Goal: Task Accomplishment & Management: Use online tool/utility

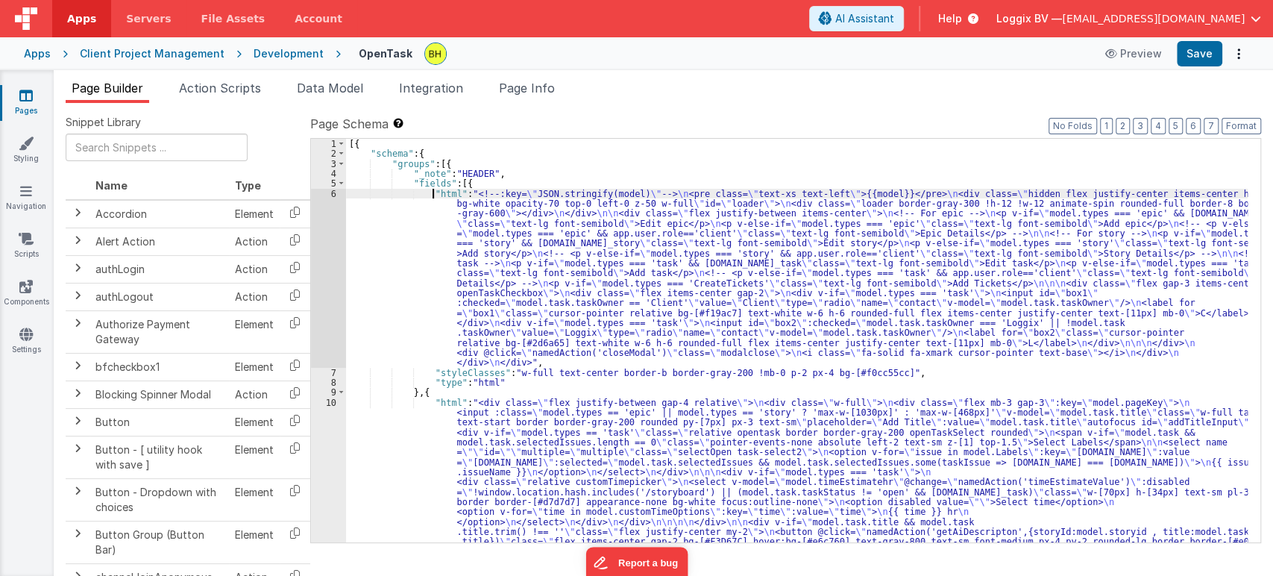
click at [332, 191] on div "6" at bounding box center [328, 278] width 35 height 179
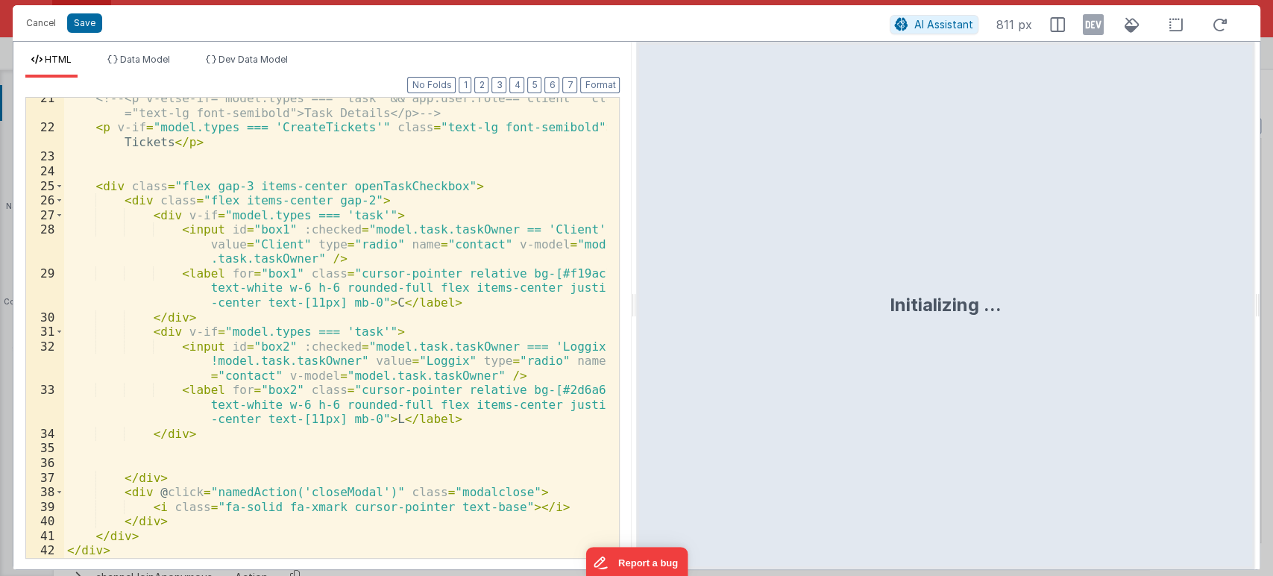
scroll to position [444, 0]
click at [208, 482] on div "<!-- <p v-else-if="model.types === 'task' && app.user.role=='client'" class ="t…" at bounding box center [335, 343] width 543 height 504
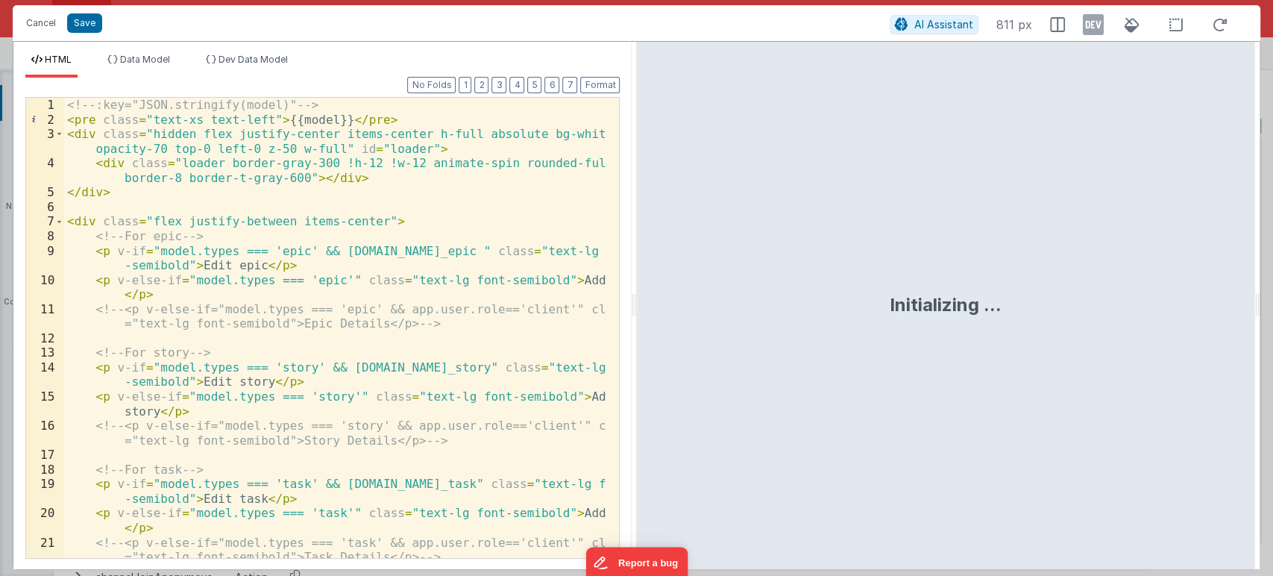
scroll to position [0, 0]
click at [40, 28] on button "Cancel" at bounding box center [41, 23] width 45 height 21
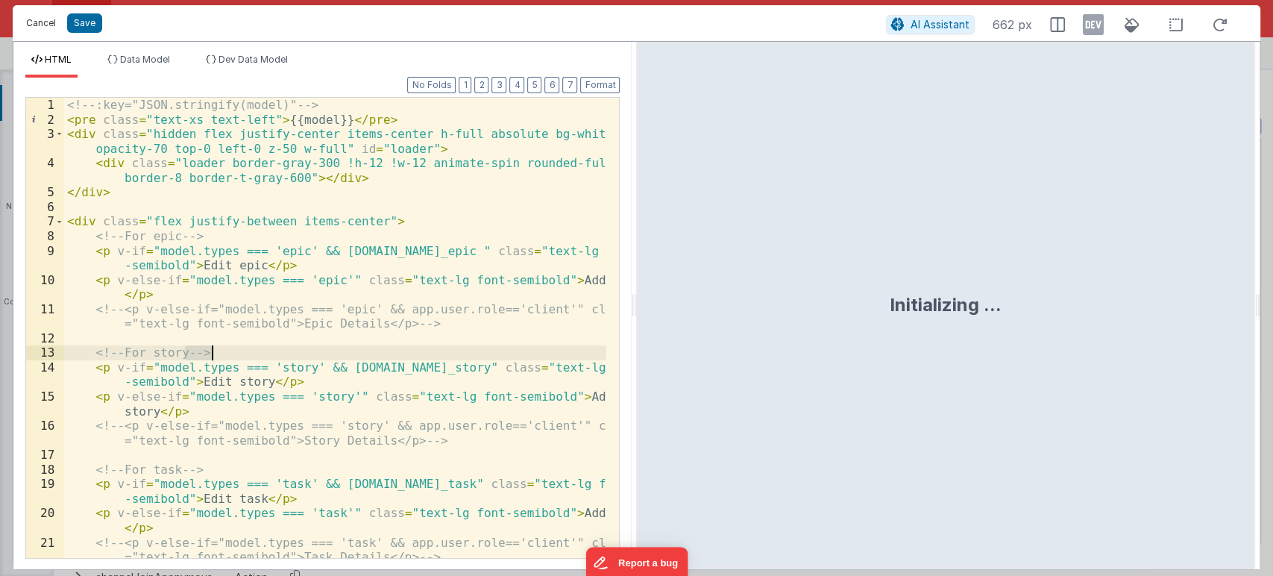
click at [43, 19] on button "Cancel" at bounding box center [41, 23] width 45 height 21
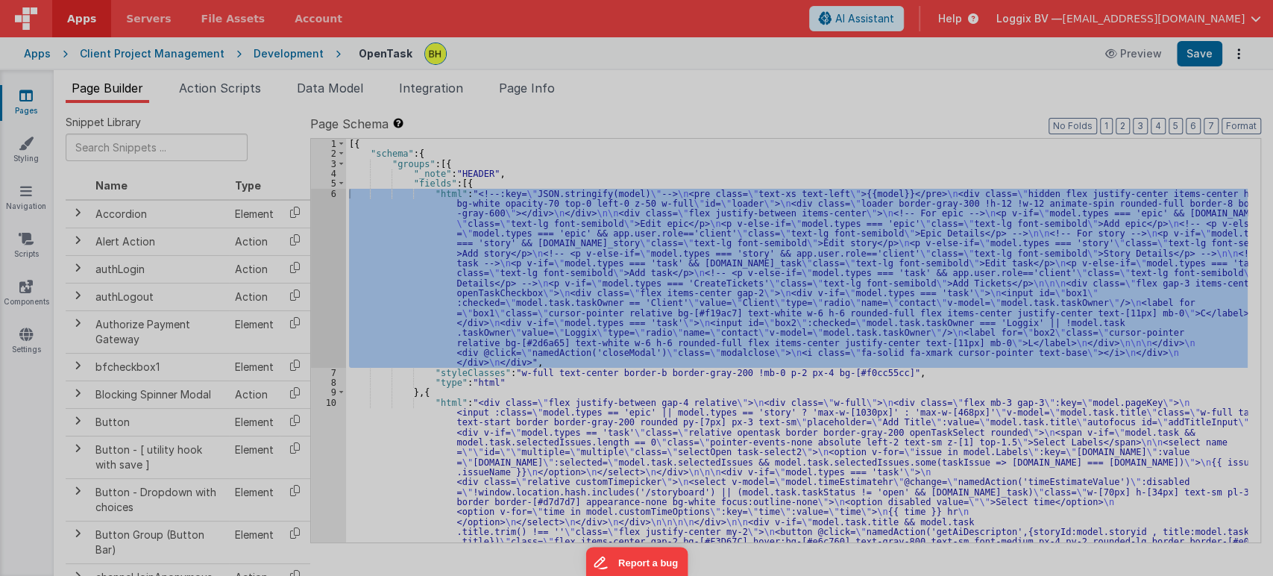
click at [333, 400] on div "<!-- :key="JSON.stringify(model)" --> < pre class = "text-xs text-left" > {{mod…" at bounding box center [335, 342] width 542 height 518
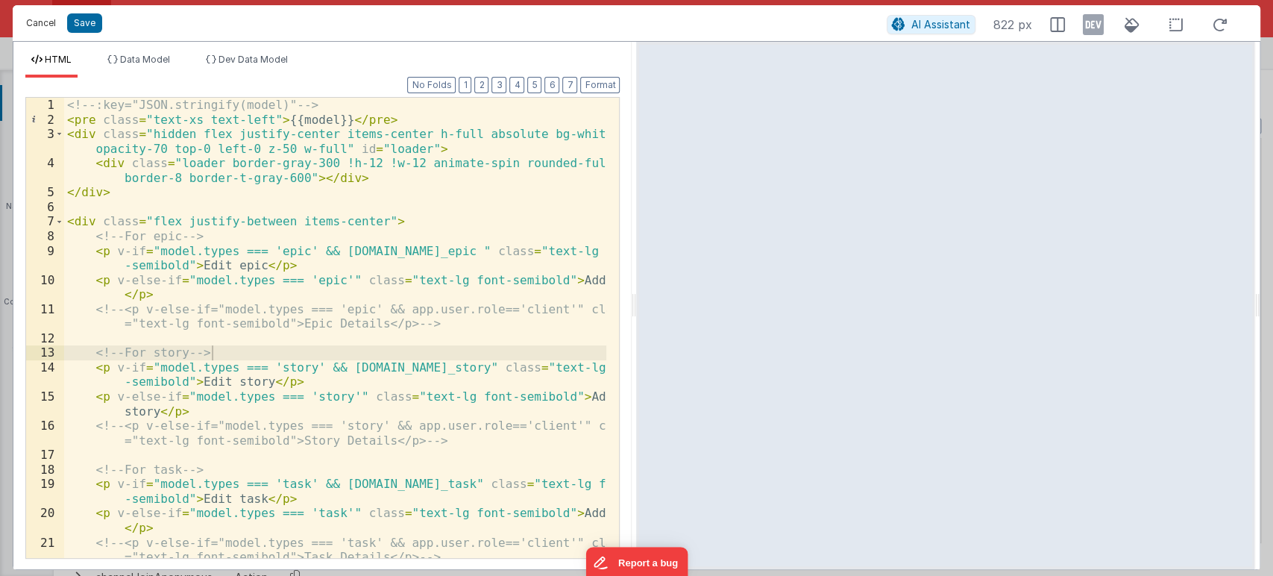
click at [43, 19] on button "Cancel" at bounding box center [41, 23] width 45 height 21
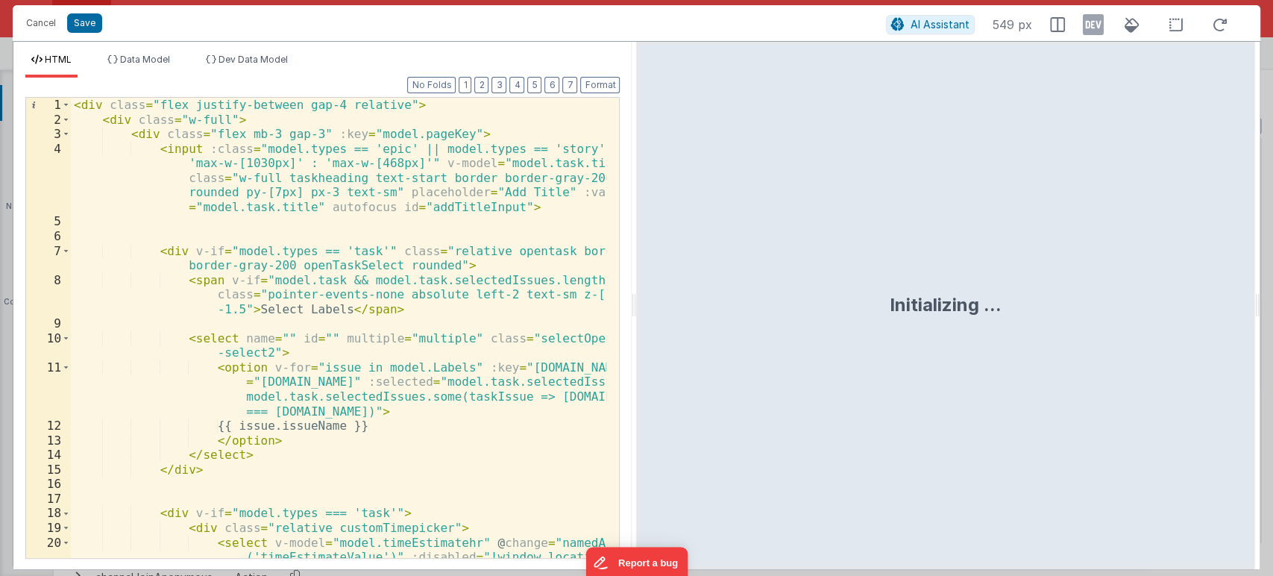
click at [374, 471] on div "< div class = "flex justify-between gap-4 relative" > < div class = "w-full" > …" at bounding box center [339, 379] width 536 height 562
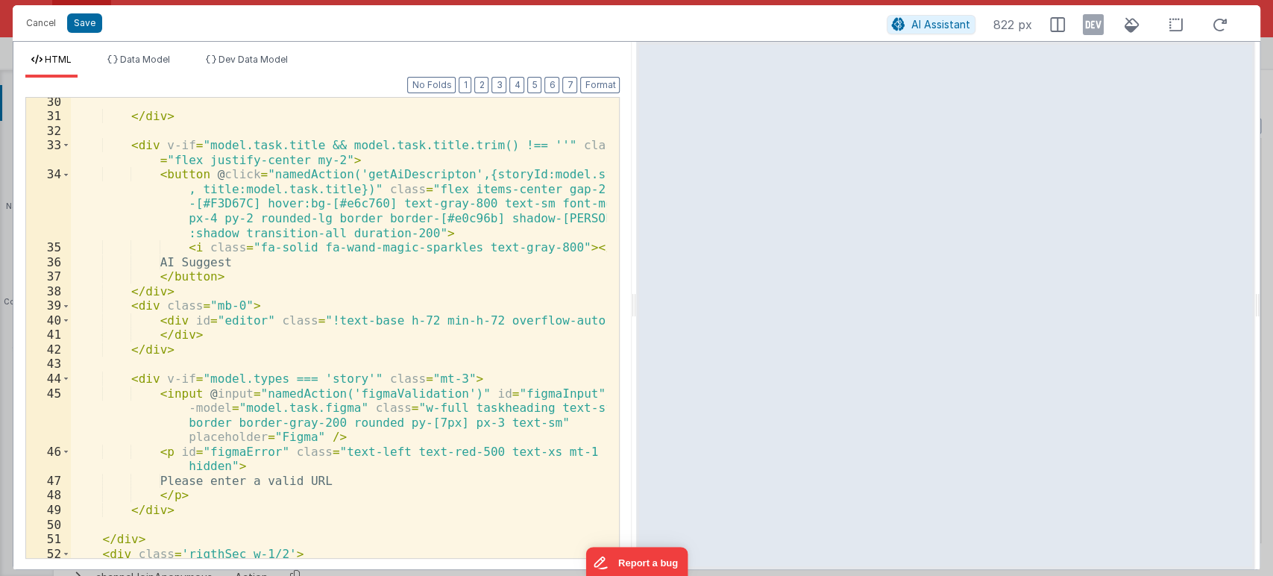
scroll to position [676, 0]
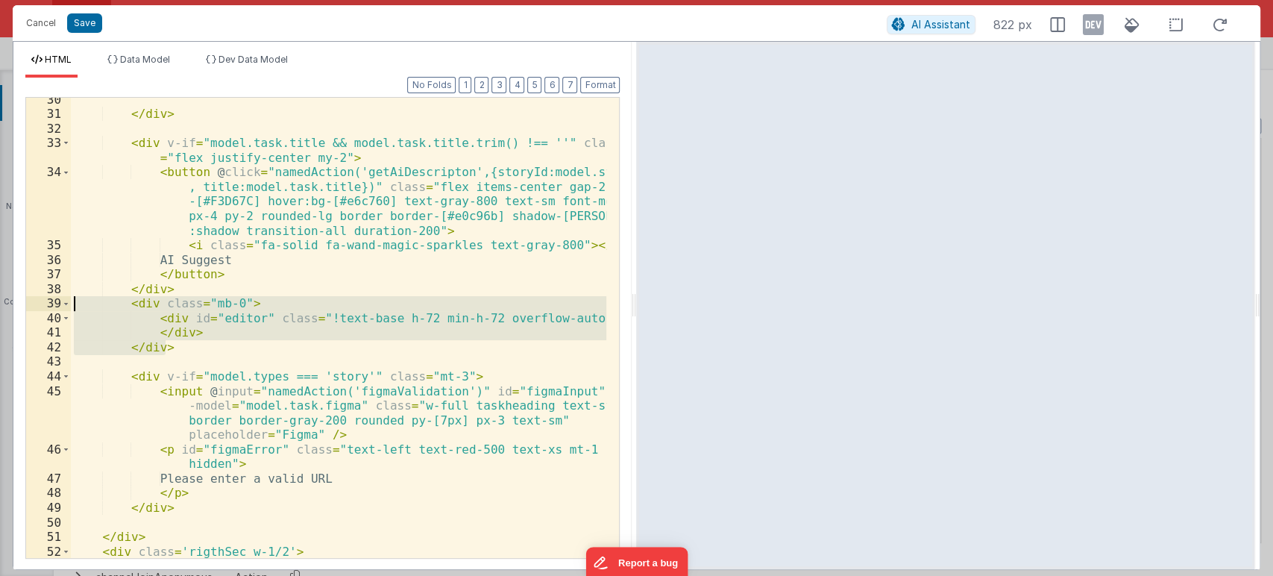
drag, startPoint x: 189, startPoint y: 350, endPoint x: 71, endPoint y: 301, distance: 127.4
click at [71, 301] on div "</ div > < div v-if = "model.task.title && model.task.title.trim() !== ''" clas…" at bounding box center [339, 336] width 536 height 489
click at [42, 22] on button "Cancel" at bounding box center [41, 23] width 45 height 21
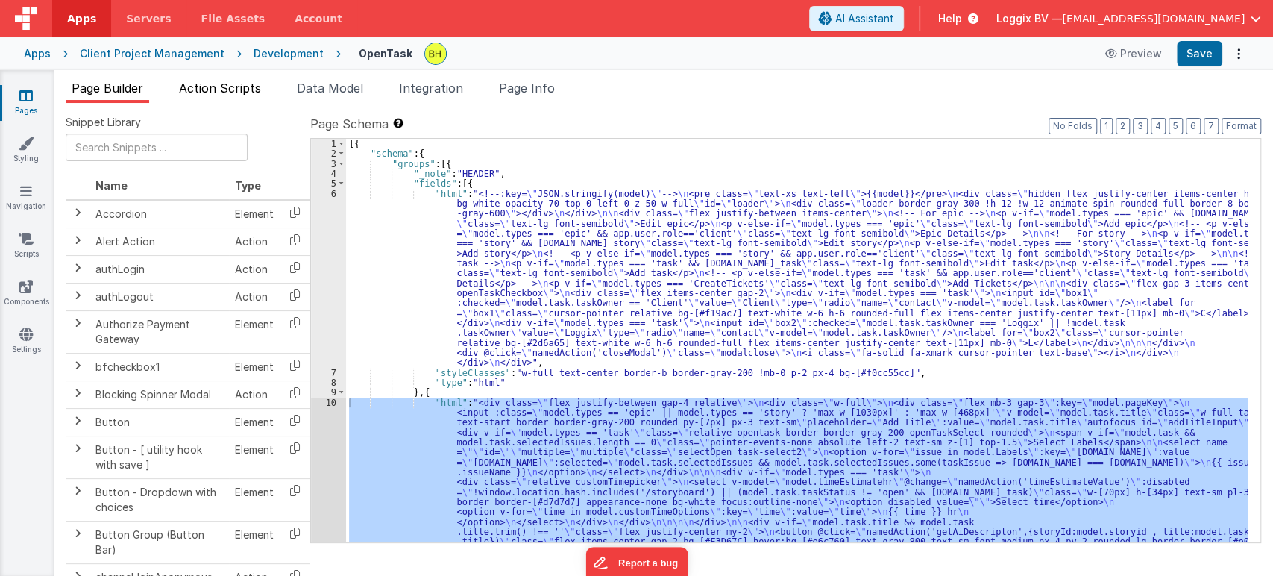
click at [210, 101] on li "Action Scripts" at bounding box center [220, 91] width 94 height 24
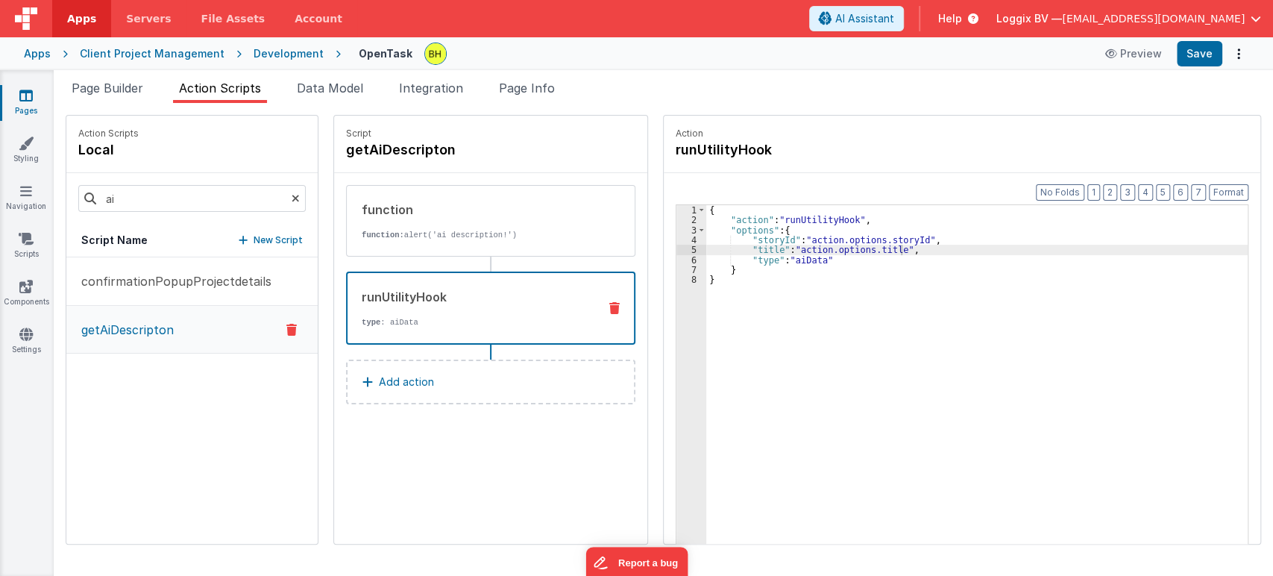
click at [292, 195] on icon at bounding box center [296, 198] width 8 height 51
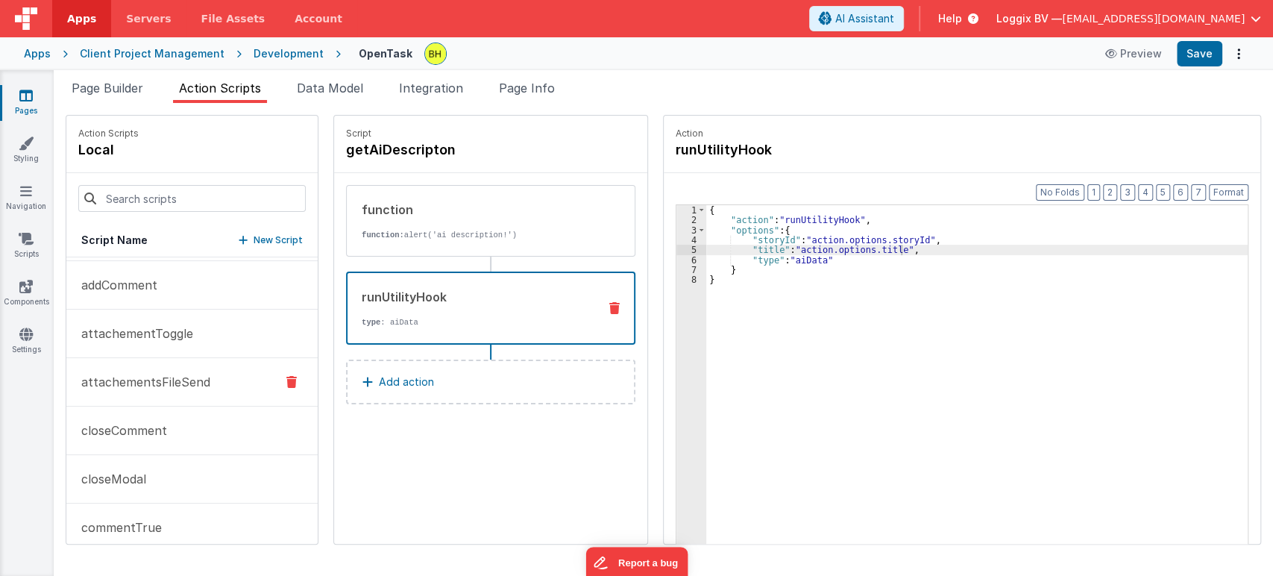
scroll to position [0, 0]
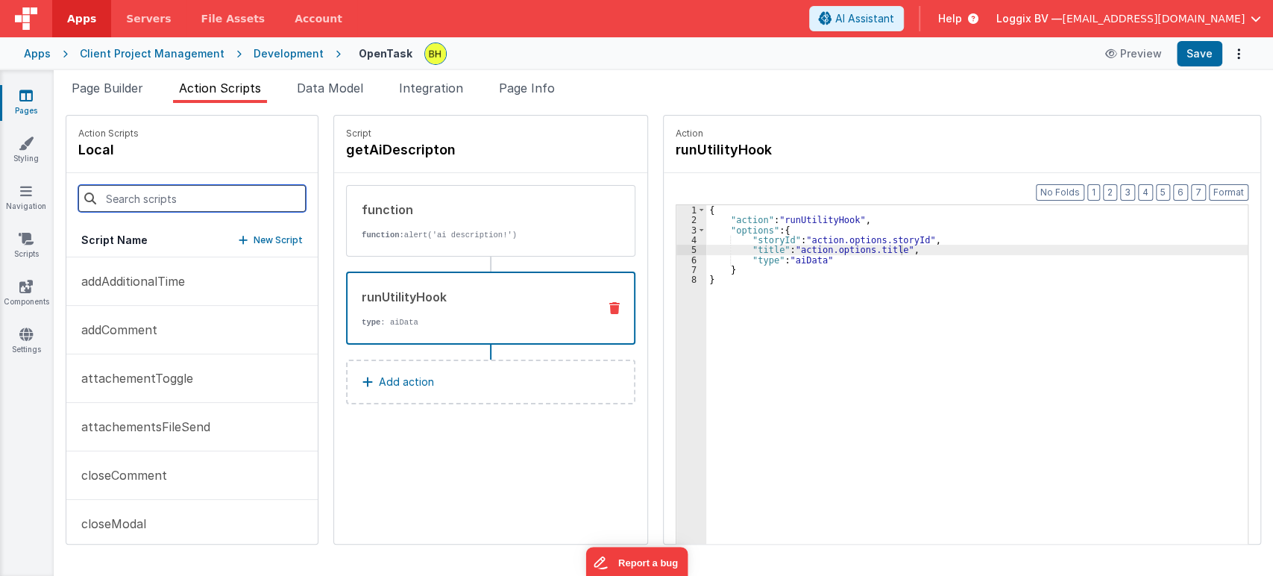
click at [139, 205] on input at bounding box center [191, 198] width 227 height 27
click at [93, 84] on span "Page Builder" at bounding box center [108, 88] width 72 height 15
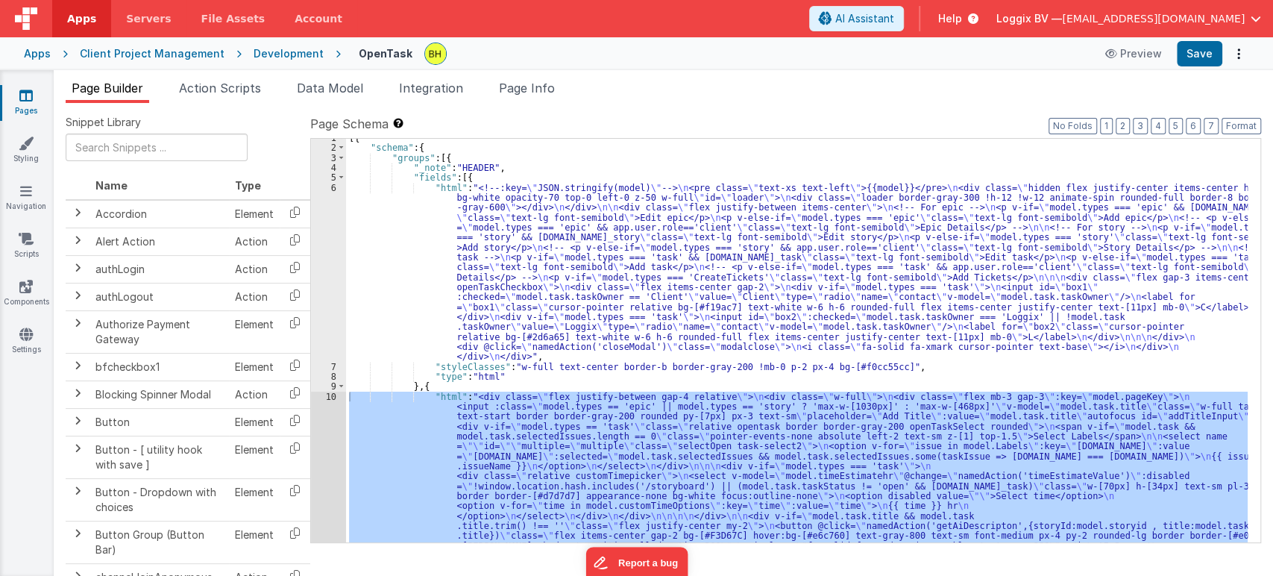
scroll to position [6, 0]
click at [232, 96] on li "Action Scripts" at bounding box center [220, 91] width 94 height 24
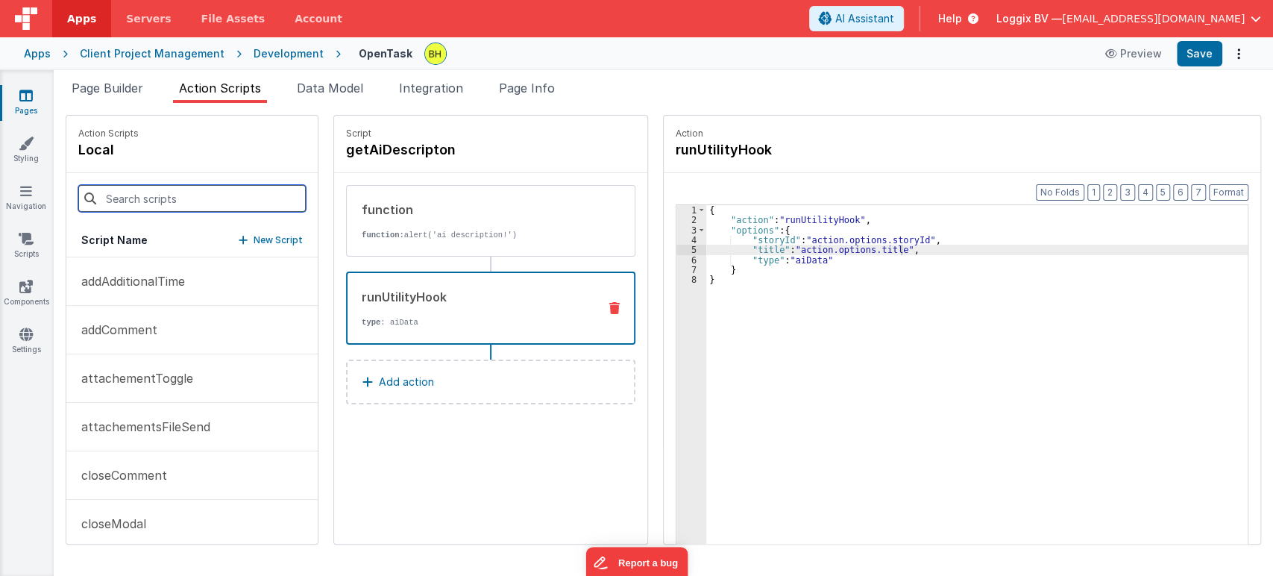
click at [150, 200] on input at bounding box center [191, 198] width 227 height 27
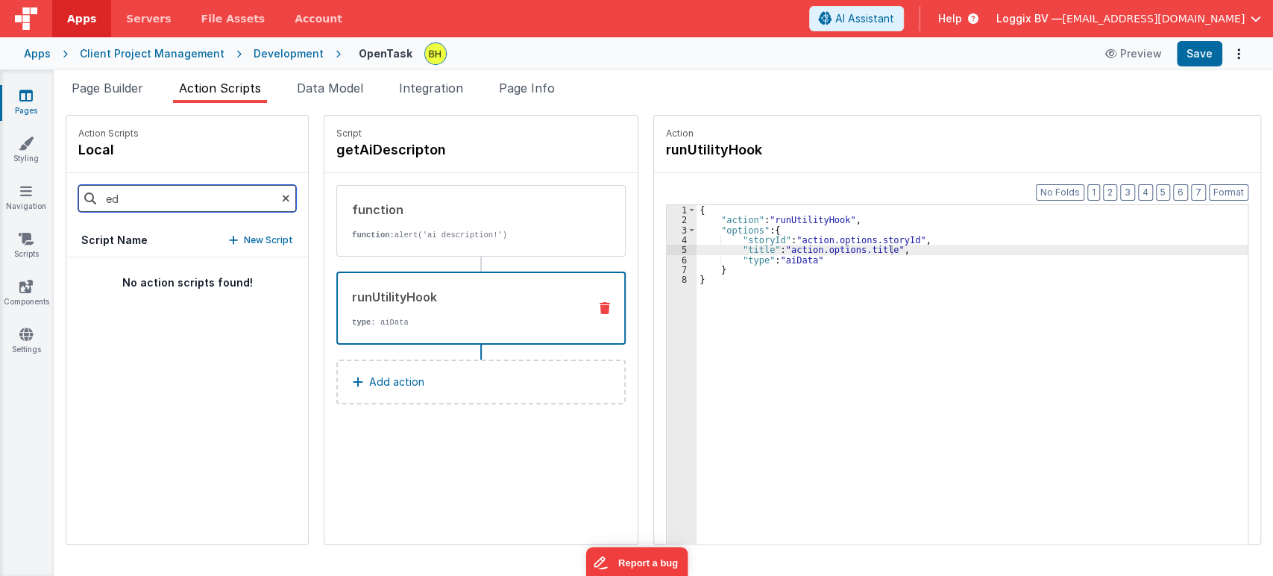
type input "e"
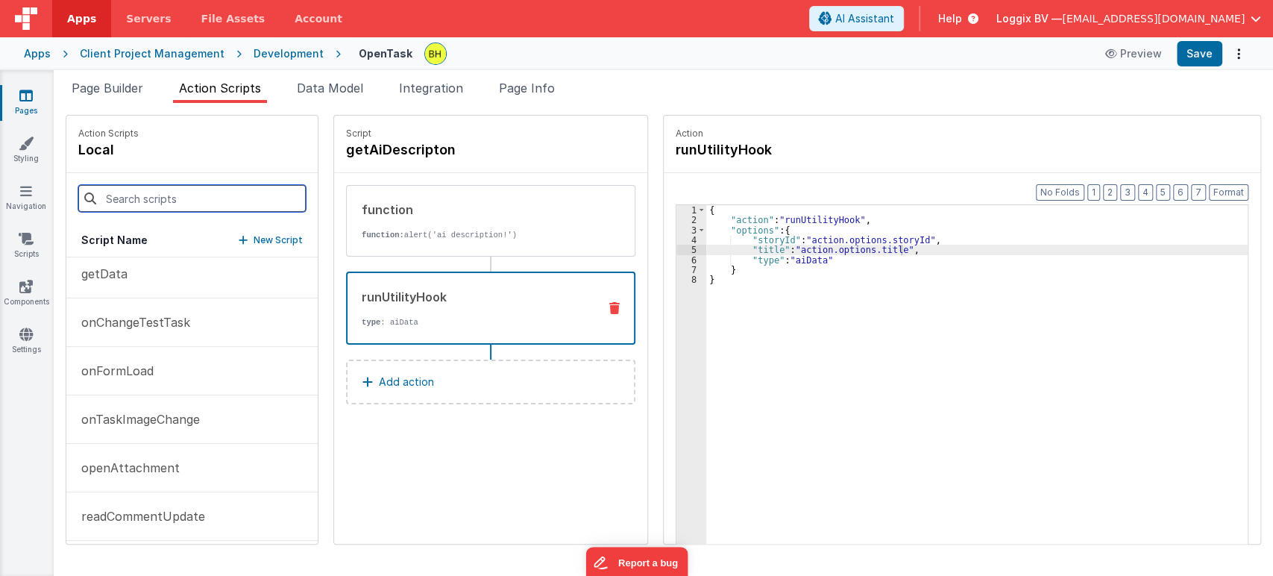
scroll to position [834, 0]
click at [115, 364] on p "onFormLoad" at bounding box center [112, 368] width 81 height 18
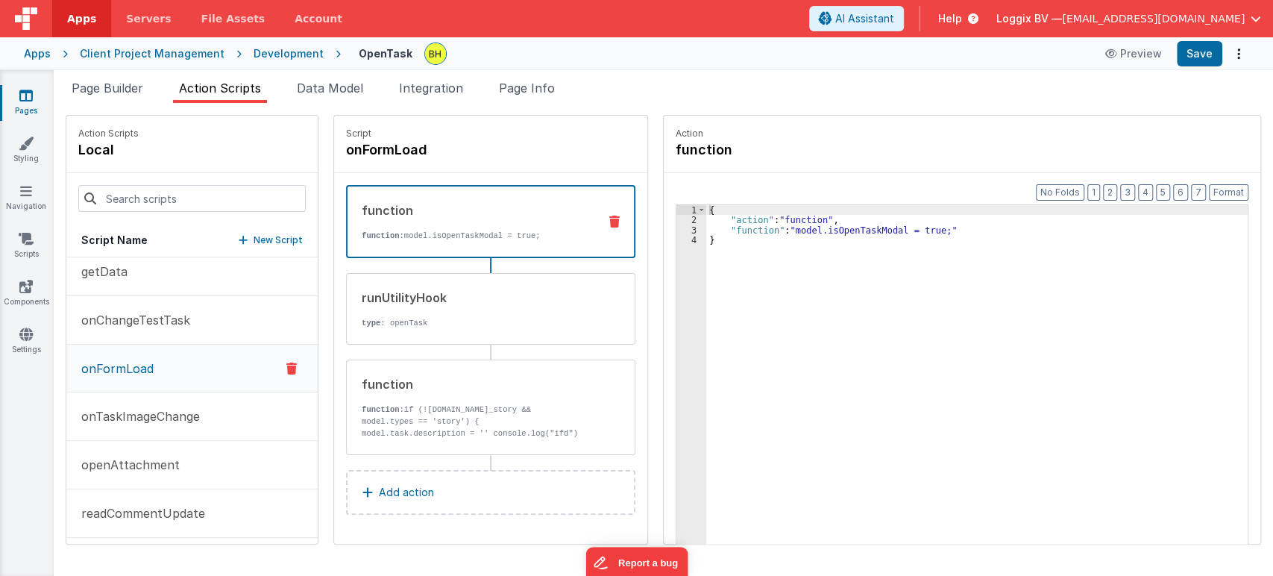
scroll to position [835, 0]
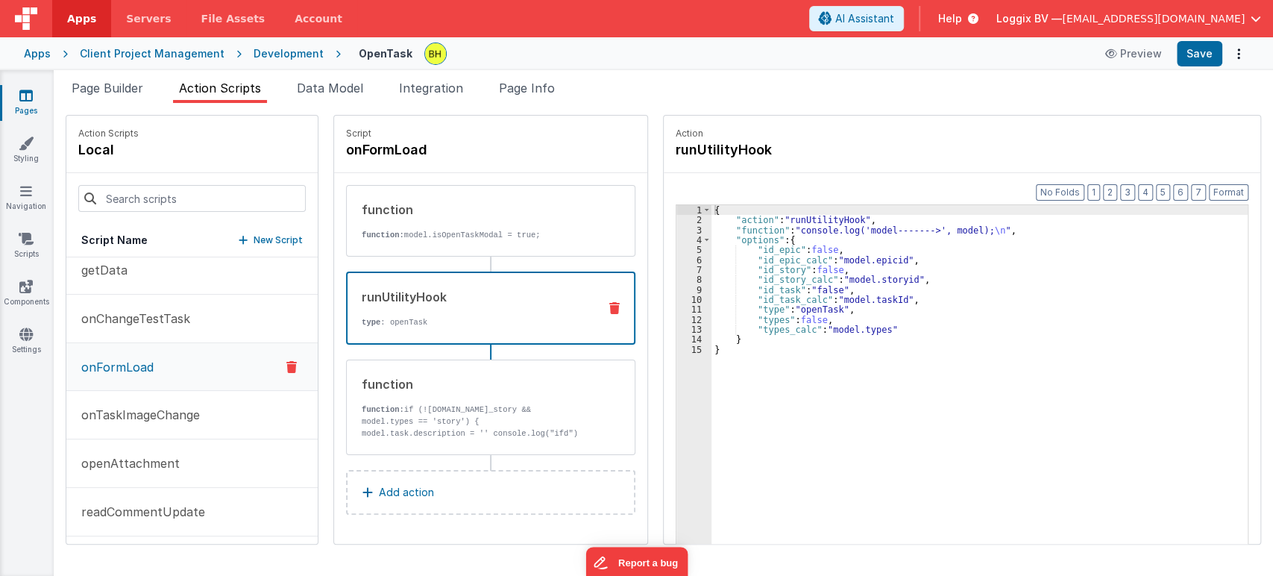
click at [431, 326] on p "type : openTask" at bounding box center [474, 322] width 224 height 12
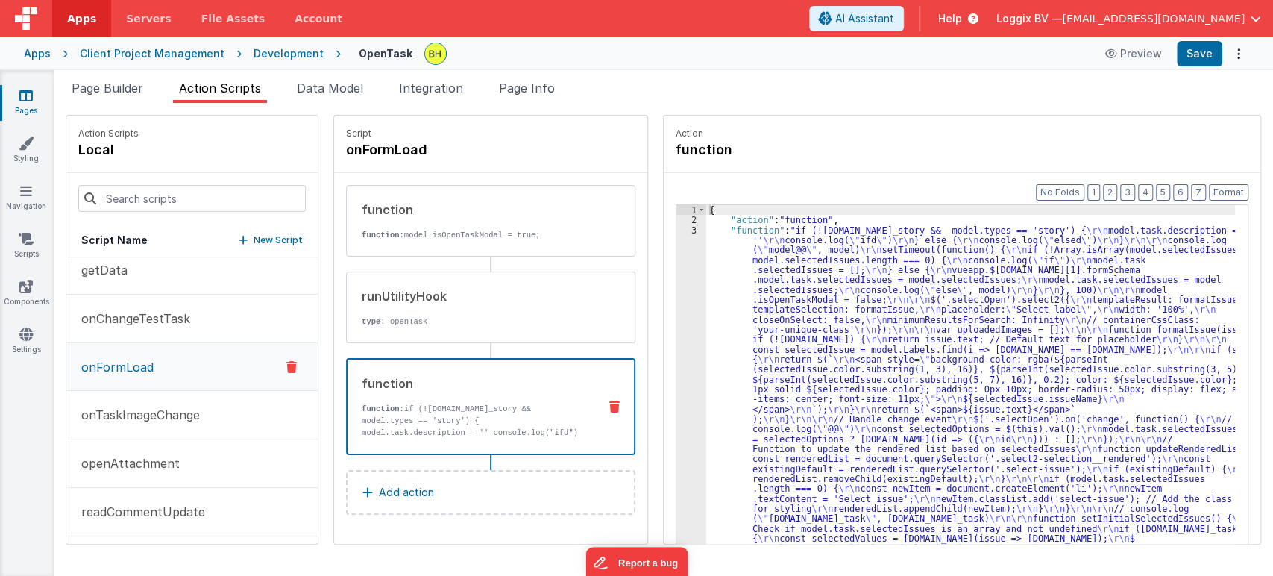
click at [432, 409] on p "function: if (![DOMAIN_NAME]_story && model.types == 'story') { model.task.desc…" at bounding box center [474, 427] width 224 height 48
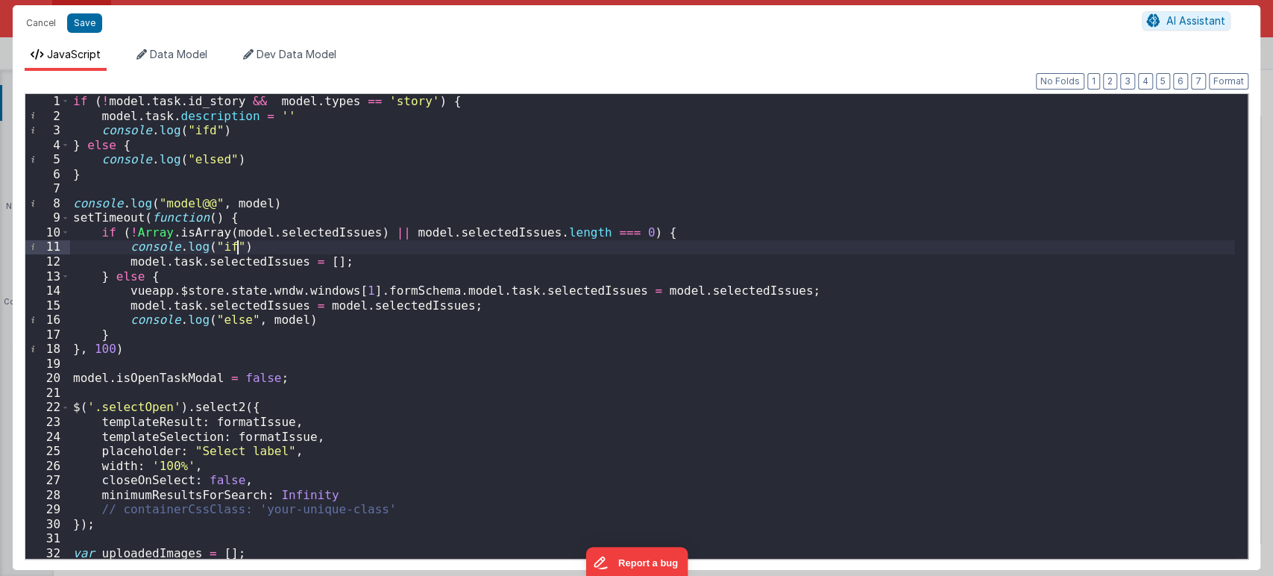
click at [847, 241] on div "if ( ! model . task . id_story && model . types == 'story' ) { model . task . d…" at bounding box center [652, 341] width 1165 height 494
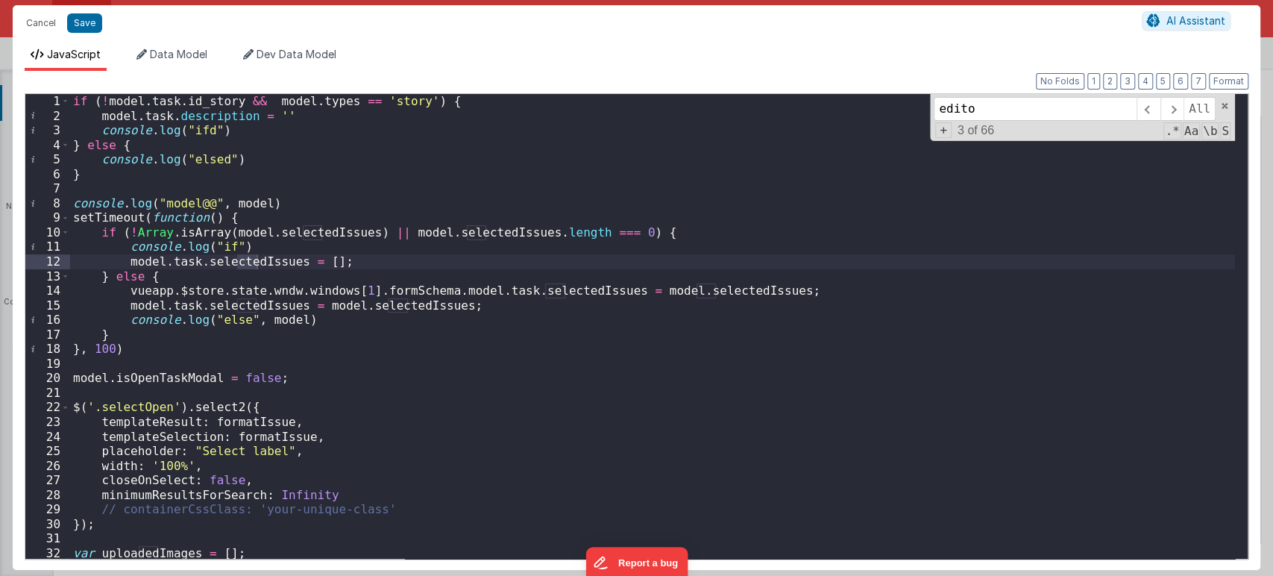
scroll to position [1313, 0]
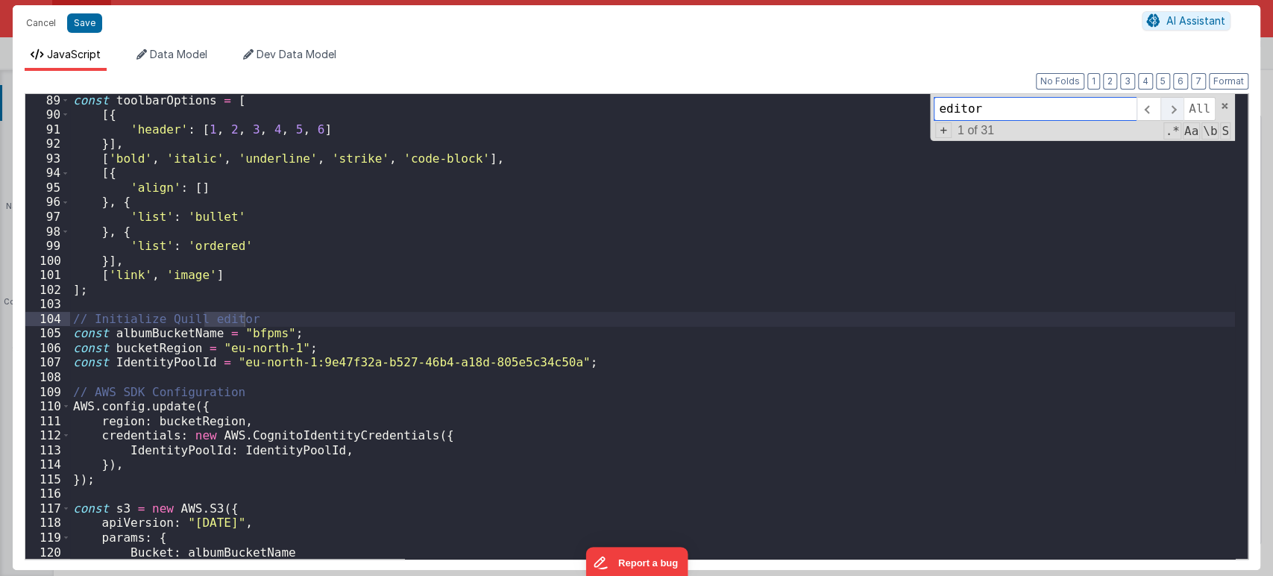
click at [1180, 104] on span at bounding box center [1171, 109] width 23 height 24
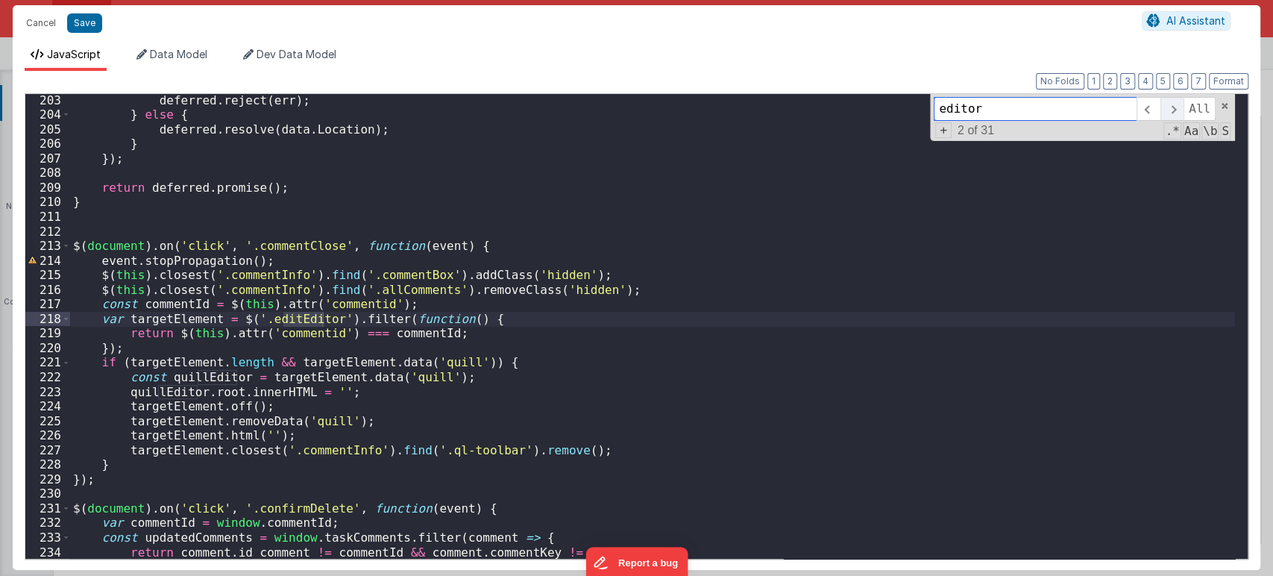
click at [1180, 104] on span at bounding box center [1171, 109] width 23 height 24
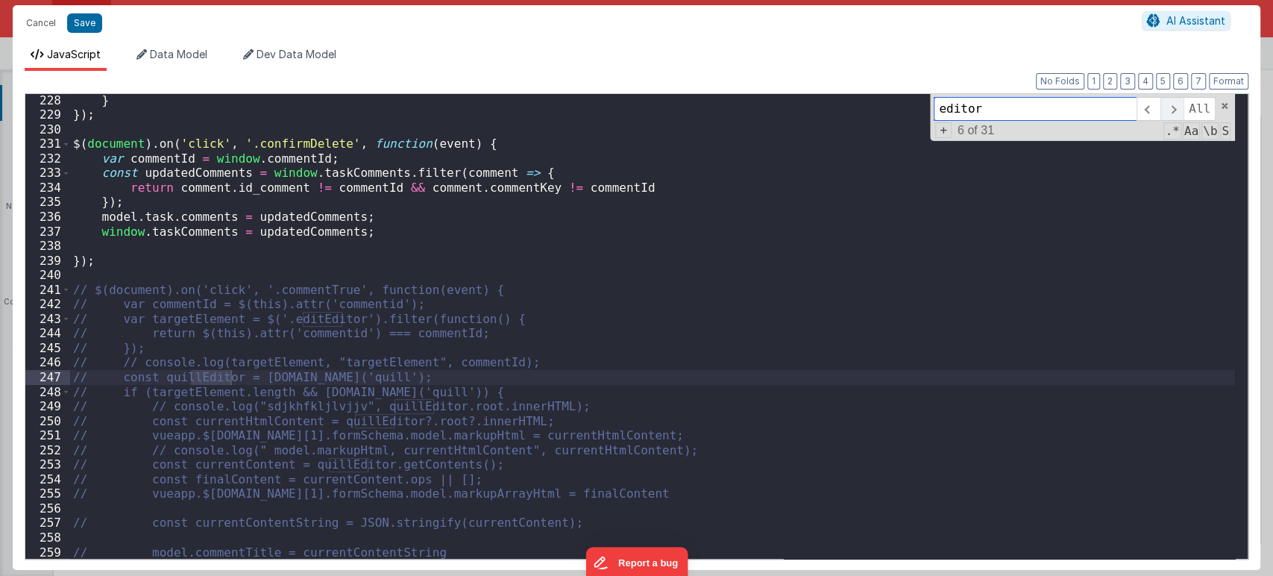
click at [1180, 104] on span at bounding box center [1171, 109] width 23 height 24
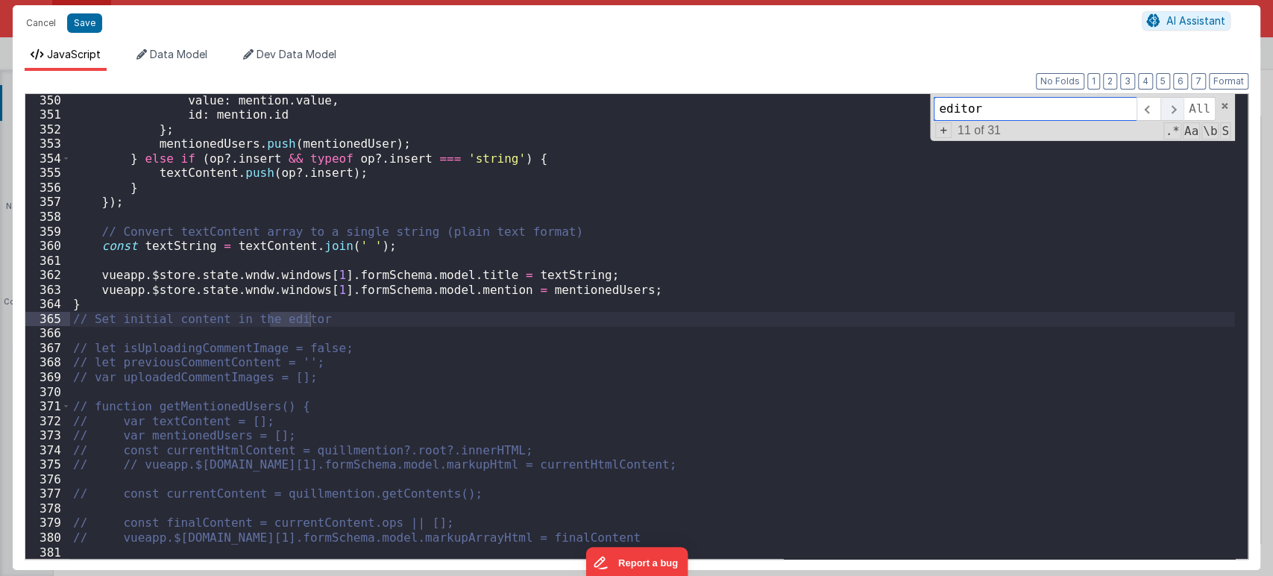
click at [1180, 104] on span at bounding box center [1171, 109] width 23 height 24
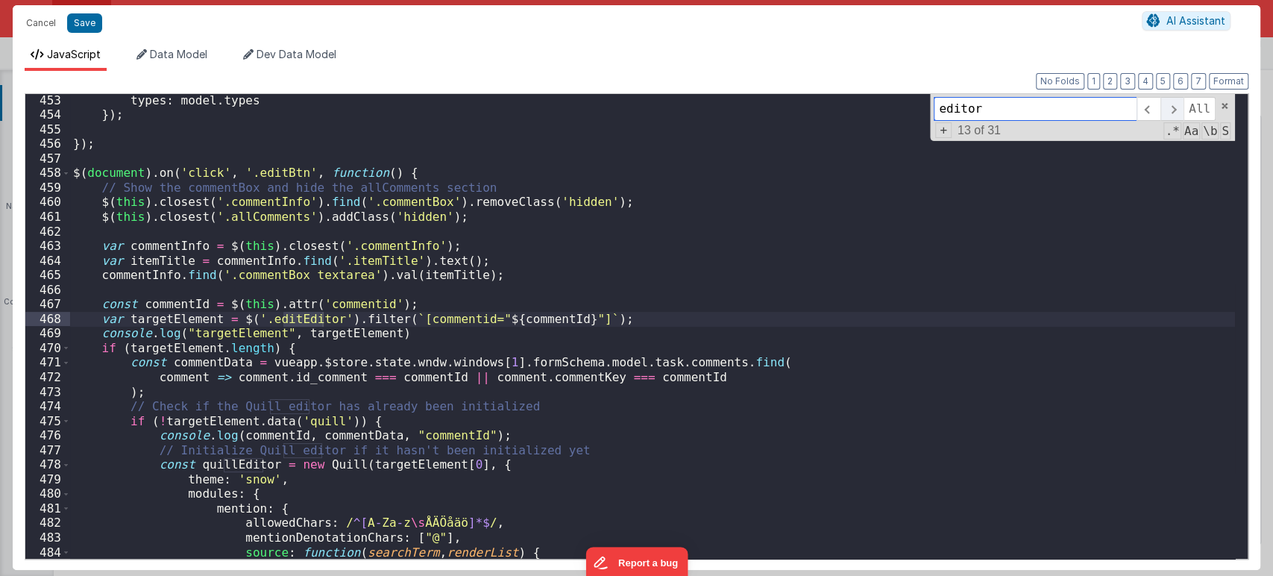
click at [1180, 104] on span at bounding box center [1171, 109] width 23 height 24
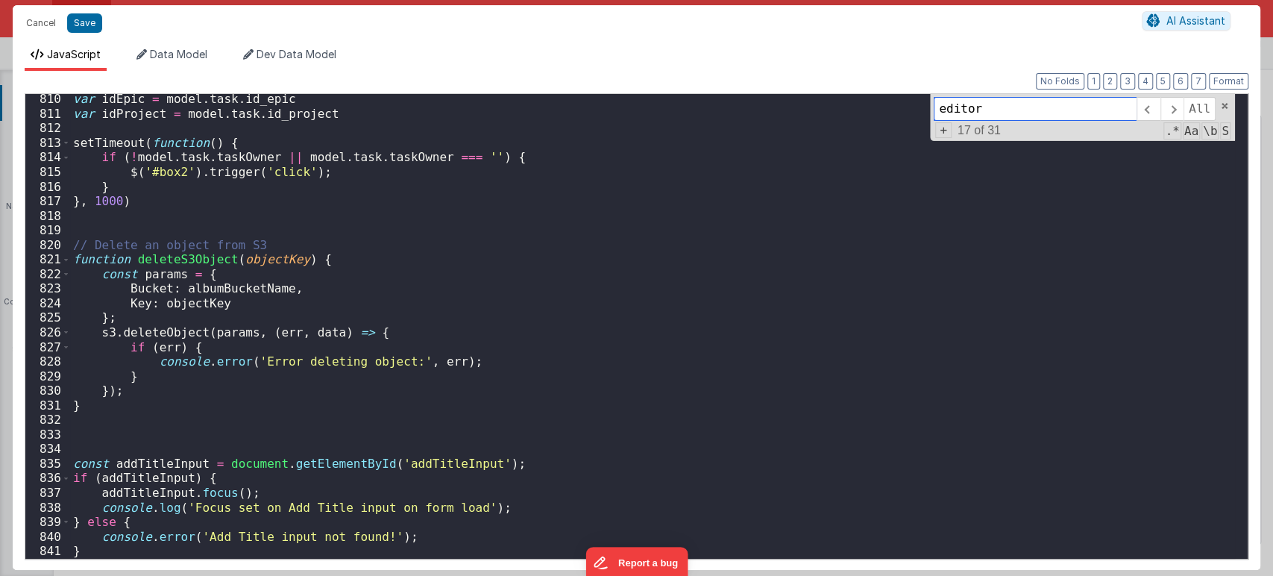
scroll to position [11857, 0]
click at [90, 543] on div "var idEpic = model . task . id_epic var idProject = model . task . id_project s…" at bounding box center [652, 339] width 1165 height 494
click at [87, 553] on div "var idEpic = model . task . id_epic var idProject = model . task . id_project s…" at bounding box center [652, 339] width 1165 height 494
click at [1182, 112] on span at bounding box center [1171, 109] width 23 height 24
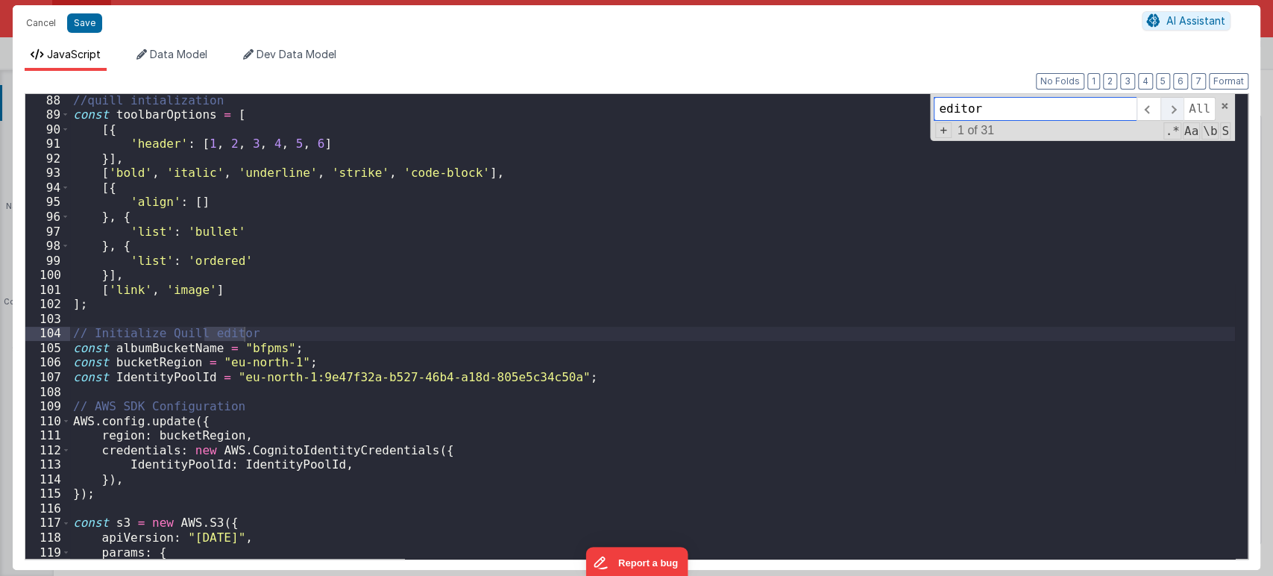
click at [1182, 112] on span at bounding box center [1171, 109] width 23 height 24
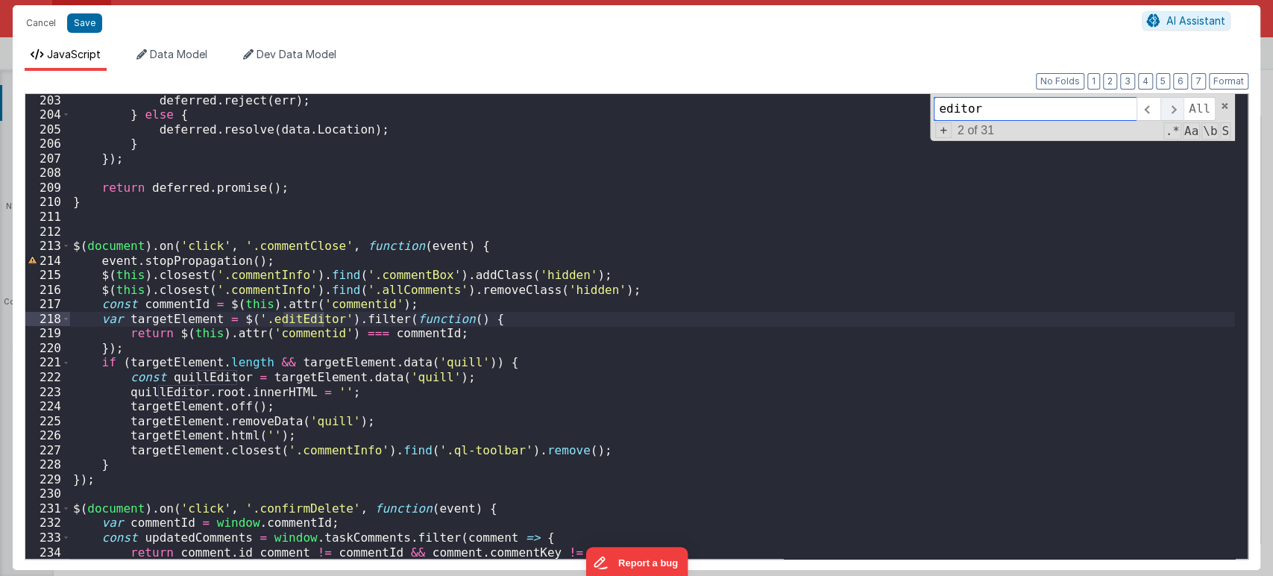
scroll to position [2976, 0]
click at [1182, 112] on span at bounding box center [1171, 109] width 23 height 24
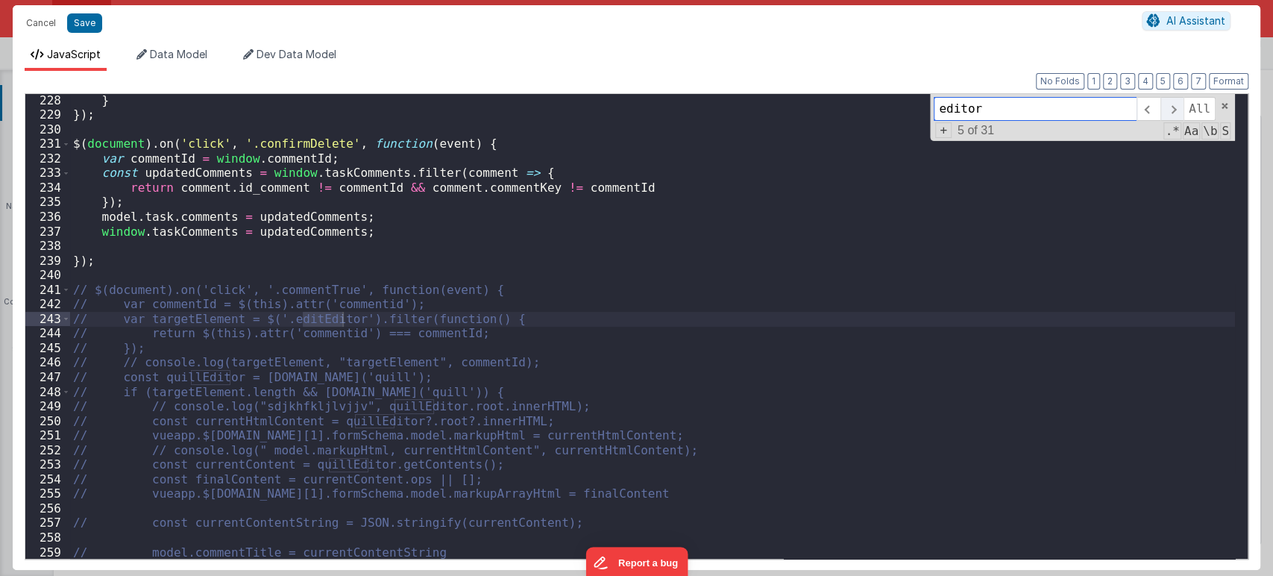
click at [1182, 112] on span at bounding box center [1171, 109] width 23 height 24
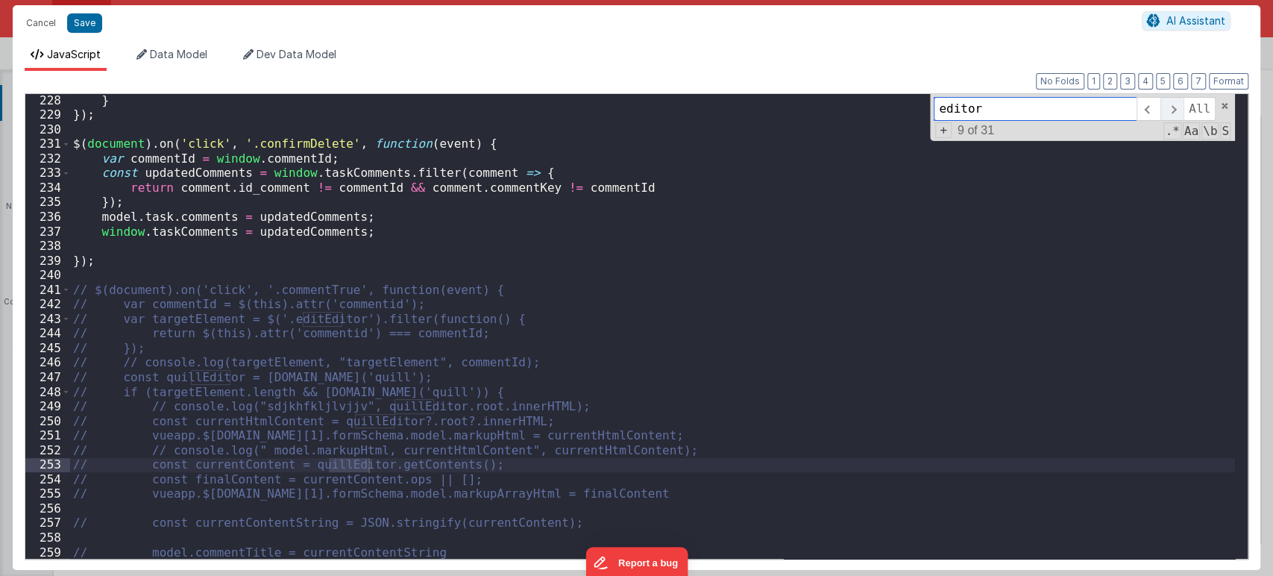
click at [1182, 112] on span at bounding box center [1171, 109] width 23 height 24
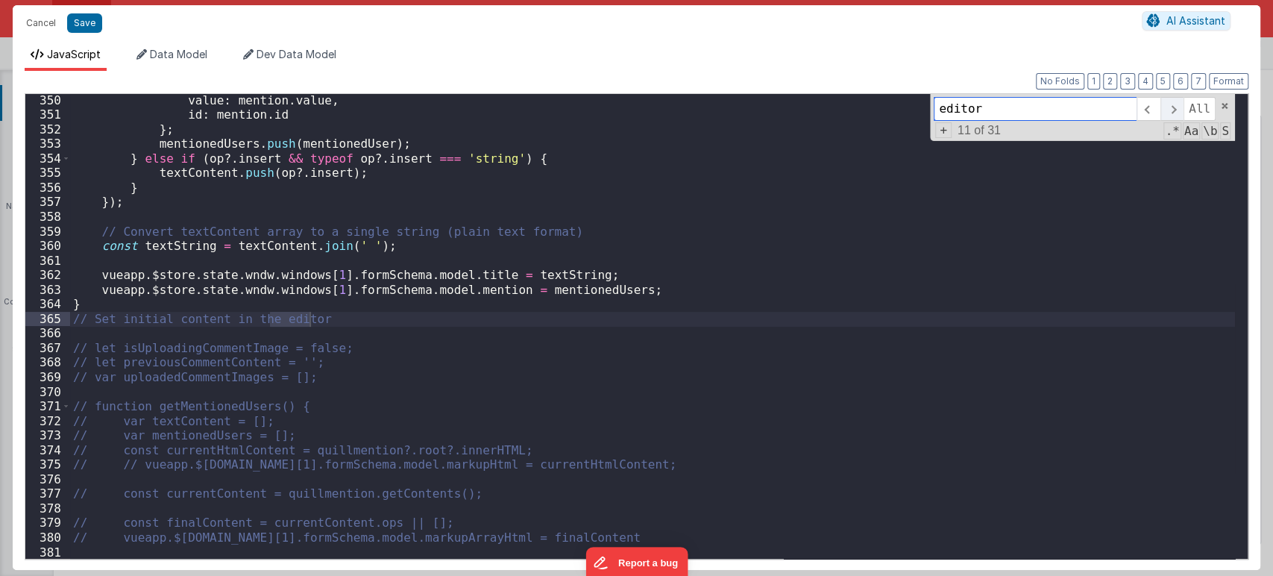
click at [1182, 112] on span at bounding box center [1171, 109] width 23 height 24
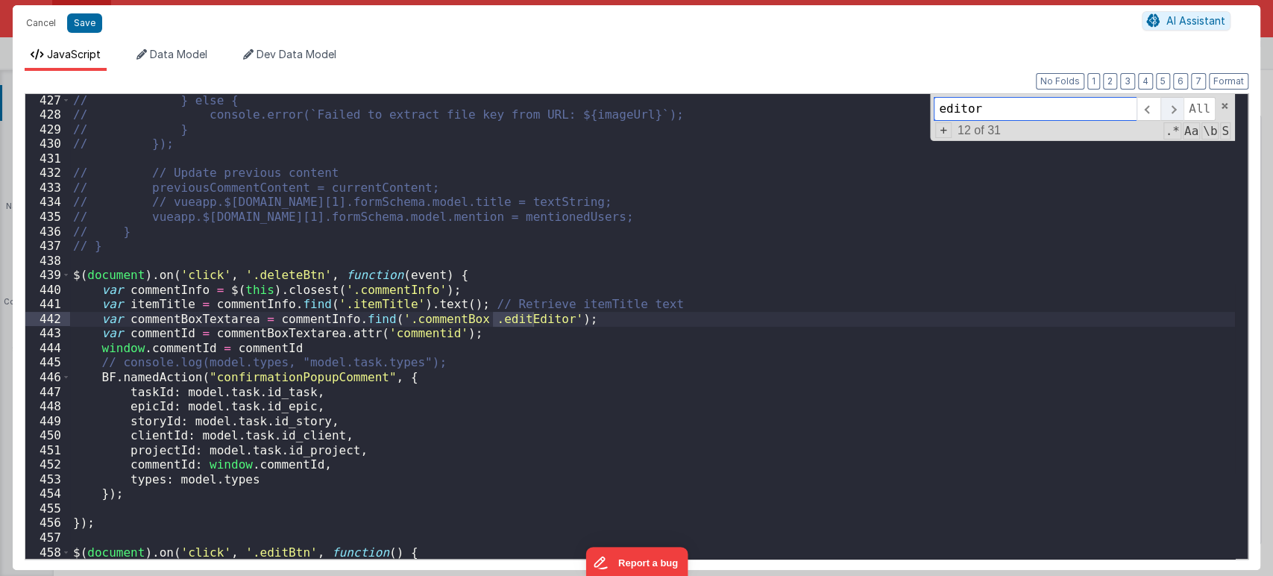
click at [1182, 112] on span at bounding box center [1171, 109] width 23 height 24
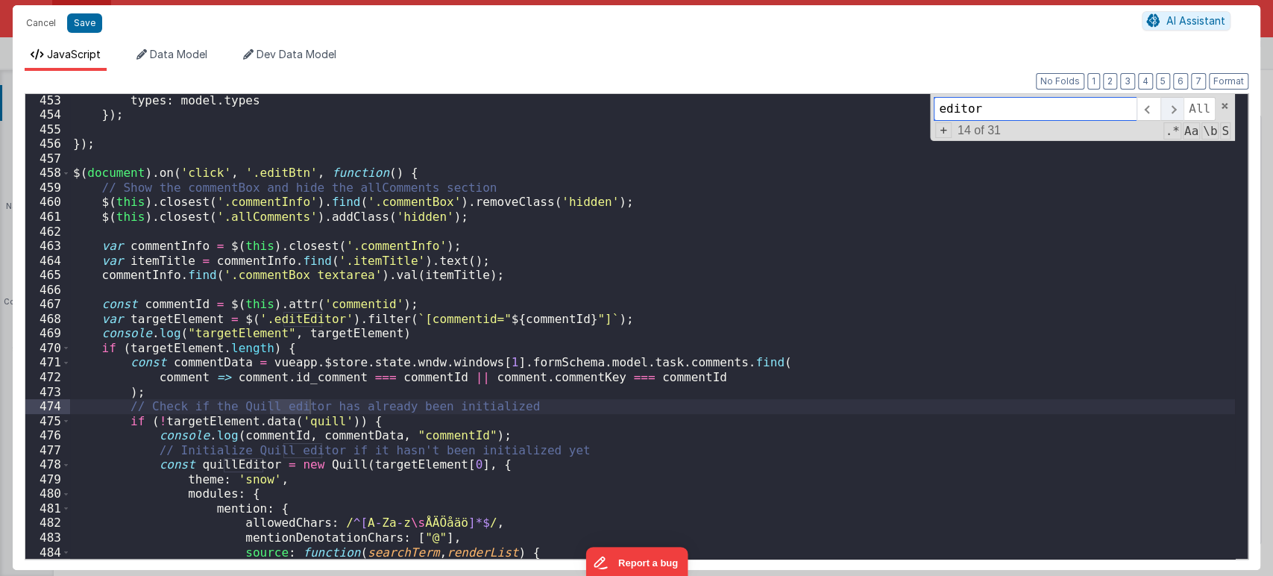
scroll to position [6651, 0]
click at [1182, 112] on span at bounding box center [1171, 109] width 23 height 24
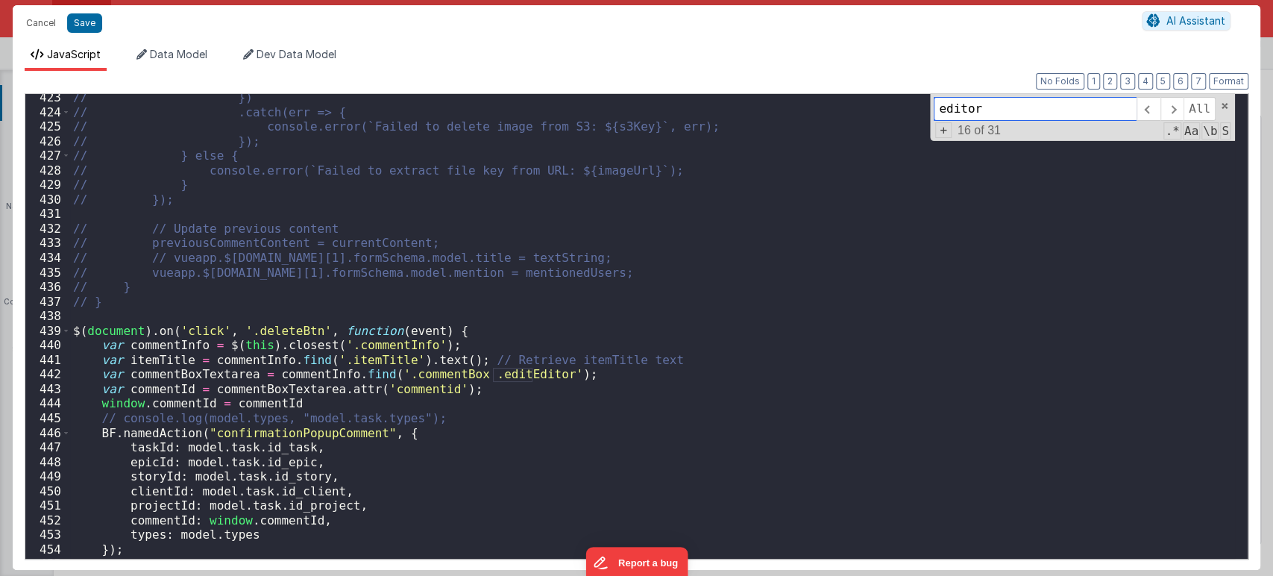
scroll to position [6216, 0]
click at [67, 327] on span at bounding box center [66, 330] width 8 height 15
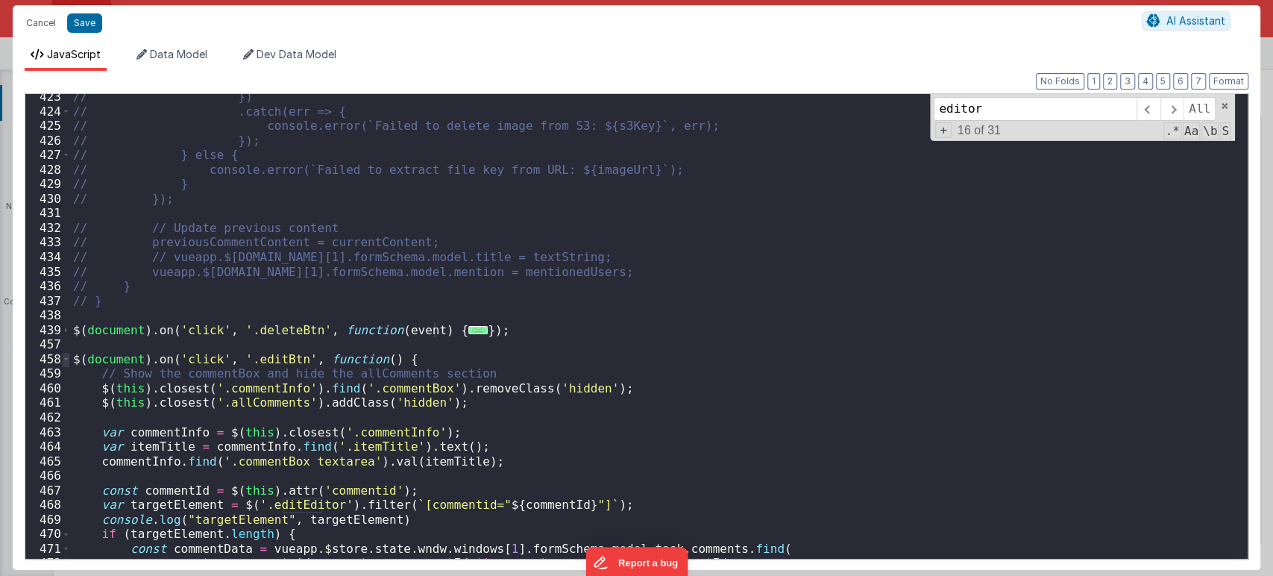
click at [66, 352] on span at bounding box center [66, 359] width 8 height 15
click at [66, 356] on span at bounding box center [66, 359] width 8 height 15
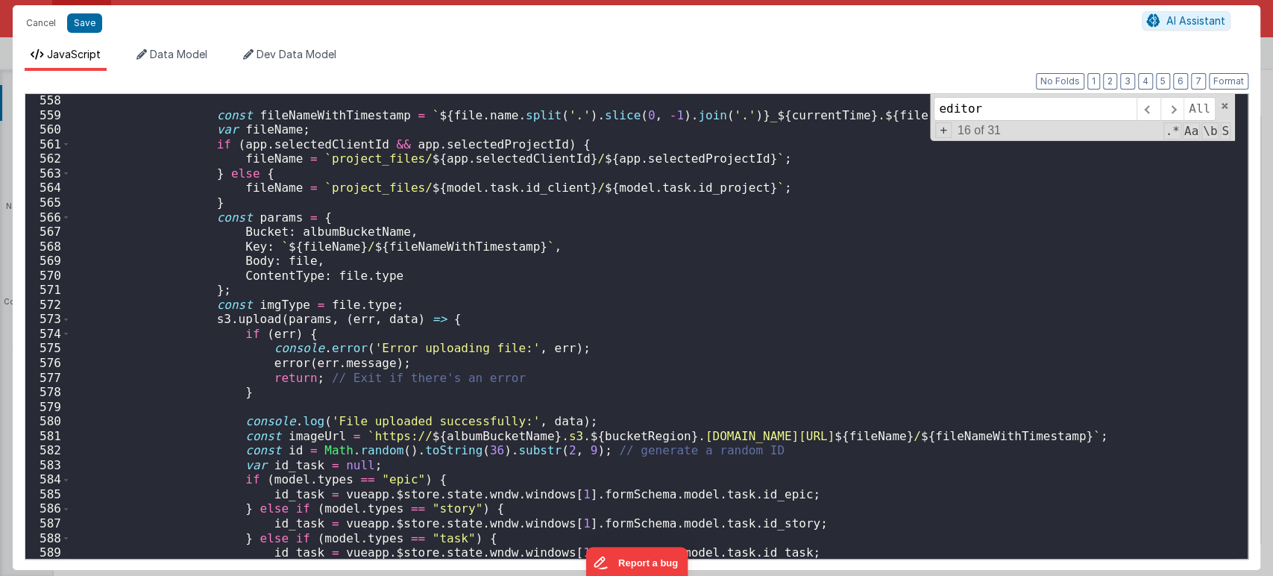
scroll to position [7070, 0]
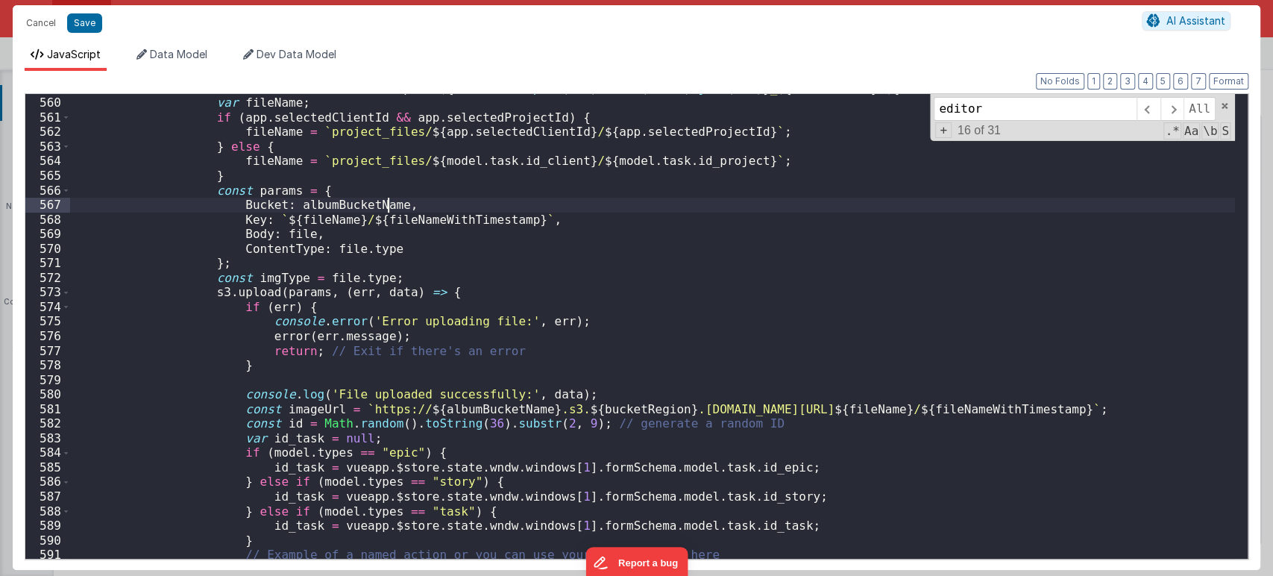
click at [811, 208] on div "const fileNameWithTimestamp = ` ${ file . name . [GEOGRAPHIC_DATA] ( '.' ) . sl…" at bounding box center [652, 328] width 1165 height 494
click at [1041, 116] on input "editor" at bounding box center [1035, 109] width 203 height 24
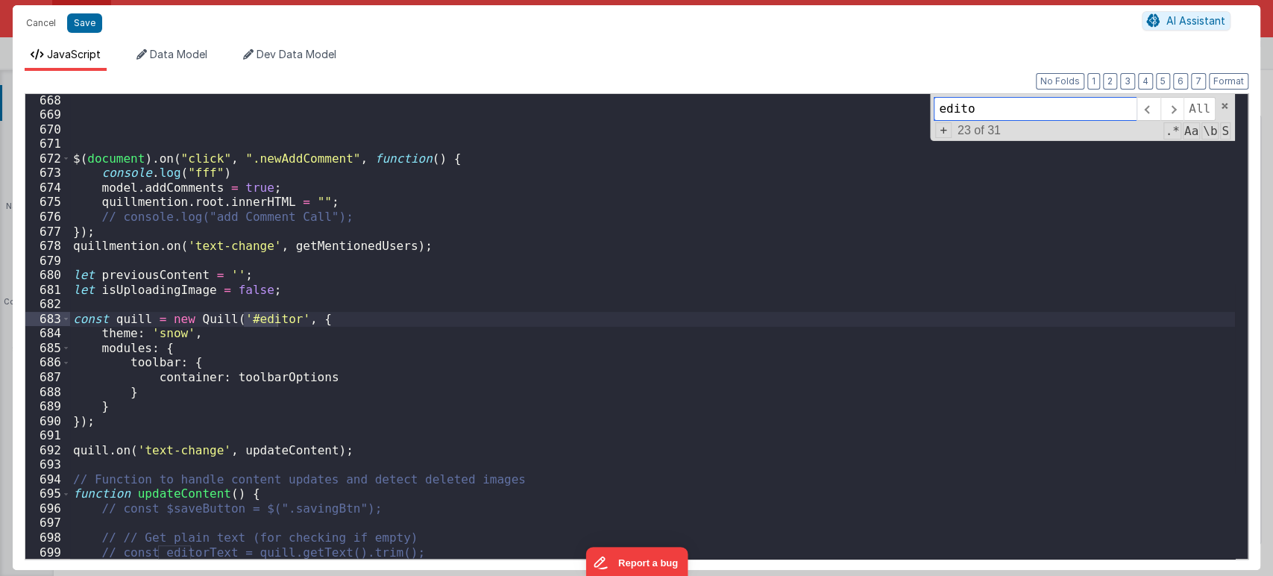
scroll to position [8648, 0]
type input "e"
type input "m"
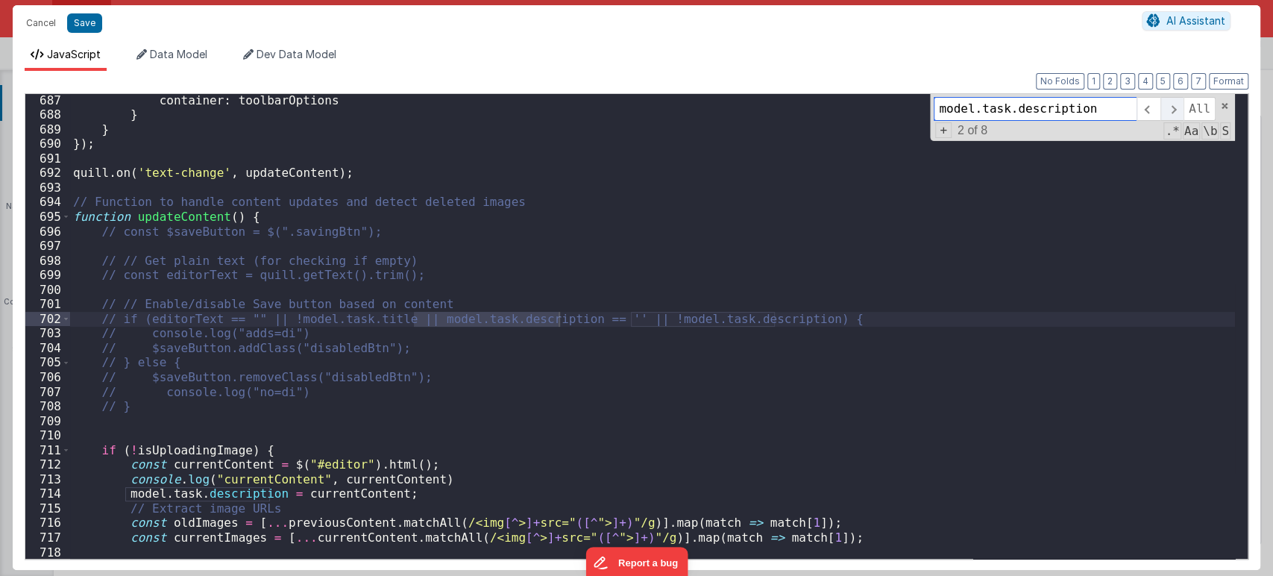
click at [1179, 100] on span at bounding box center [1171, 109] width 23 height 24
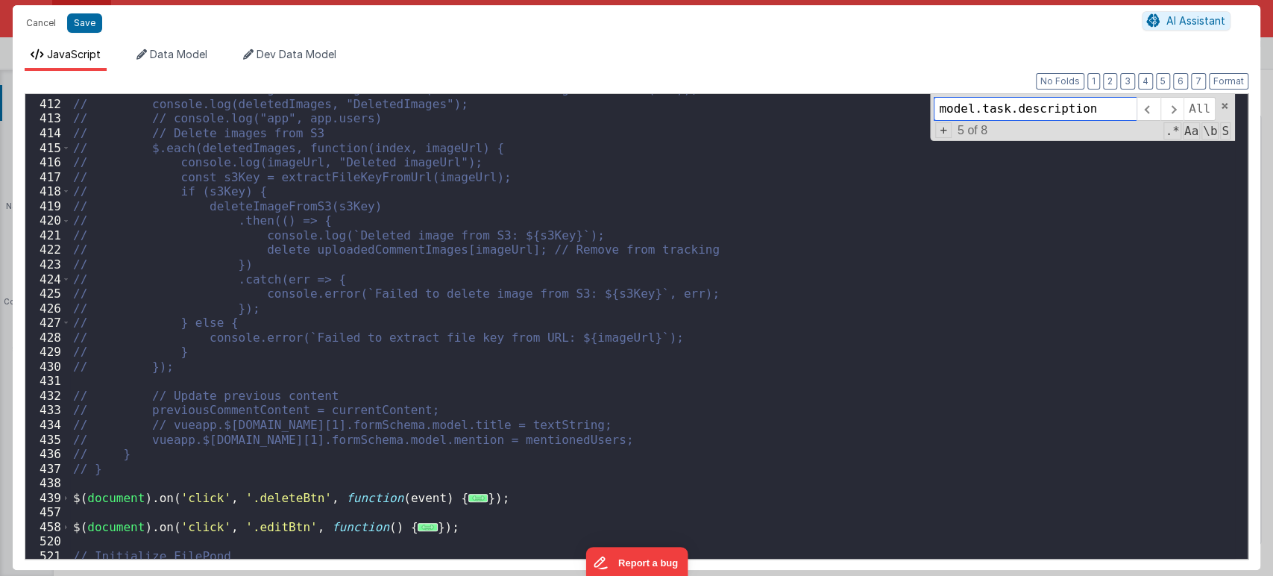
scroll to position [6101, 0]
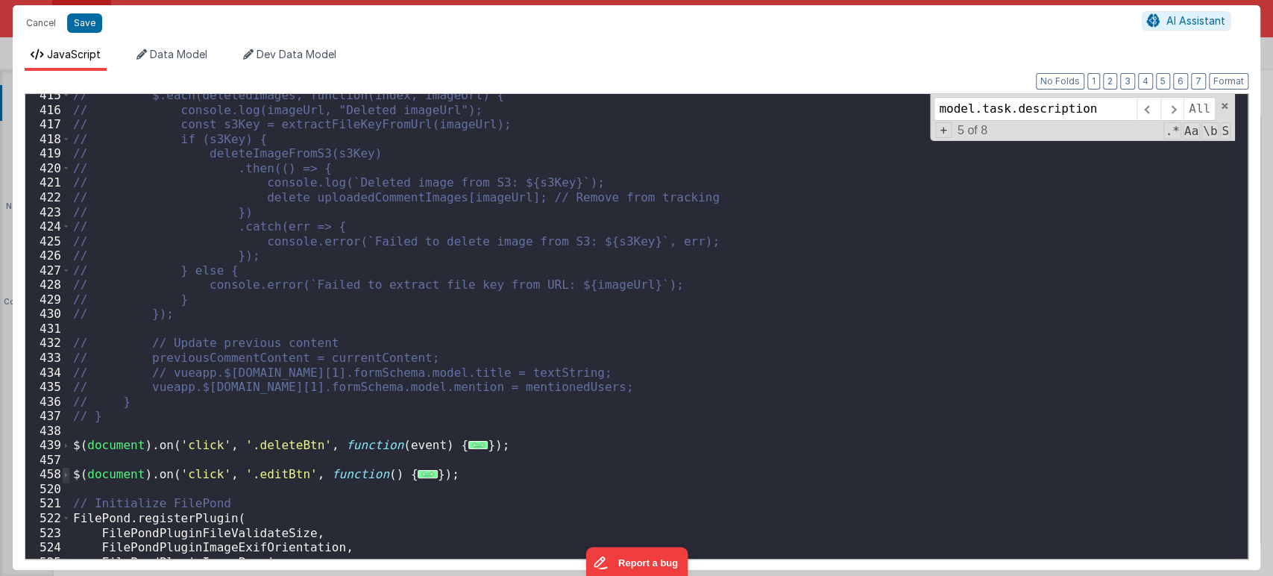
click at [66, 471] on span at bounding box center [66, 474] width 8 height 15
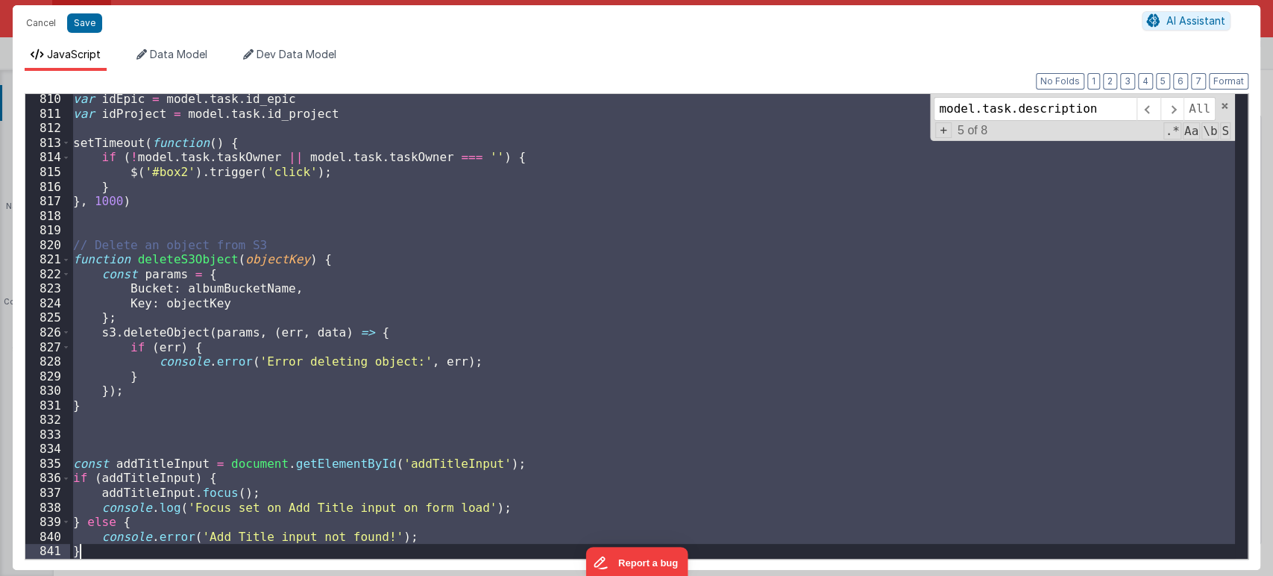
scroll to position [11609, 0]
drag, startPoint x: 76, startPoint y: 352, endPoint x: 113, endPoint y: 553, distance: 203.9
click at [113, 553] on div "var idEpic = model . task . id_epic var idProject = model . task . id_project s…" at bounding box center [652, 339] width 1165 height 494
click at [475, 201] on div "var idEpic = model . task . id_epic var idProject = model . task . id_project s…" at bounding box center [652, 326] width 1165 height 465
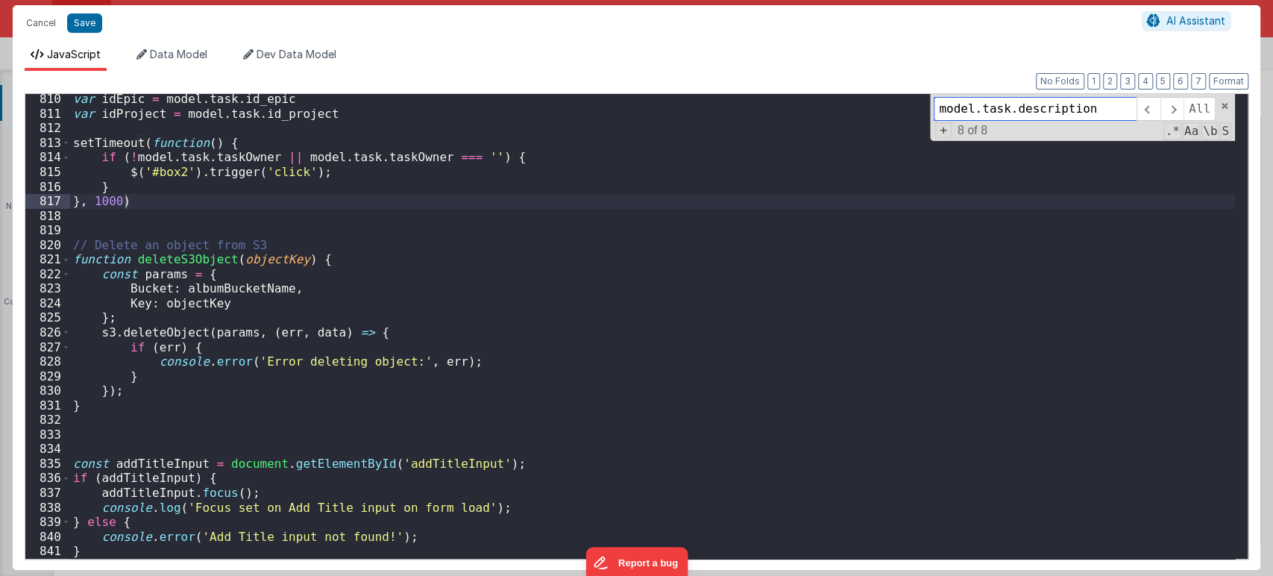
paste input "toolbar: { container: toolbarOptions }"
drag, startPoint x: 967, startPoint y: 109, endPoint x: 861, endPoint y: 110, distance: 105.9
click at [861, 110] on div "var idEpic = model . task . id_epic var idProject = model . task . id_project s…" at bounding box center [652, 326] width 1165 height 465
type input "toolbarOptions }"
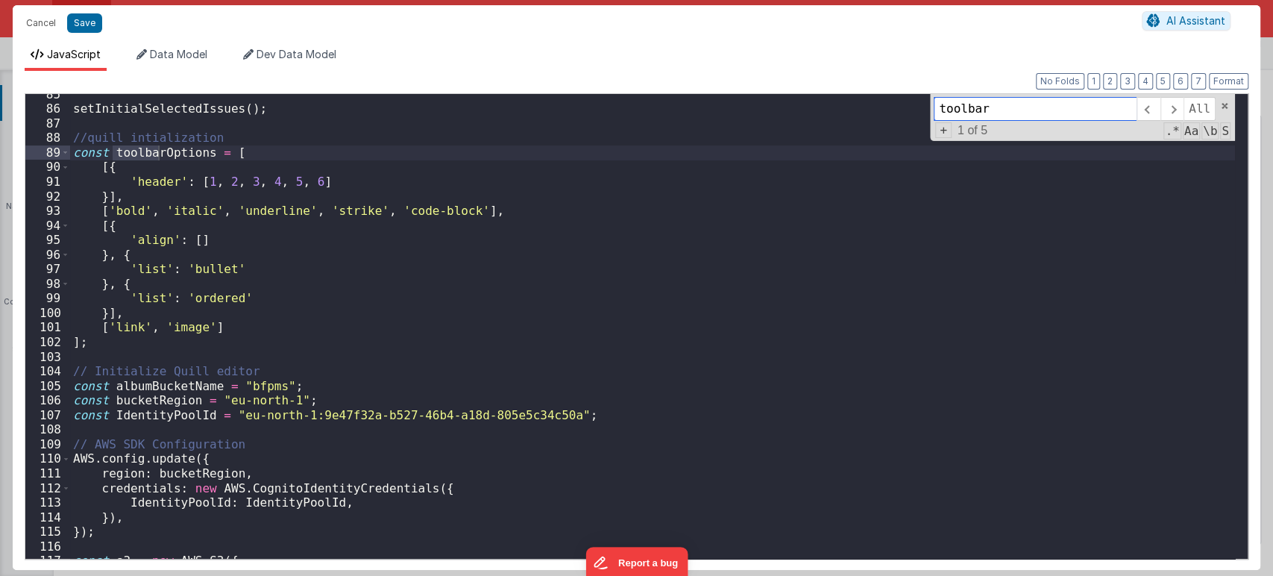
scroll to position [1260, 0]
type input "toolbar"
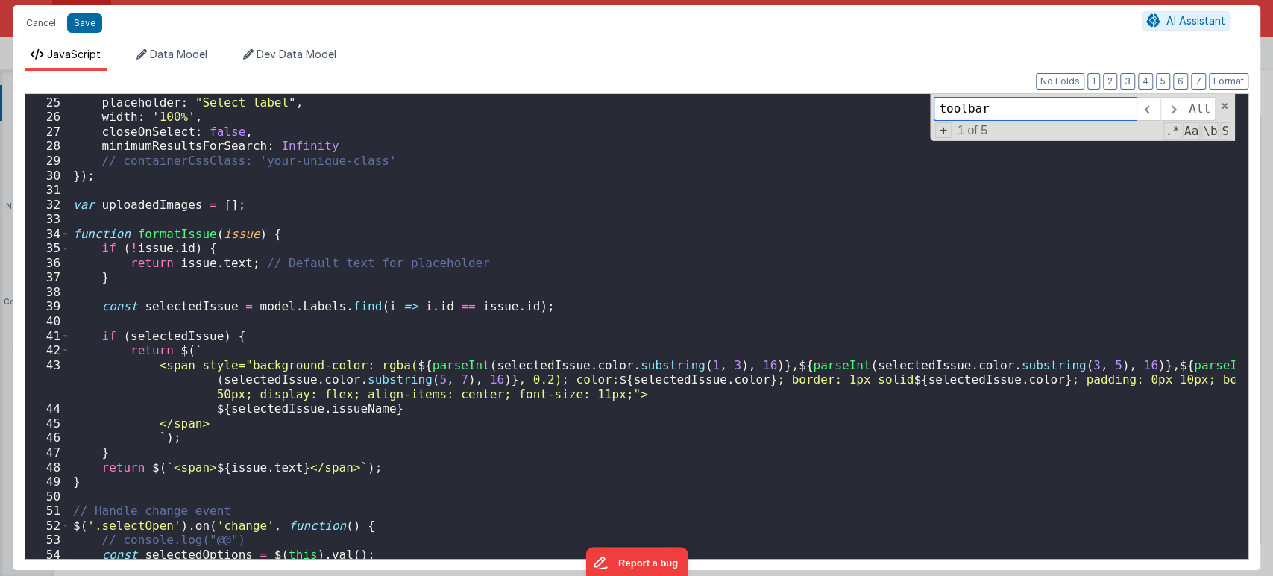
scroll to position [0, 0]
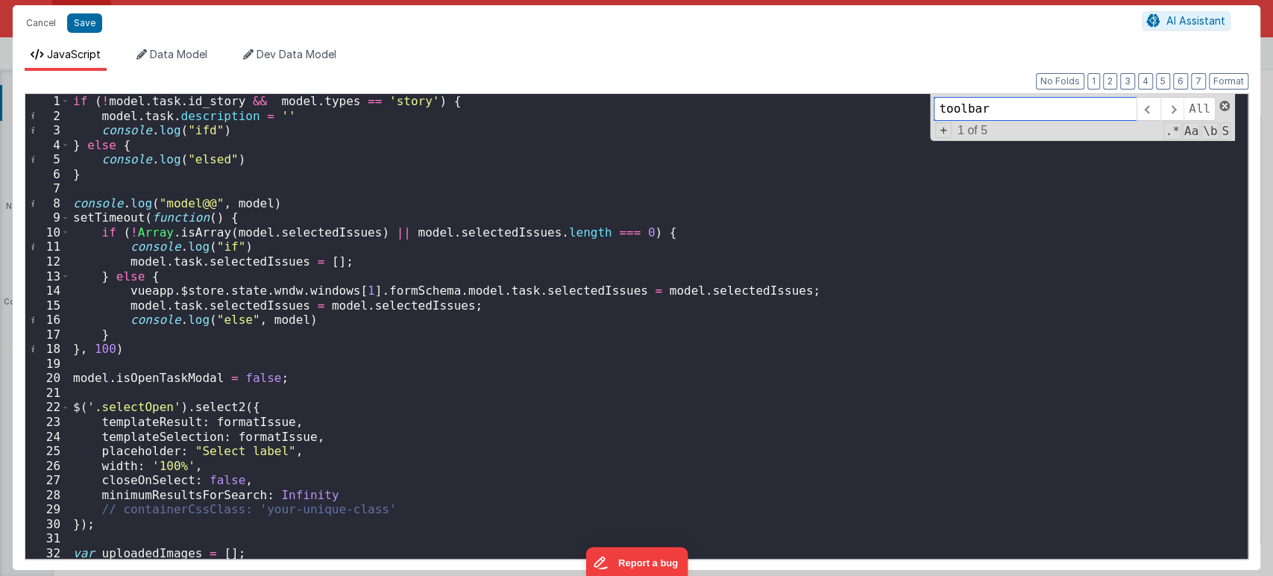
click at [1224, 106] on span at bounding box center [1224, 106] width 10 height 10
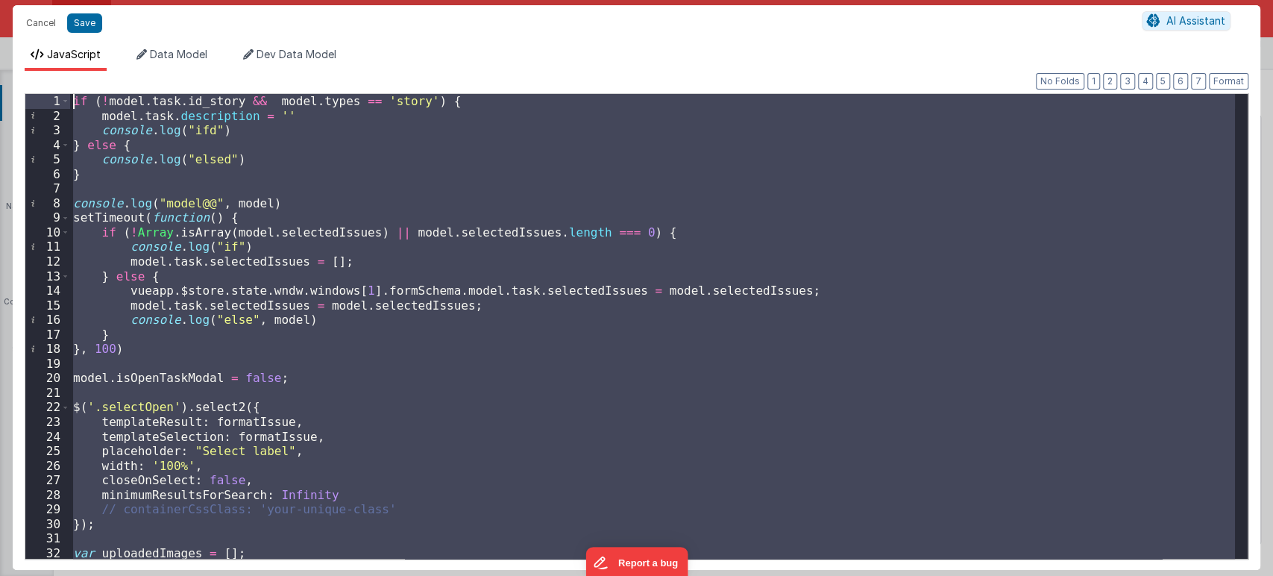
drag, startPoint x: 101, startPoint y: 195, endPoint x: 84, endPoint y: 3, distance: 193.2
click at [84, 3] on div "Cancel Save AI Assistant JavaScript Data Model Dev Data Model Format 7 6 5 4 3 …" at bounding box center [636, 288] width 1273 height 576
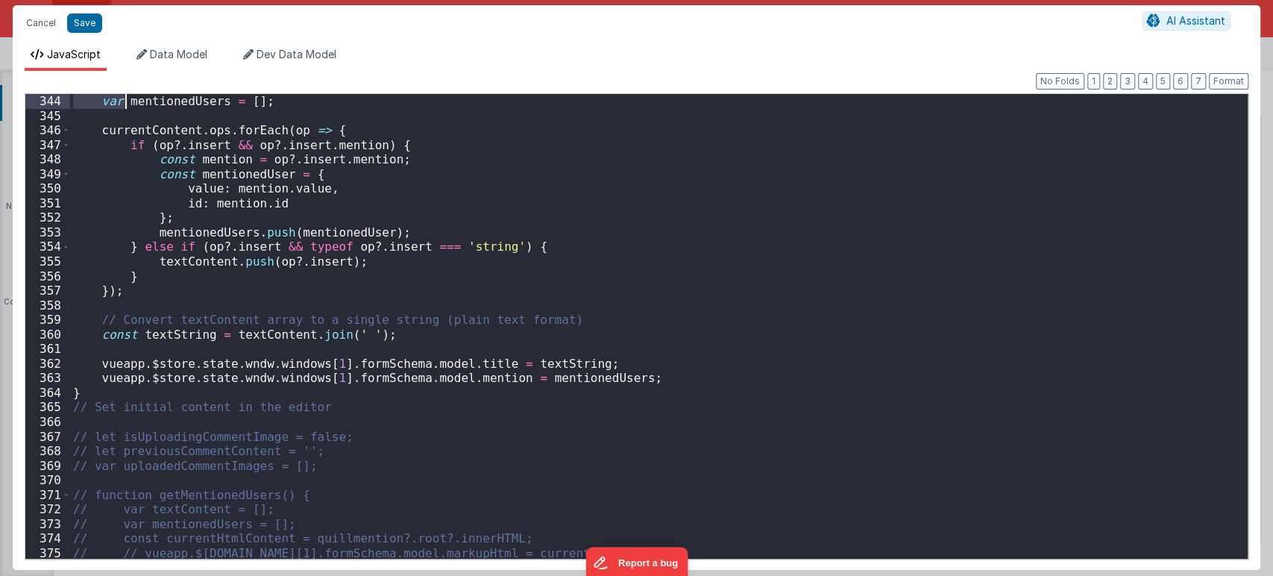
scroll to position [5030, 0]
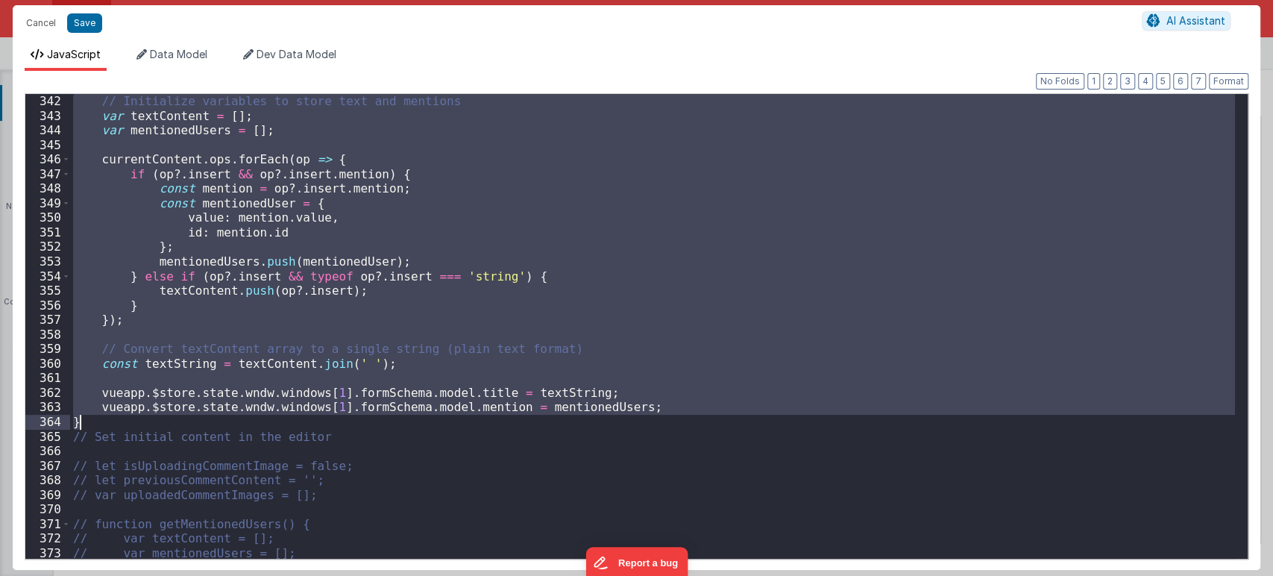
drag, startPoint x: 72, startPoint y: 172, endPoint x: 160, endPoint y: 427, distance: 269.3
click at [160, 427] on div "// Initialize variables to store text and mentions var textContent = [ ] ; var …" at bounding box center [652, 341] width 1165 height 494
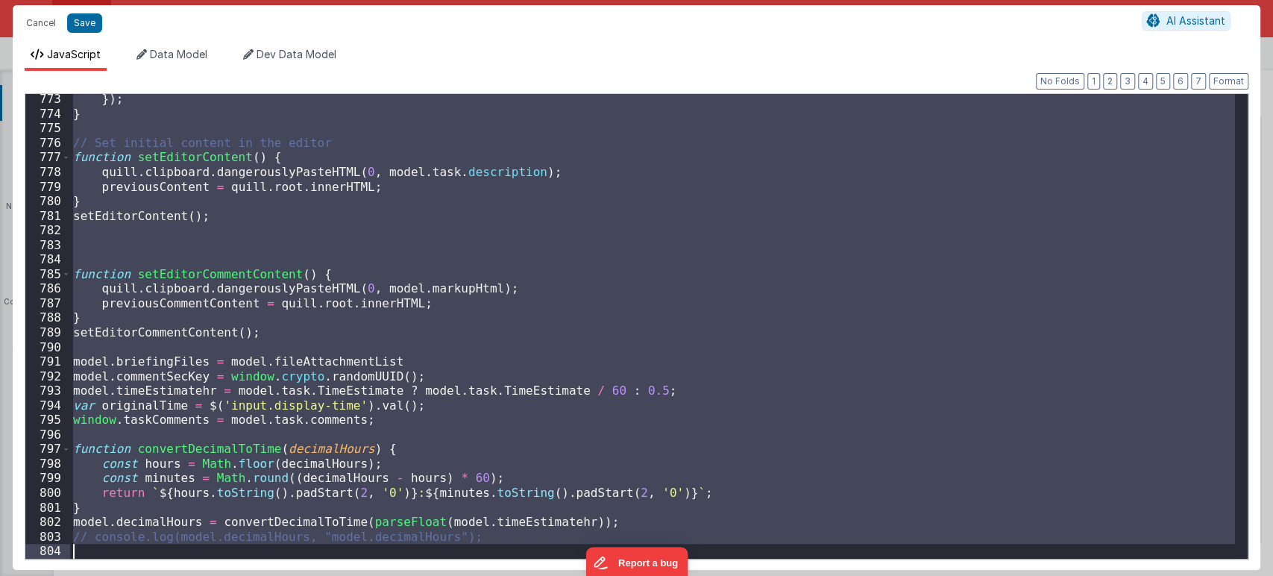
scroll to position [11609, 0]
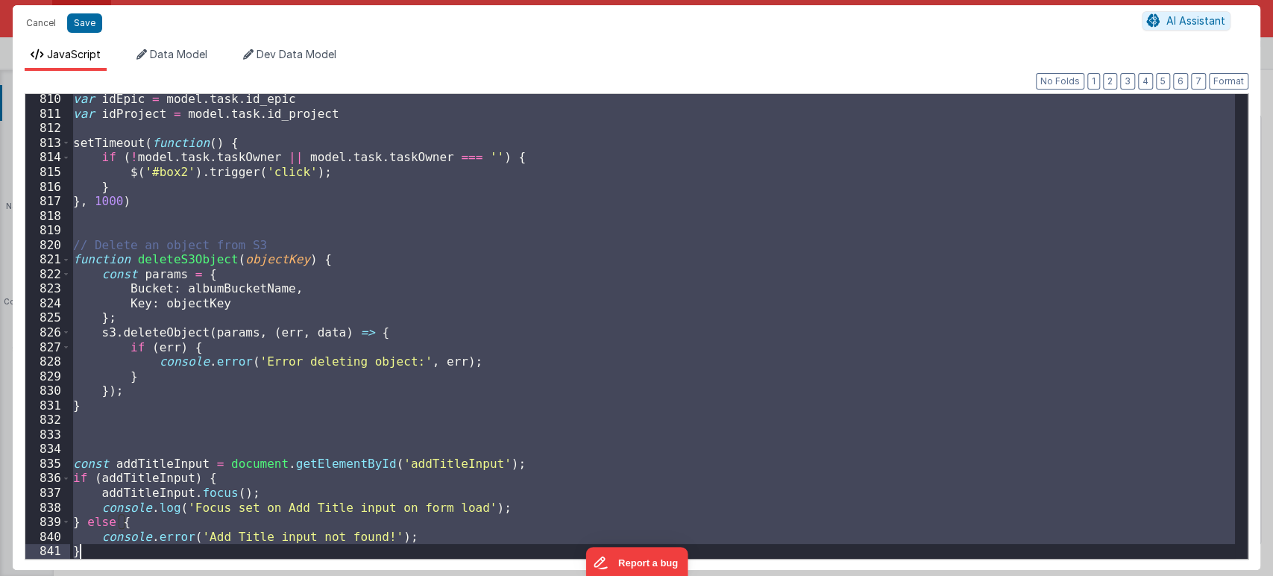
drag, startPoint x: 72, startPoint y: 230, endPoint x: 151, endPoint y: 614, distance: 392.8
click at [151, 575] on html "Cancel Save AI Assistant JavaScript Data Model Dev Data Model Format 7 6 5 4 3 …" at bounding box center [636, 288] width 1273 height 576
click at [36, 28] on button "Cancel" at bounding box center [41, 23] width 45 height 21
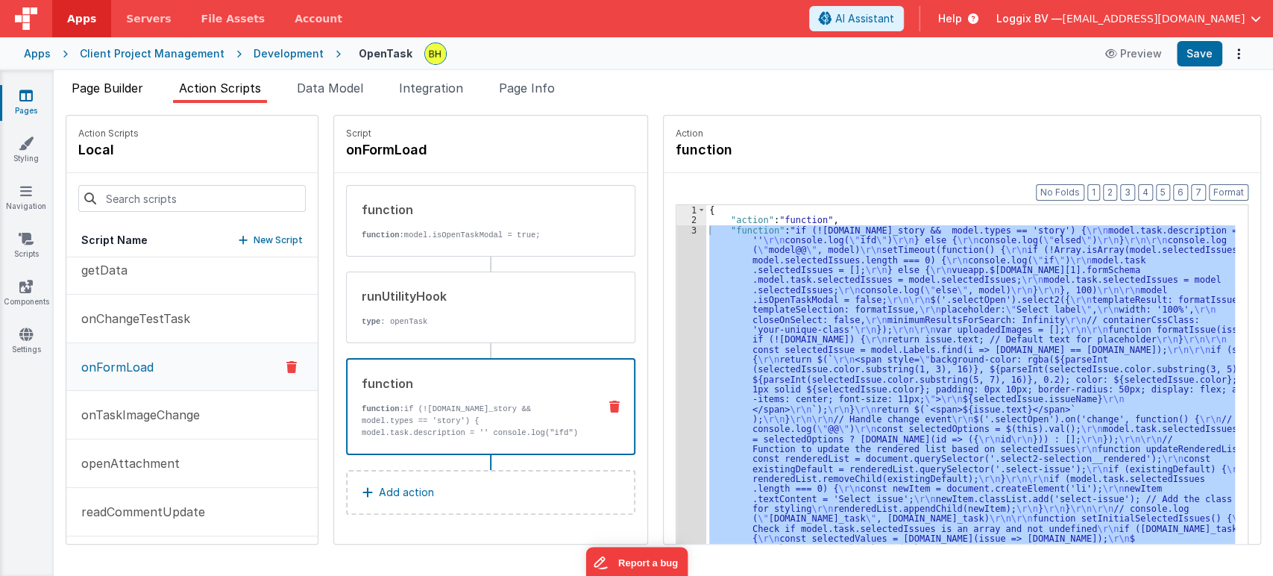
click at [108, 86] on span "Page Builder" at bounding box center [108, 88] width 72 height 15
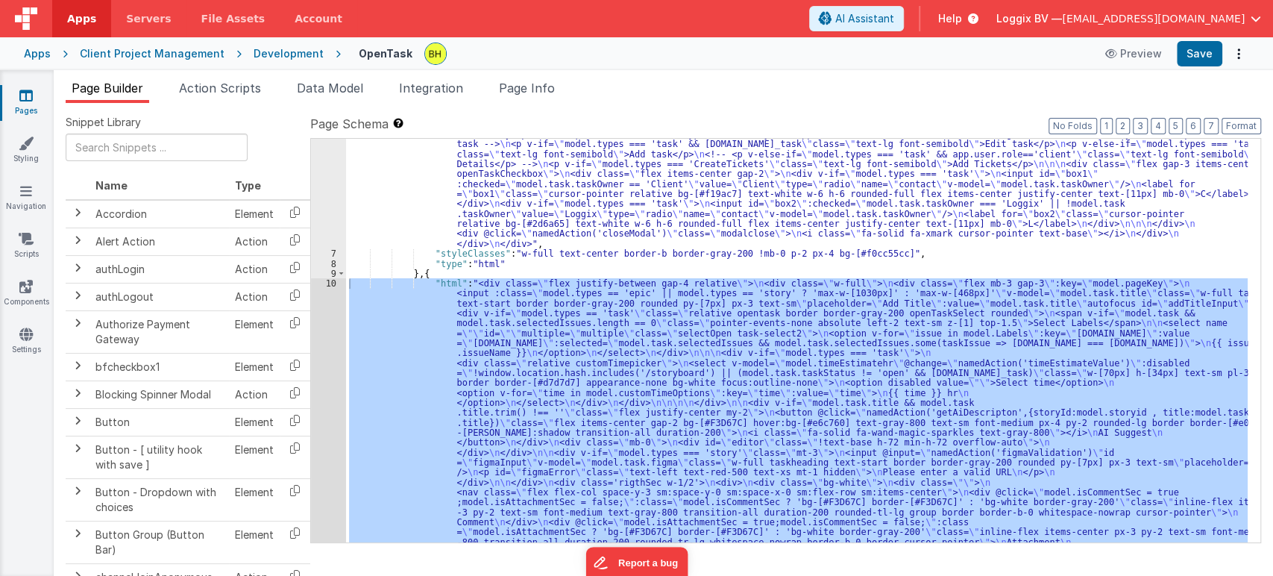
scroll to position [119, 0]
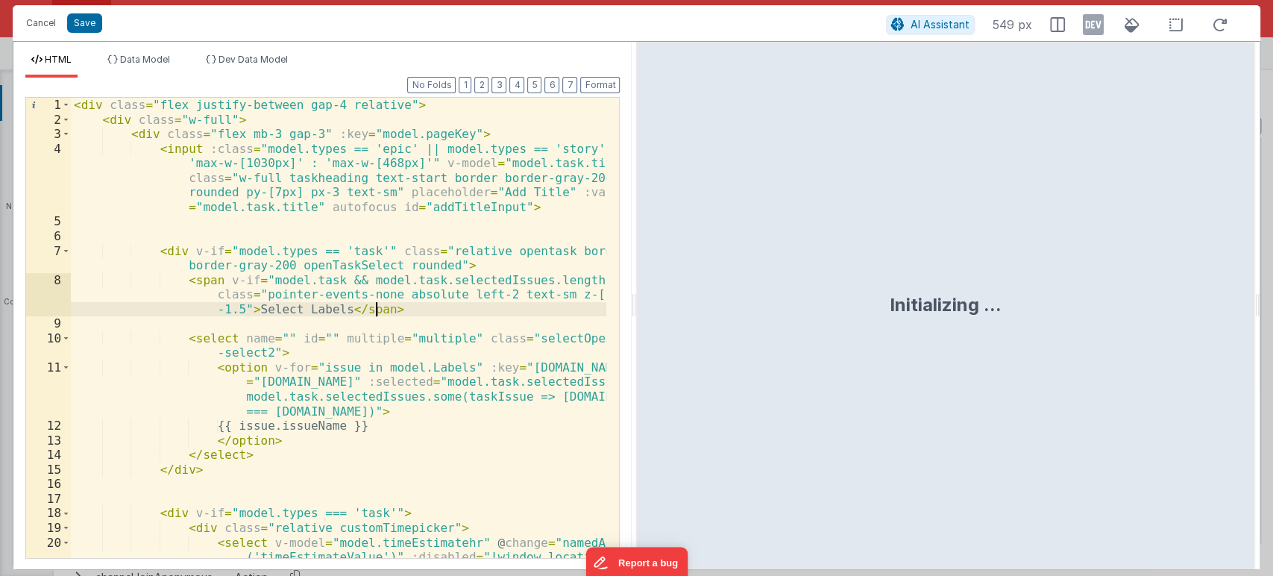
click at [537, 305] on div "< div class = "flex justify-between gap-4 relative" > < div class = "w-full" > …" at bounding box center [339, 379] width 536 height 562
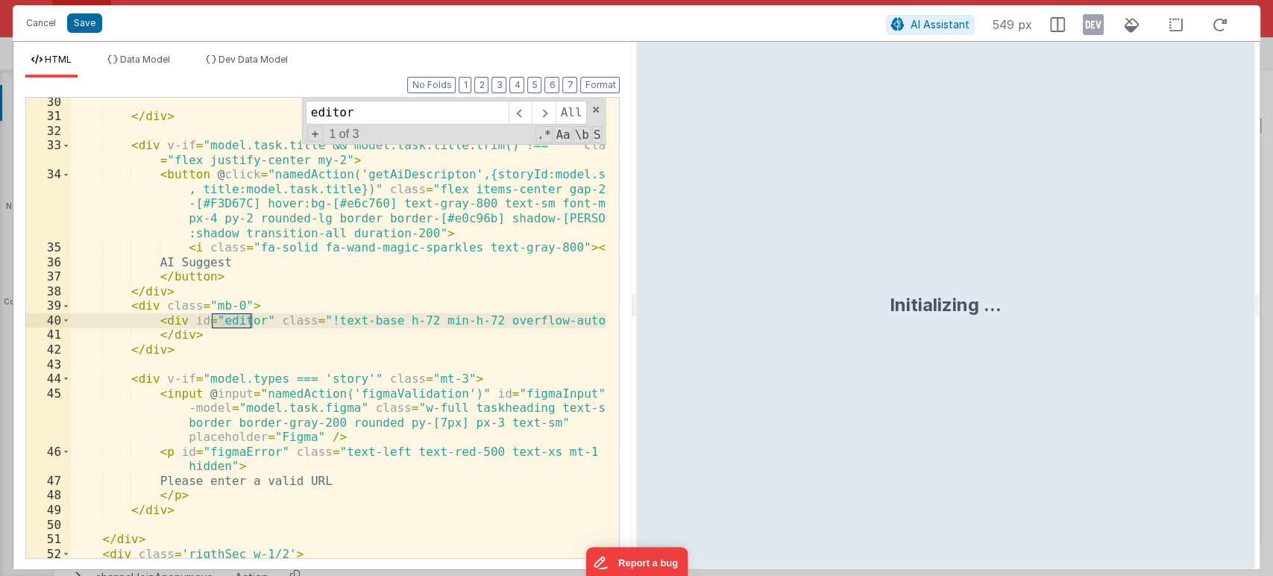
scroll to position [674, 0]
type input "editor"
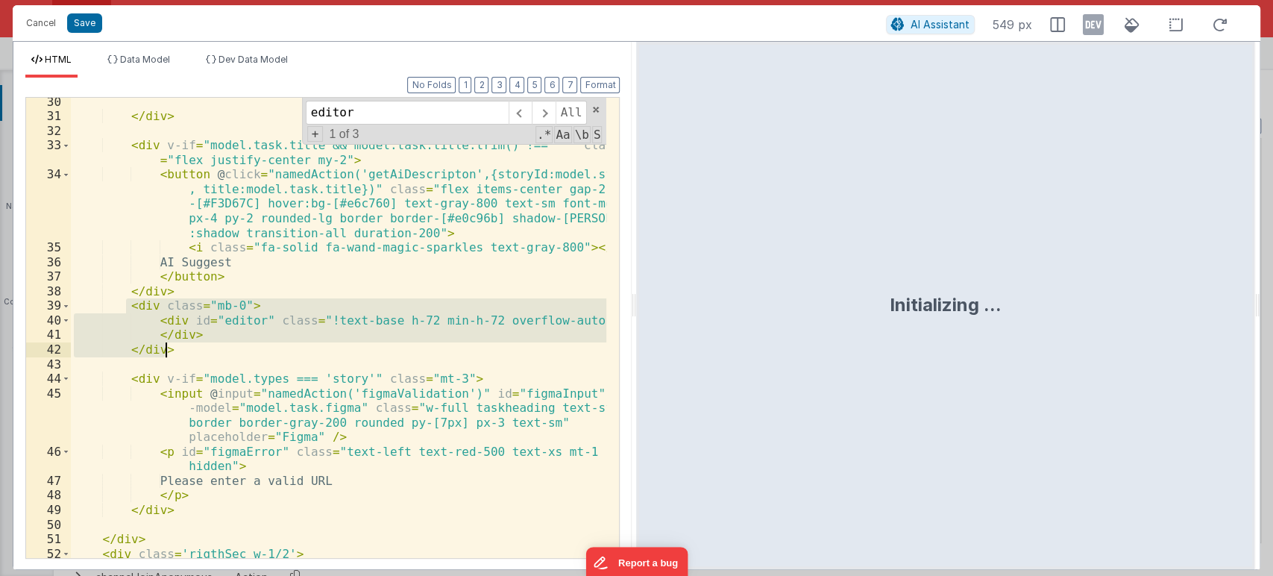
drag, startPoint x: 125, startPoint y: 306, endPoint x: 187, endPoint y: 347, distance: 74.2
click at [187, 347] on div "</ div > < div v-if = "model.task.title && model.task.title.trim() !== ''" clas…" at bounding box center [339, 339] width 536 height 489
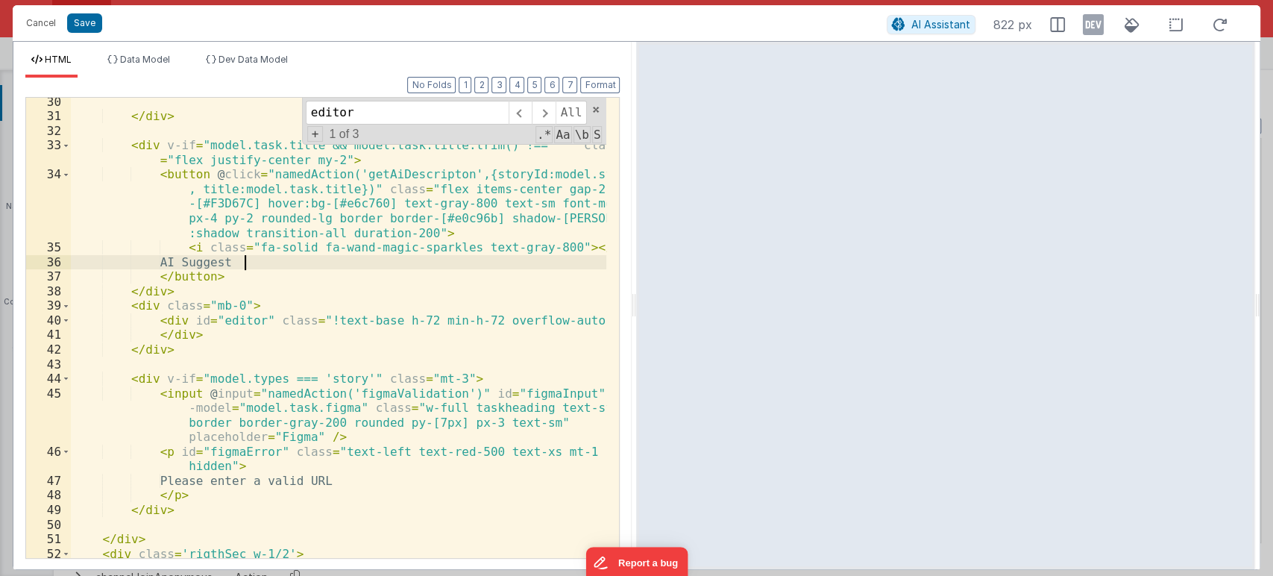
click at [394, 261] on div "</ div > < div v-if = "model.task.title && model.task.title.trim() !== ''" clas…" at bounding box center [339, 339] width 536 height 489
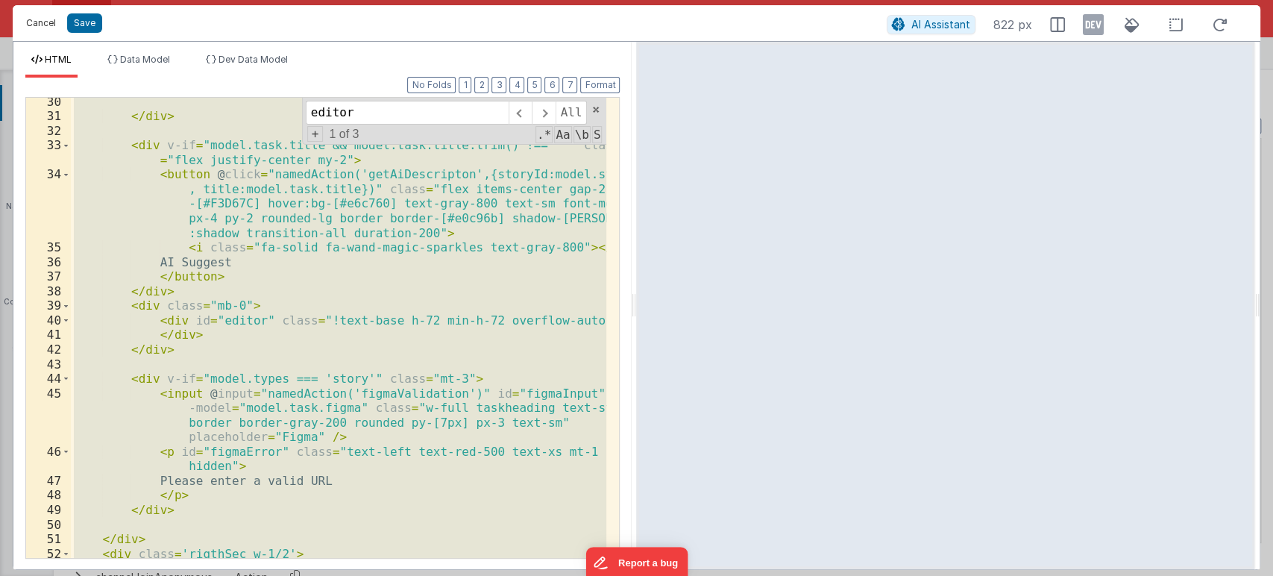
click at [47, 19] on button "Cancel" at bounding box center [41, 23] width 45 height 21
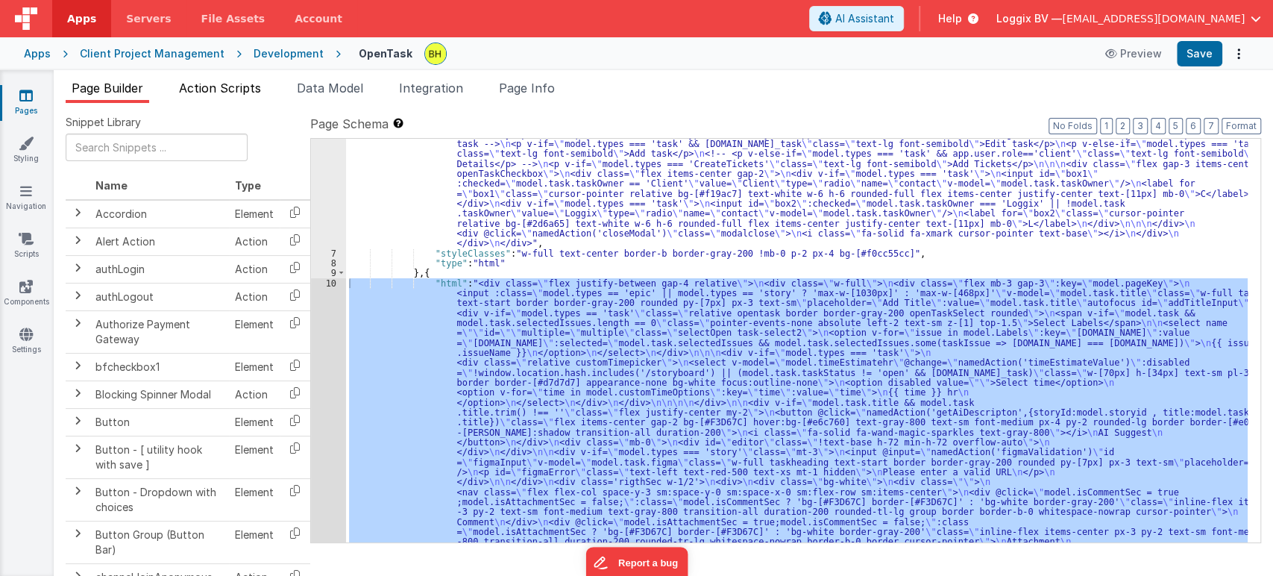
click at [197, 81] on span "Action Scripts" at bounding box center [220, 88] width 82 height 15
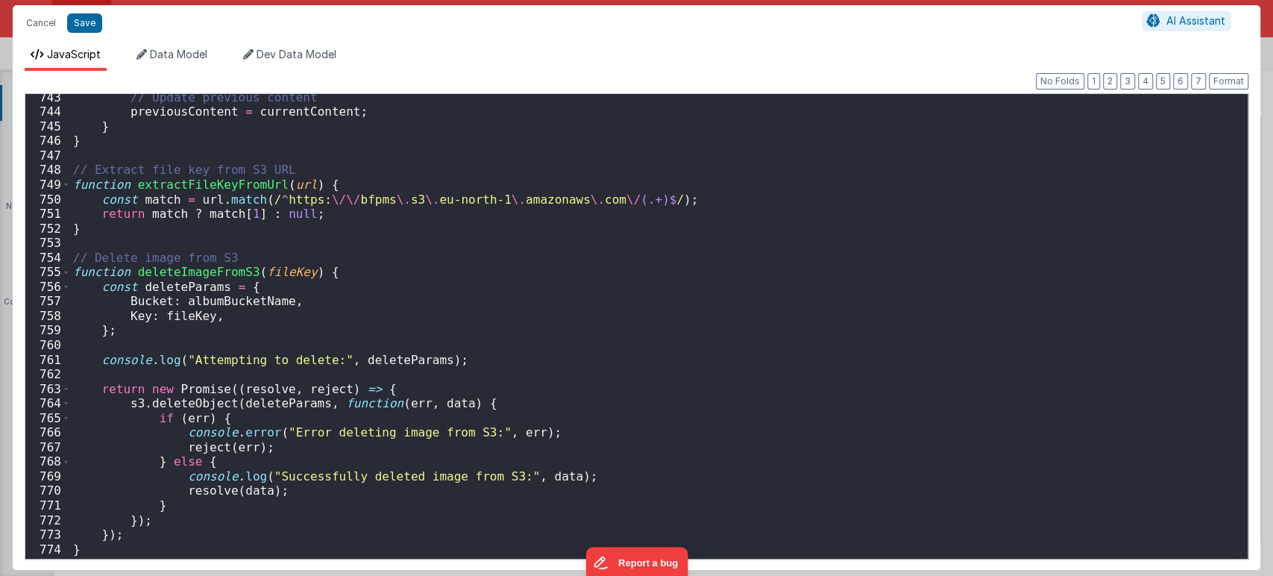
scroll to position [11857, 0]
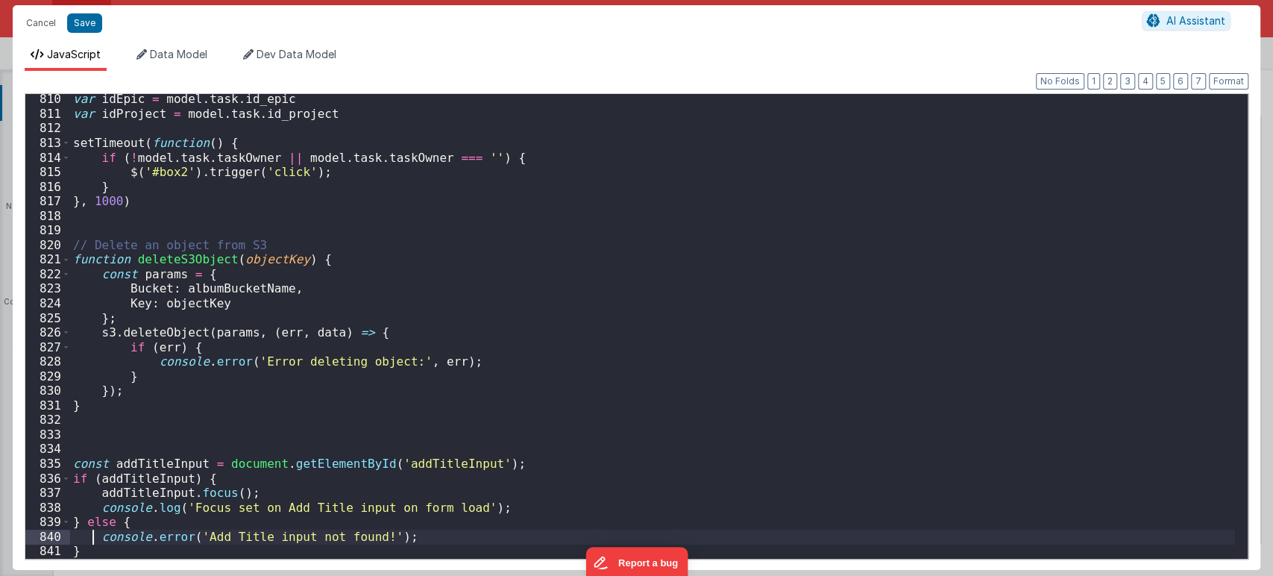
click at [95, 542] on div "var idEpic = model . task . id_epic var idProject = model . task . id_project s…" at bounding box center [652, 339] width 1165 height 494
click at [98, 550] on div "var idEpic = model . task . id_epic var idProject = model . task . id_project s…" at bounding box center [652, 339] width 1165 height 494
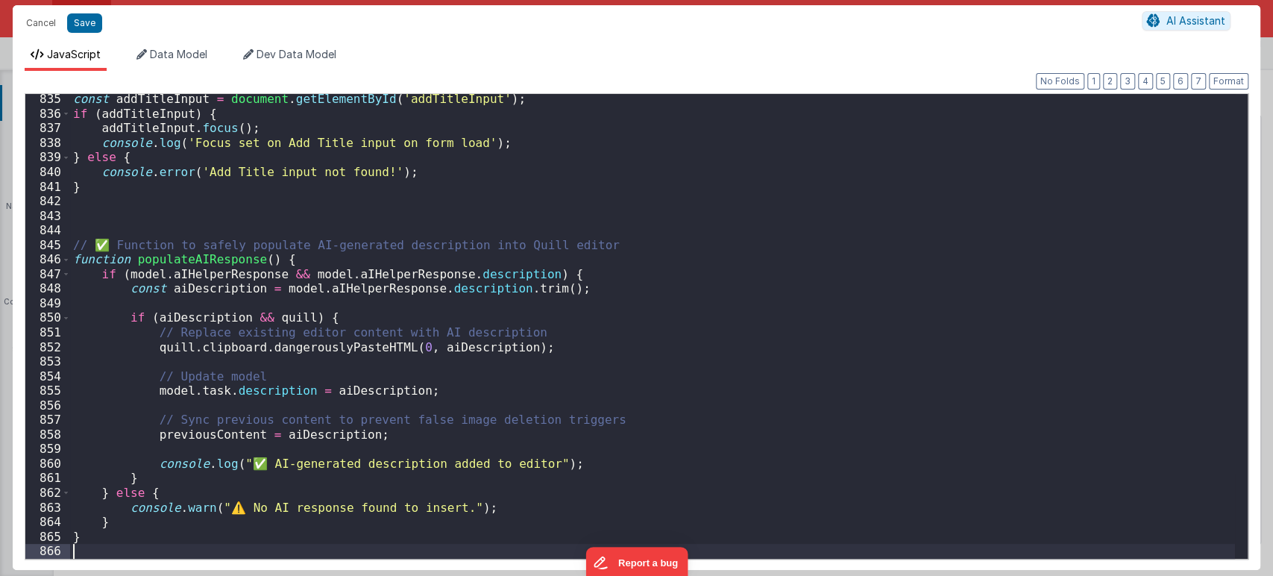
scroll to position [12222, 0]
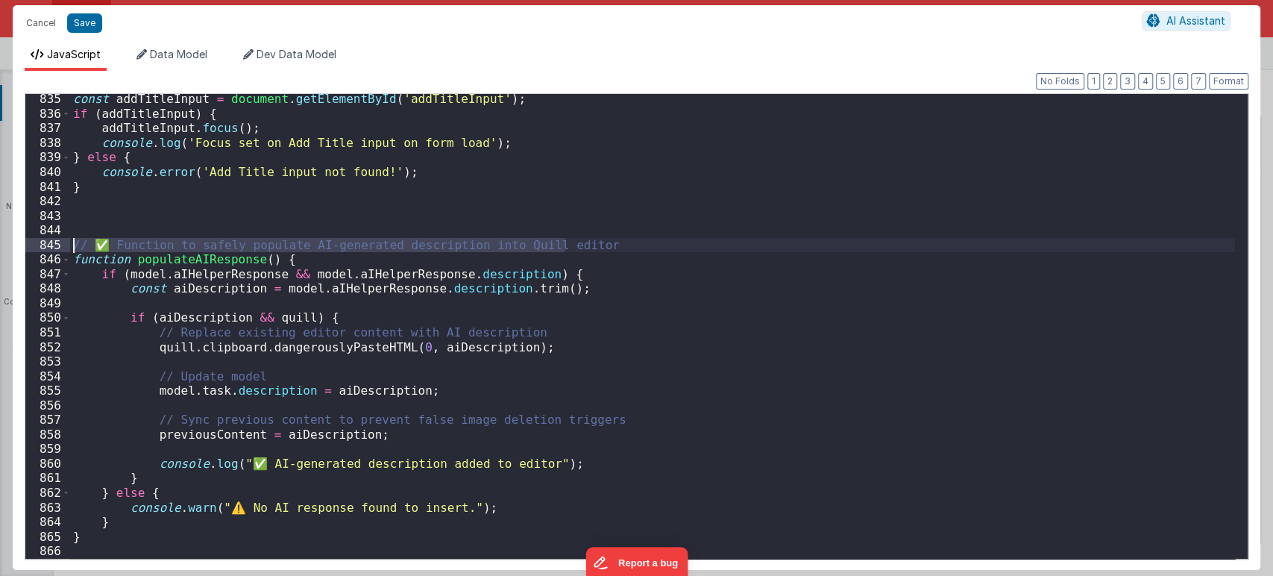
drag, startPoint x: 578, startPoint y: 246, endPoint x: 22, endPoint y: 247, distance: 556.3
click at [22, 247] on div "Format 7 6 5 4 3 2 1 No Folds 835 836 837 838 839 840 841 842 843 844 845 846 8…" at bounding box center [637, 320] width 1248 height 499
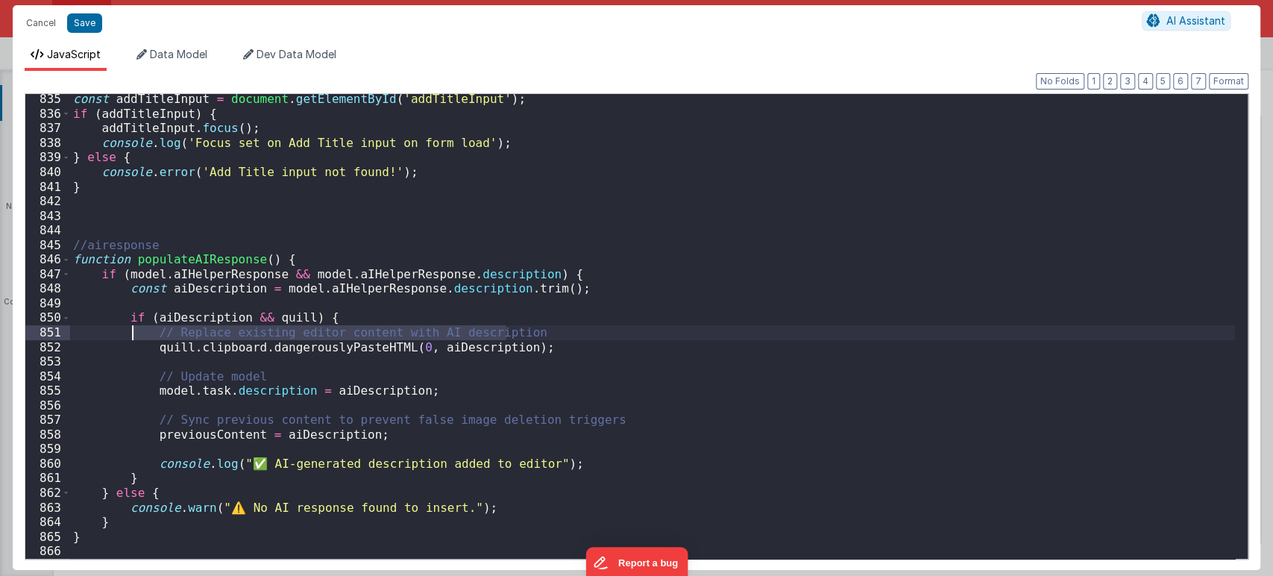
drag, startPoint x: 520, startPoint y: 328, endPoint x: 125, endPoint y: 339, distance: 394.6
click at [125, 339] on div "const addTitleInput = document . getElementById ( 'addTitleInput' ) ; if ( addT…" at bounding box center [652, 339] width 1165 height 494
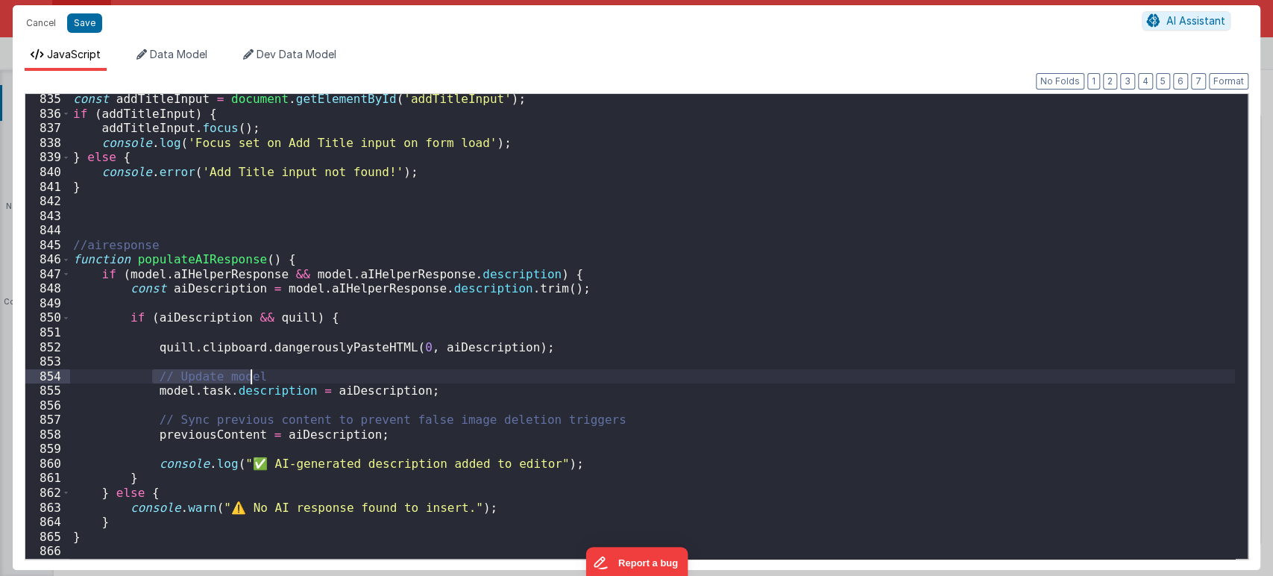
drag, startPoint x: 152, startPoint y: 377, endPoint x: 295, endPoint y: 373, distance: 142.5
click at [295, 373] on div "const addTitleInput = document . getElementById ( 'addTitleInput' ) ; if ( addT…" at bounding box center [652, 339] width 1165 height 494
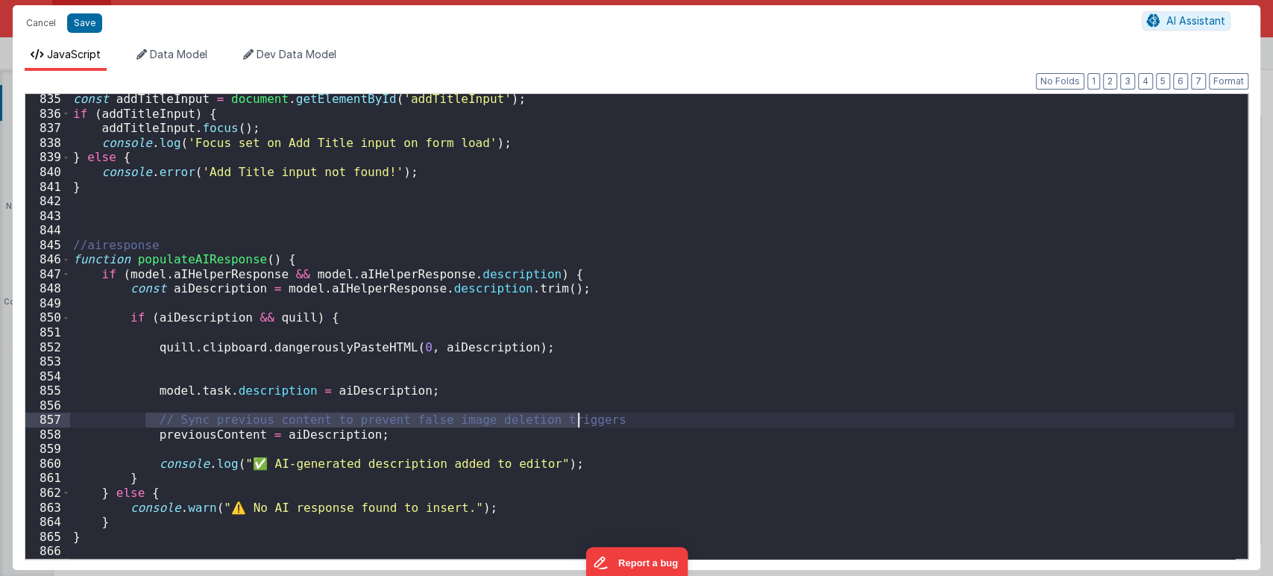
drag, startPoint x: 148, startPoint y: 417, endPoint x: 591, endPoint y: 421, distance: 442.2
click at [591, 421] on div "const addTitleInput = document . getElementById ( 'addTitleInput' ) ; if ( addT…" at bounding box center [652, 339] width 1165 height 494
click at [254, 465] on div "const addTitleInput = document . getElementById ( 'addTitleInput' ) ; if ( addT…" at bounding box center [652, 339] width 1165 height 494
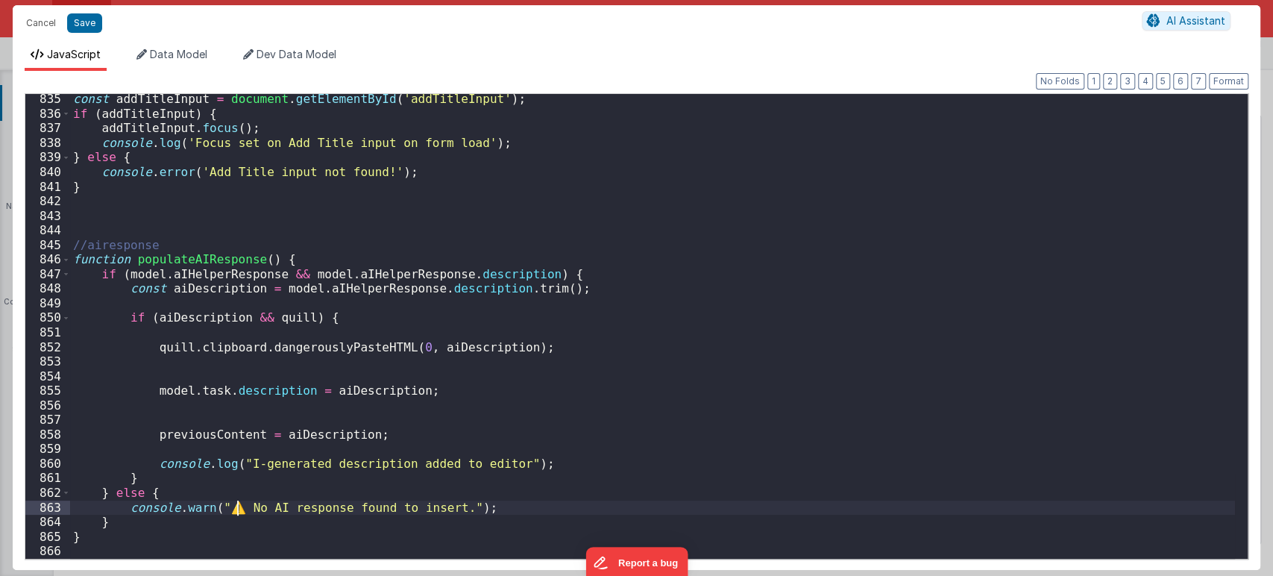
click at [238, 506] on div "const addTitleInput = document . getElementById ( 'addTitleInput' ) ; if ( addT…" at bounding box center [652, 339] width 1165 height 494
click at [92, 540] on div "const addTitleInput = document . getElementById ( 'addTitleInput' ) ; if ( addT…" at bounding box center [652, 339] width 1165 height 494
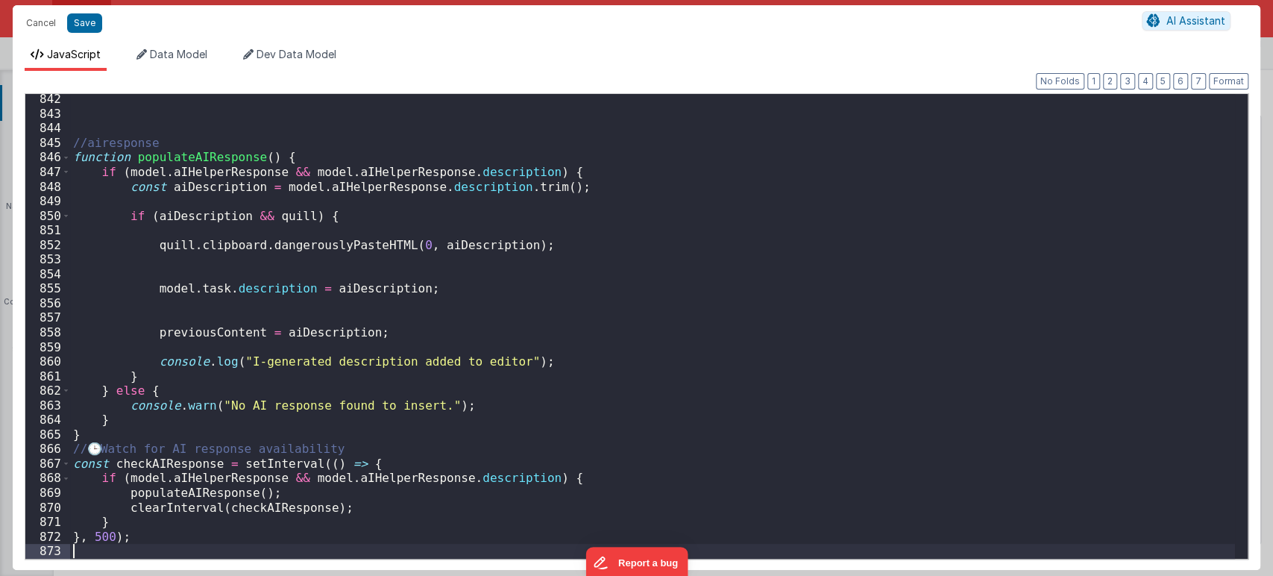
scroll to position [12324, 0]
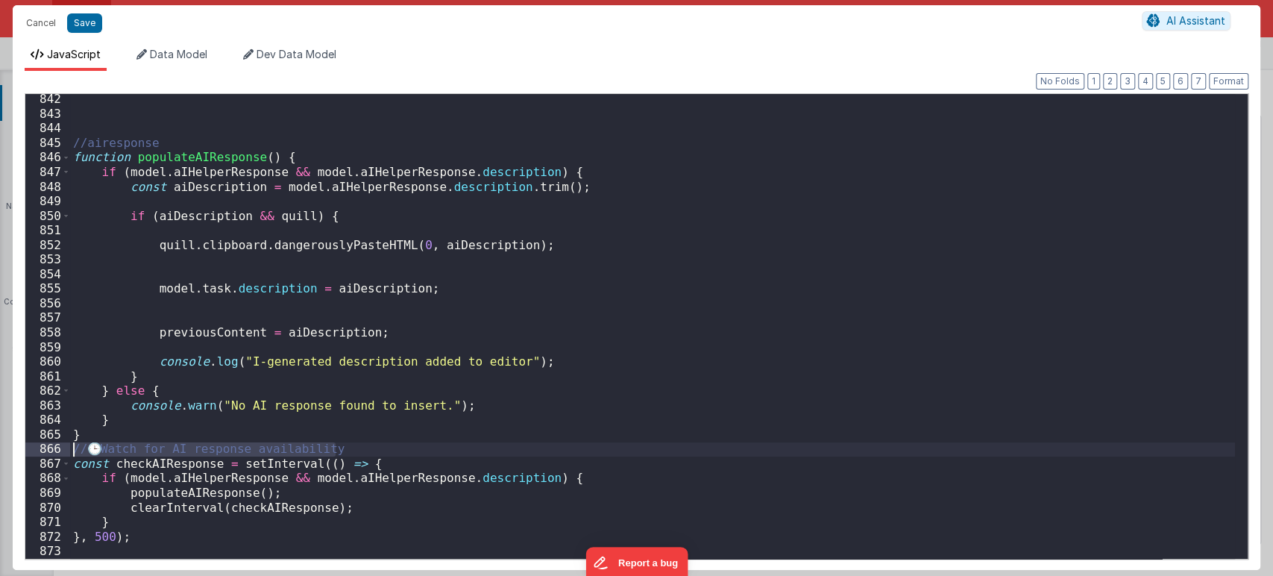
drag, startPoint x: 359, startPoint y: 448, endPoint x: 57, endPoint y: 450, distance: 302.7
click at [57, 450] on div "842 843 844 845 846 847 848 849 850 851 852 853 854 855 856 857 858 859 860 861…" at bounding box center [637, 326] width 1224 height 466
click at [81, 22] on button "Save" at bounding box center [84, 22] width 35 height 19
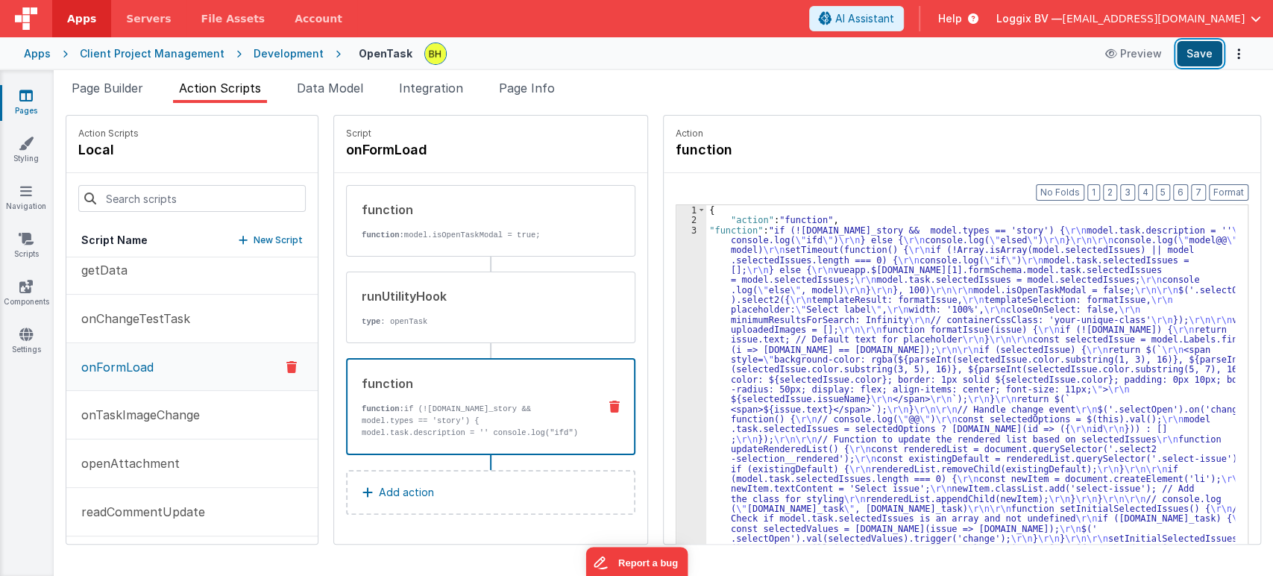
click at [1198, 52] on button "Save" at bounding box center [1199, 53] width 45 height 25
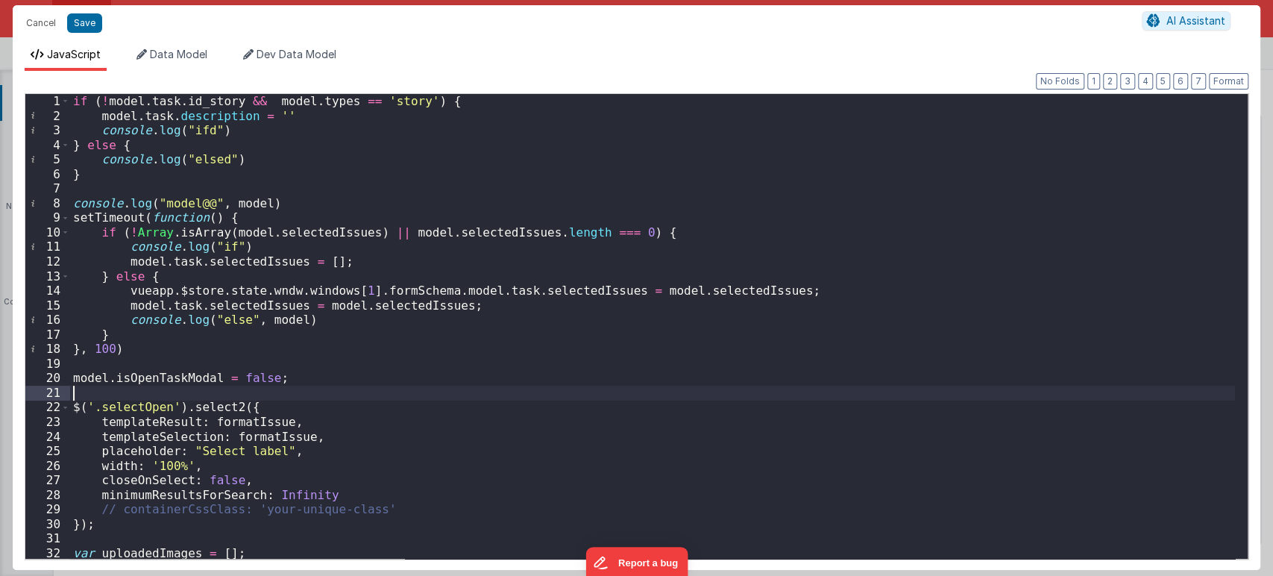
click at [661, 387] on div "if ( ! model . task . id_story && model . types == 'story' ) { model . task . d…" at bounding box center [652, 341] width 1165 height 494
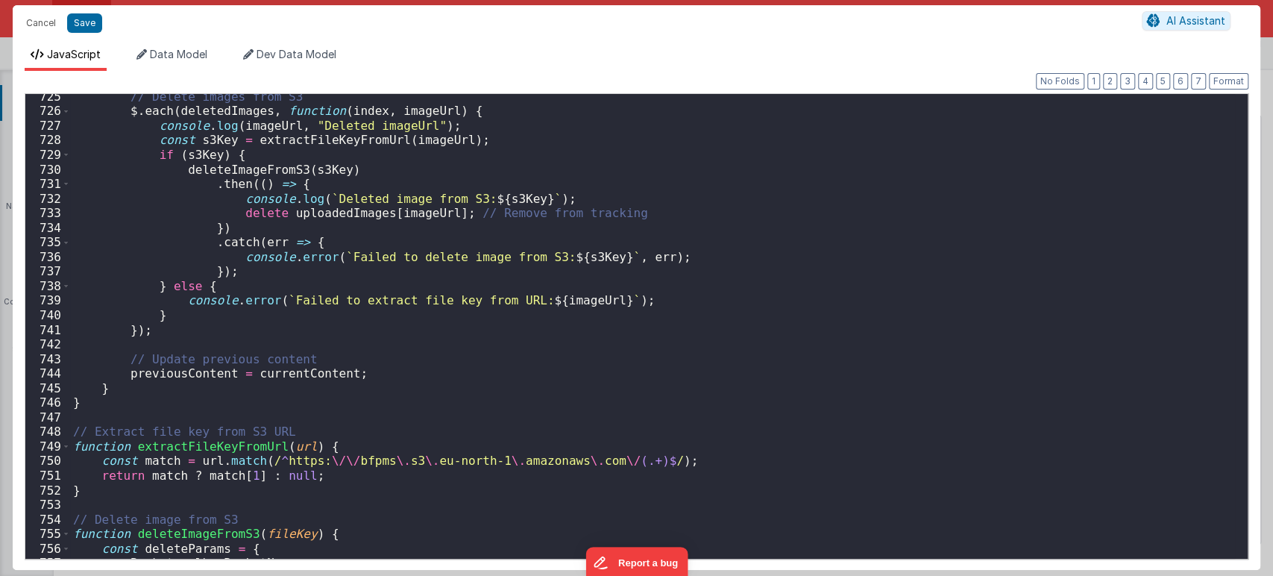
scroll to position [12338, 0]
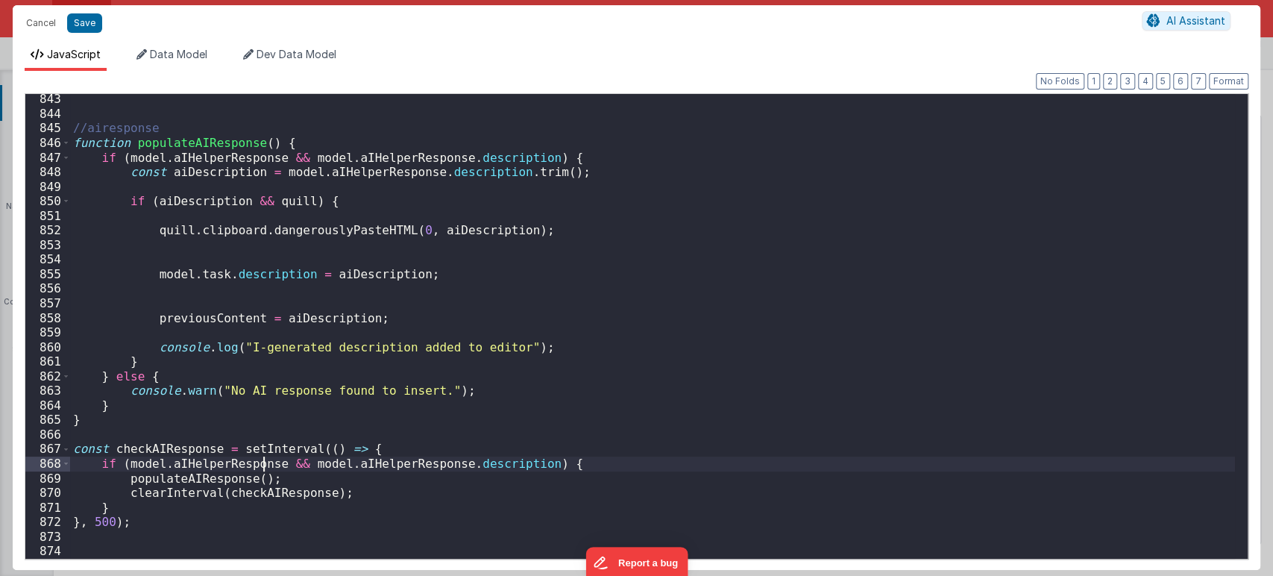
click at [266, 464] on div "//airesponse function populateAIResponse ( ) { if ( model . aIHelperResponse &&…" at bounding box center [652, 339] width 1165 height 494
click at [458, 459] on div "//airesponse function populateAIResponse ( ) { if ( model . aIHelperResponse &&…" at bounding box center [652, 339] width 1165 height 494
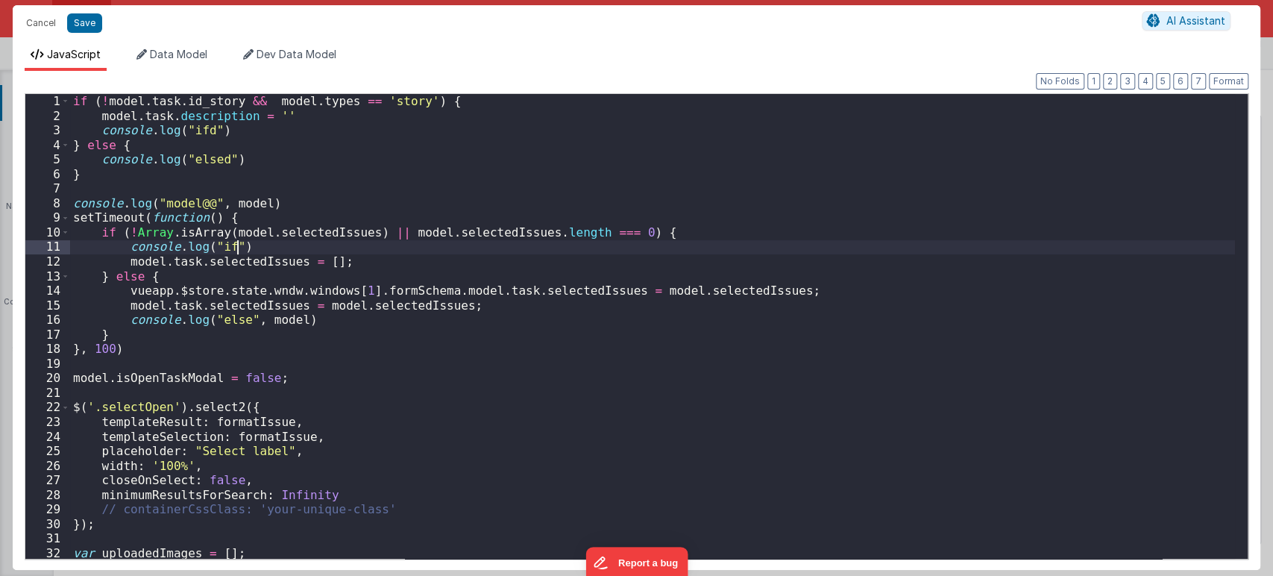
click at [685, 228] on div "if ( ! model . task . id_story && model . types == 'story' ) { model . task . d…" at bounding box center [652, 341] width 1165 height 494
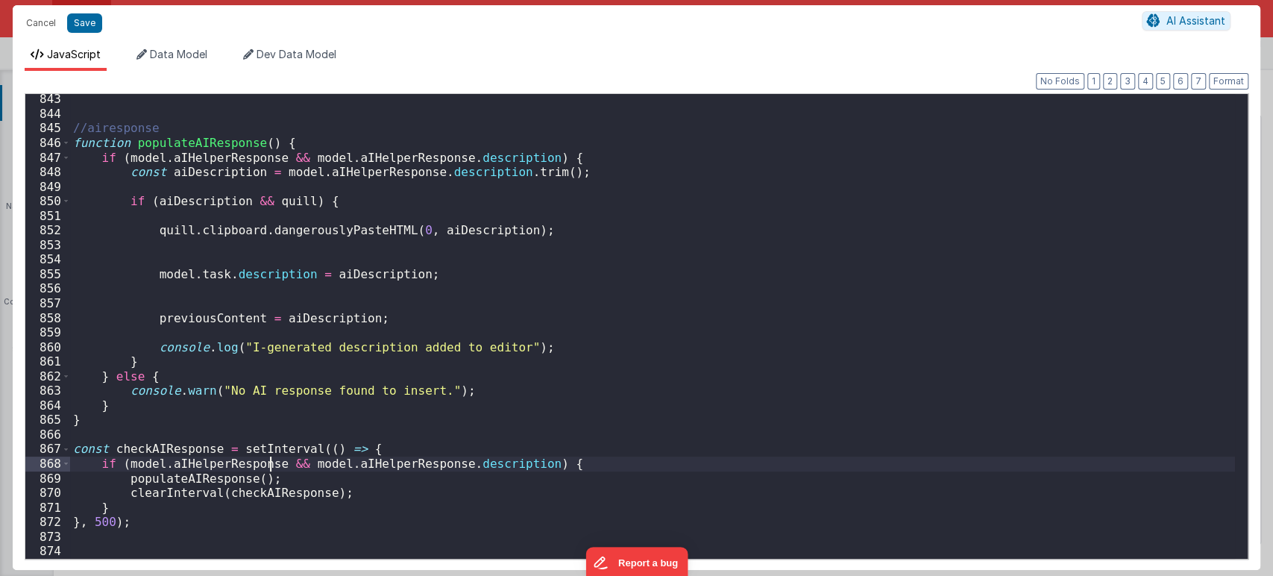
click at [268, 464] on div "//airesponse function populateAIResponse ( ) { if ( model . aIHelperResponse &&…" at bounding box center [652, 339] width 1165 height 494
click at [458, 461] on div "//airesponse function populateAIResponse ( ) { if ( model . aIHelperResponse &&…" at bounding box center [652, 339] width 1165 height 494
click at [267, 152] on div "//airesponse function populateAIResponse ( ) { if ( model . aIHelperResponse &&…" at bounding box center [652, 339] width 1165 height 494
click at [458, 153] on div "//airesponse function populateAIResponse ( ) { if ( model . aIHelperResponse [ …" at bounding box center [652, 339] width 1165 height 494
click at [412, 172] on div "//airesponse function populateAIResponse ( ) { if ( model . aIHelperResponse [ …" at bounding box center [652, 339] width 1165 height 494
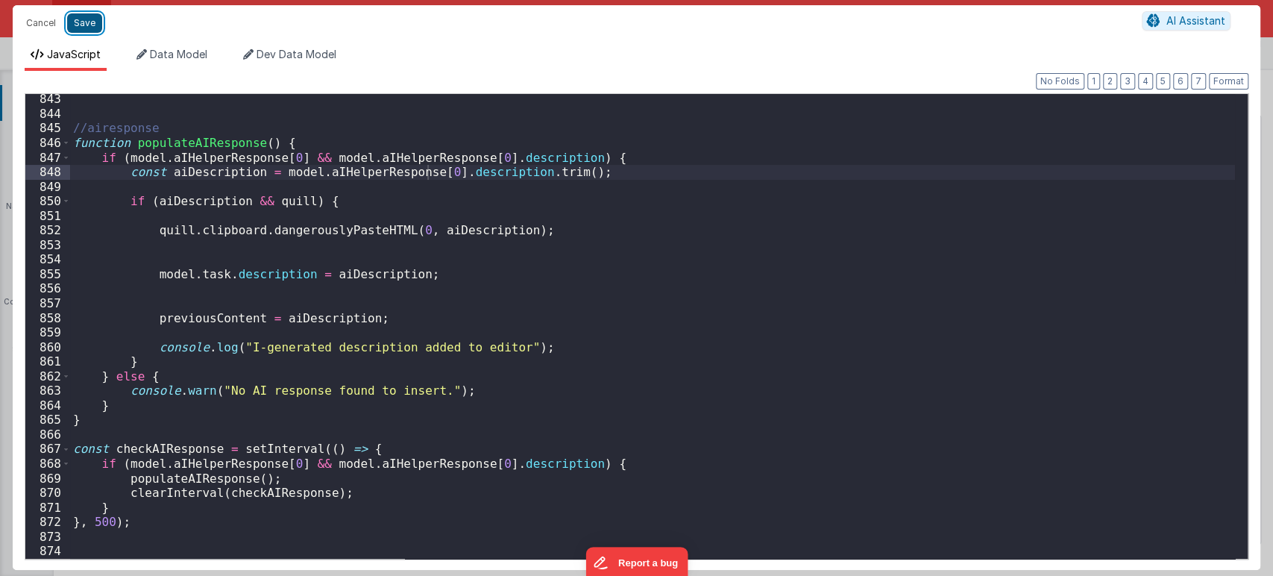
click at [79, 21] on button "Save" at bounding box center [84, 22] width 35 height 19
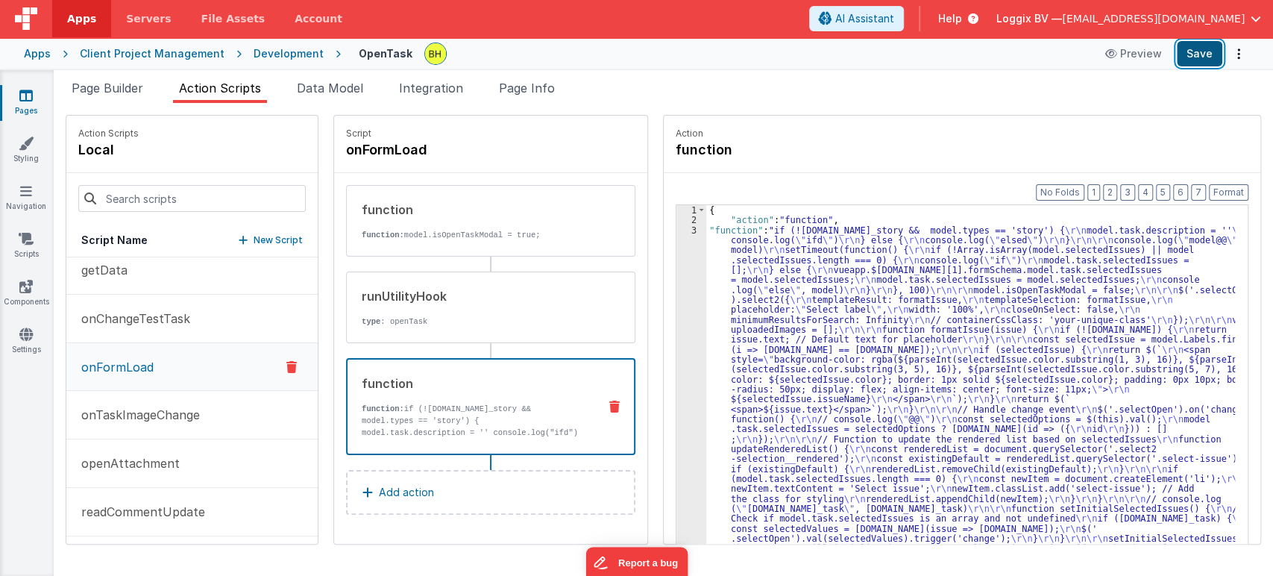
click at [1206, 50] on button "Save" at bounding box center [1199, 53] width 45 height 25
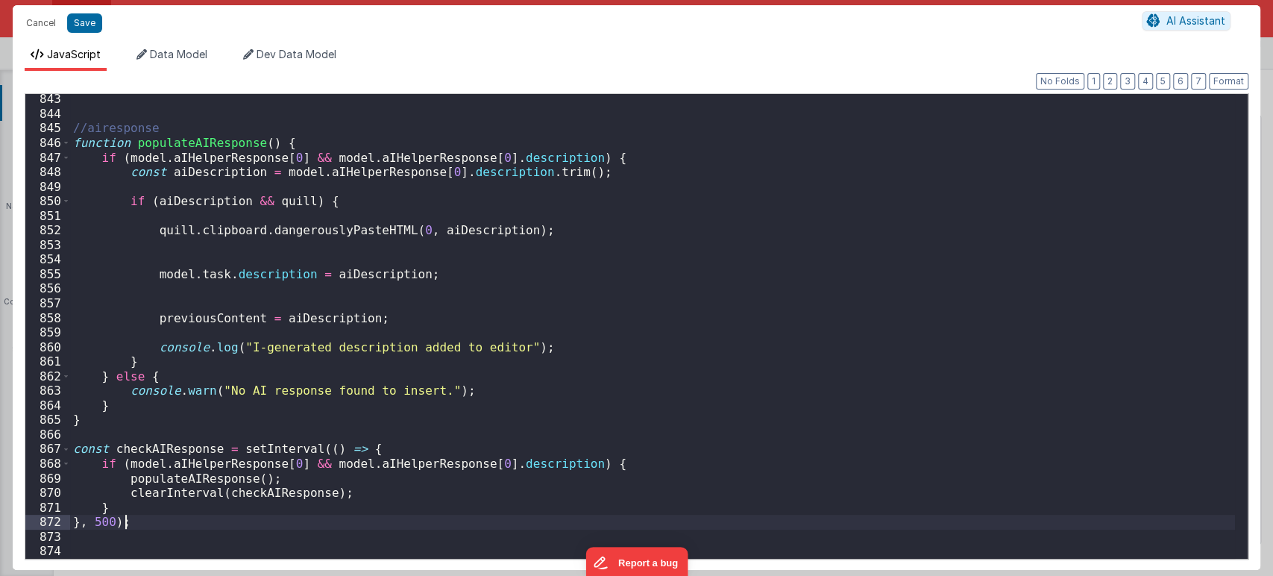
click at [399, 520] on div "//airesponse function populateAIResponse ( ) { if ( model . aIHelperResponse [ …" at bounding box center [652, 339] width 1165 height 494
click at [519, 463] on div "//airesponse function populateAIResponse ( ) { if ( model . aIHelperResponse [ …" at bounding box center [652, 339] width 1165 height 494
click at [160, 525] on div "//airesponse function populateAIResponse ( ) { if ( model . aIHelperResponse [ …" at bounding box center [652, 339] width 1165 height 494
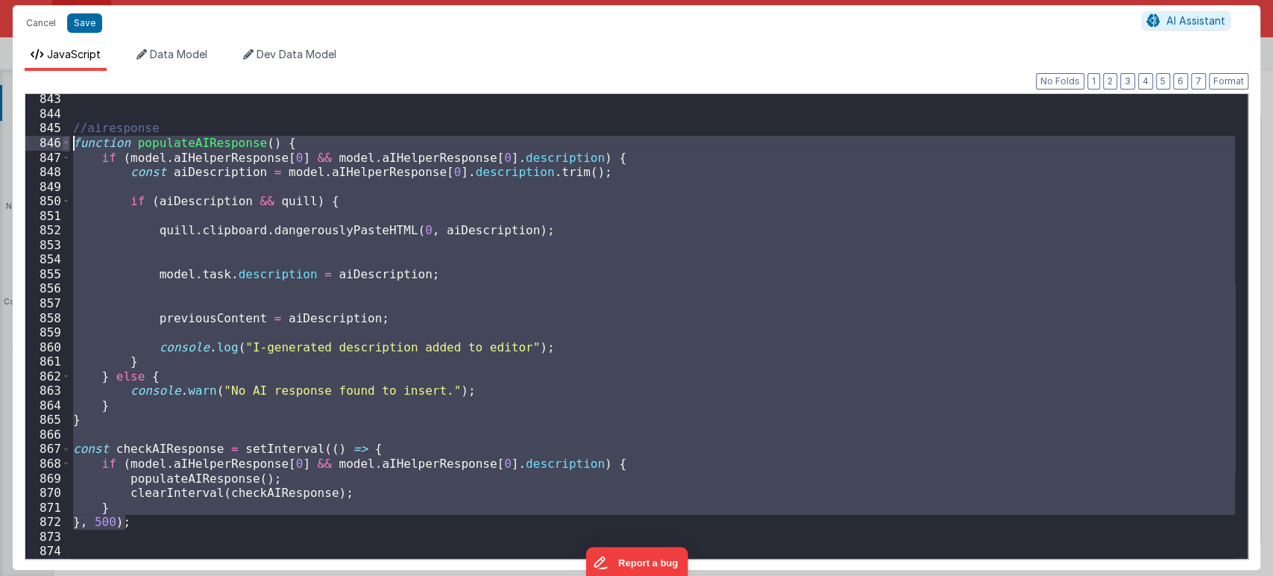
drag, startPoint x: 160, startPoint y: 525, endPoint x: 67, endPoint y: 145, distance: 391.4
click at [67, 145] on div "843 844 845 846 847 848 849 850 851 852 853 854 855 856 857 858 859 860 861 862…" at bounding box center [637, 326] width 1224 height 466
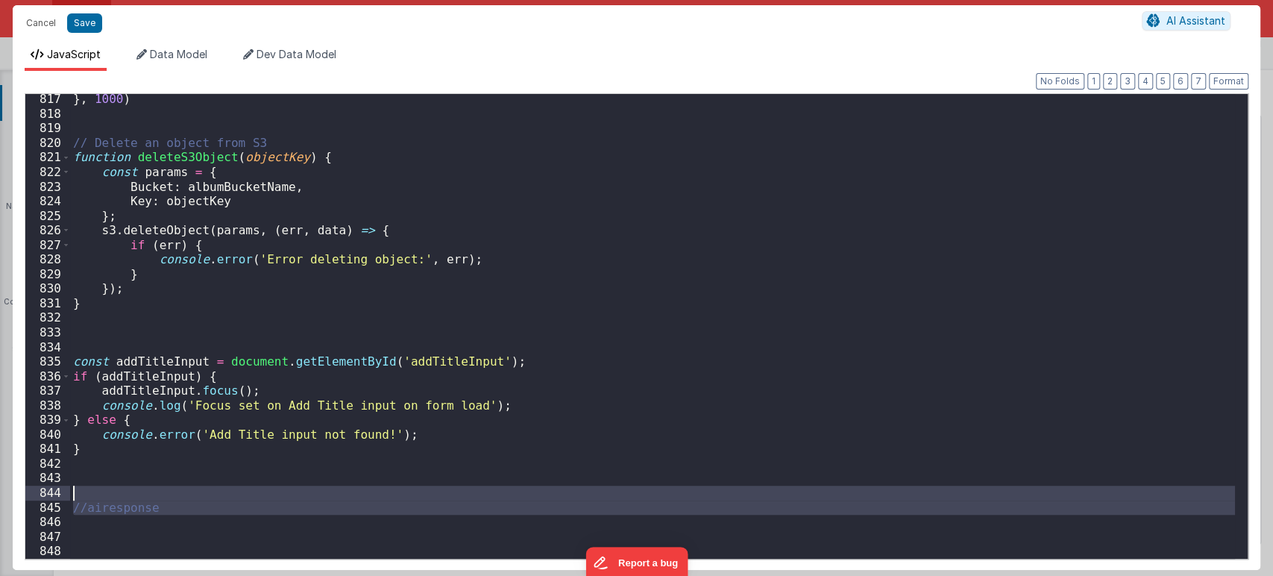
drag, startPoint x: 180, startPoint y: 515, endPoint x: 53, endPoint y: 485, distance: 131.0
click at [53, 485] on div "817 818 819 820 821 822 823 824 825 826 827 828 829 830 831 832 833 834 835 836…" at bounding box center [637, 326] width 1224 height 466
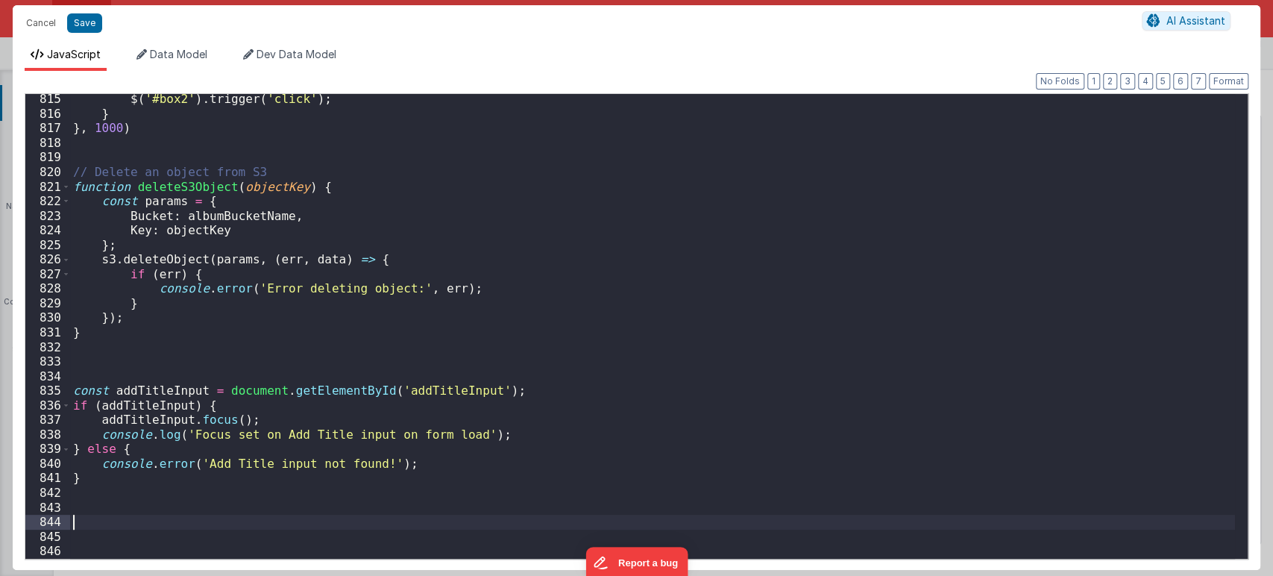
scroll to position [11915, 0]
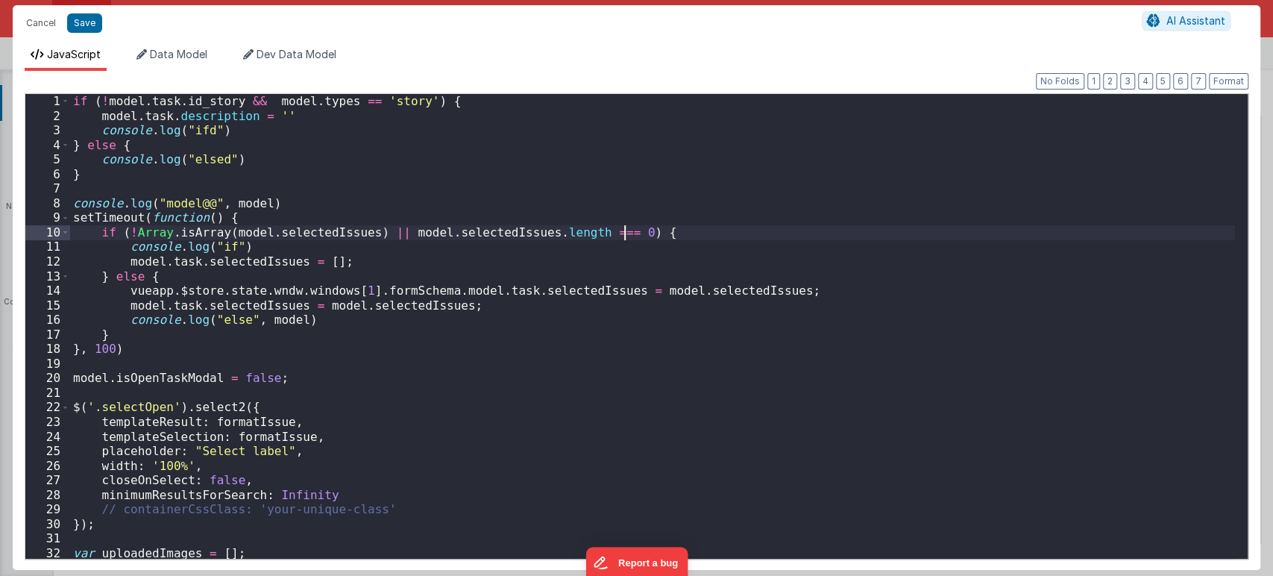
click at [686, 227] on div "if ( ! model . task . id_story && model . types == 'story' ) { model . task . d…" at bounding box center [652, 341] width 1165 height 494
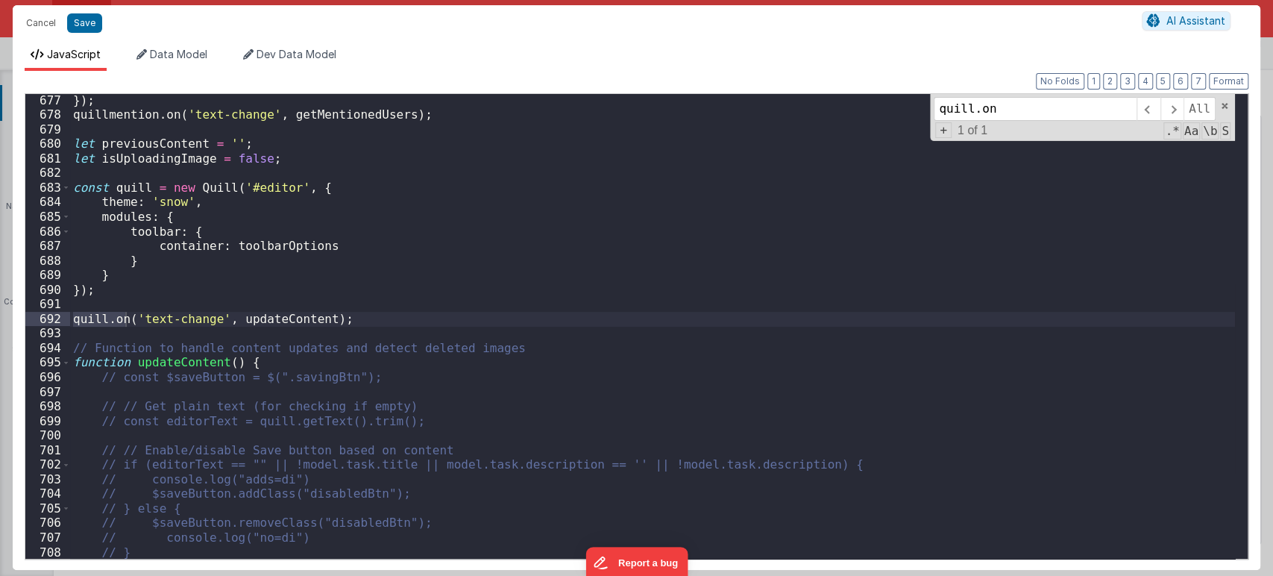
scroll to position [9917, 0]
click at [471, 233] on div "}) ; quillmention . on ( 'text-change' , getMentionedUsers ) ; let previousCont…" at bounding box center [652, 340] width 1165 height 494
paste input "window.quill"
type input "window.quill"
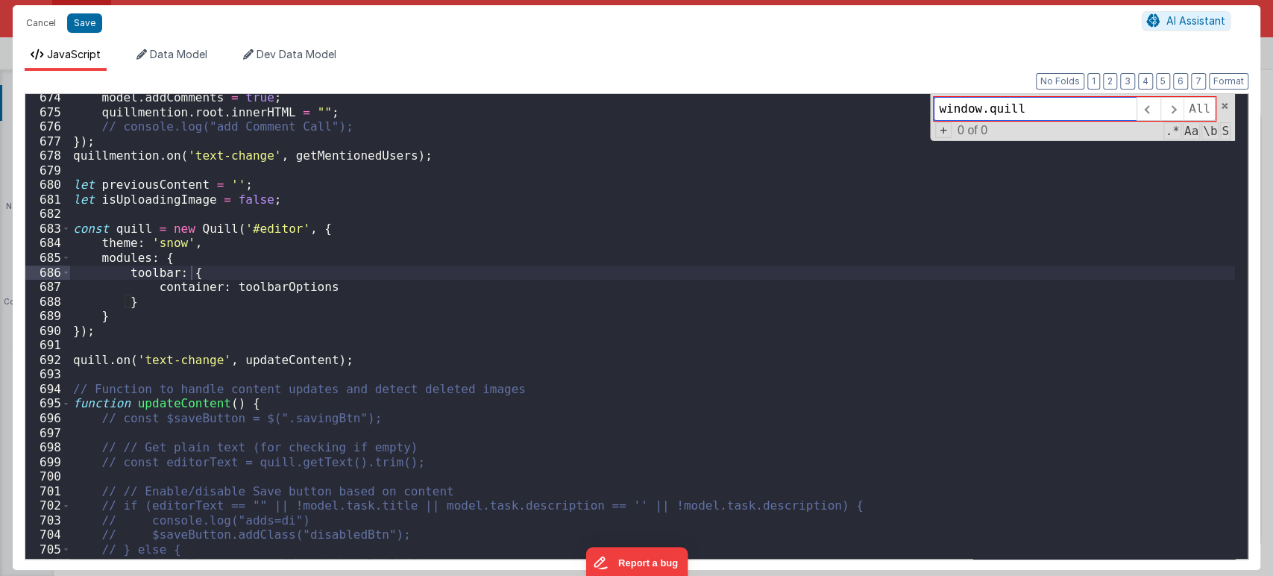
scroll to position [9861, 0]
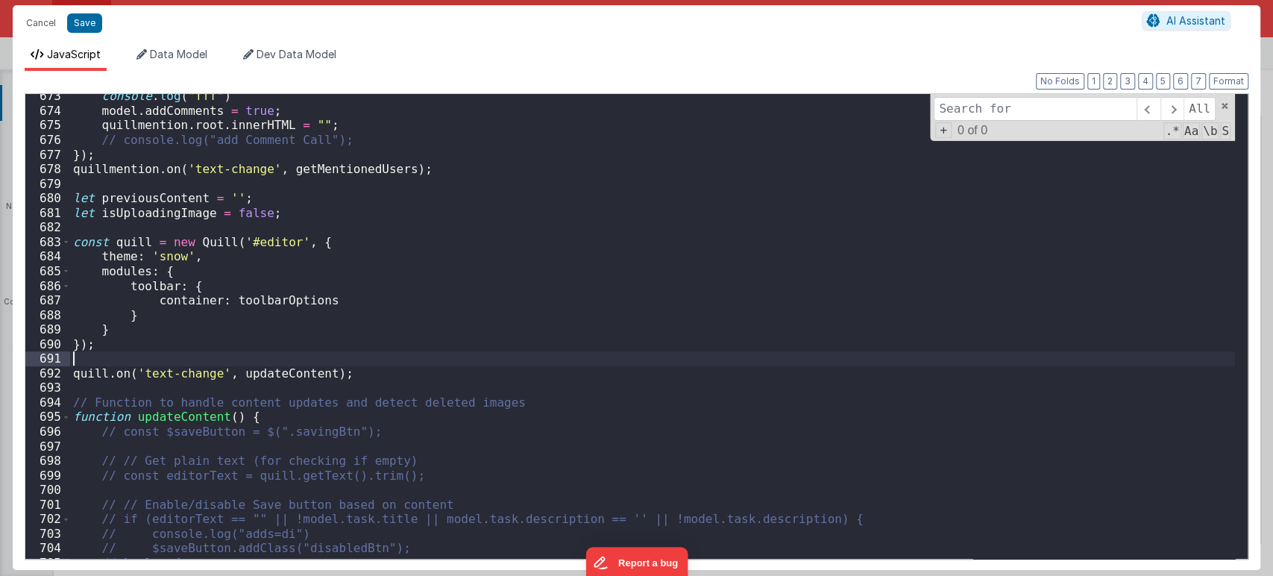
click at [107, 362] on div "console . log ( "fff" ) model . addComments = true ; quillmention . root . inne…" at bounding box center [652, 336] width 1165 height 494
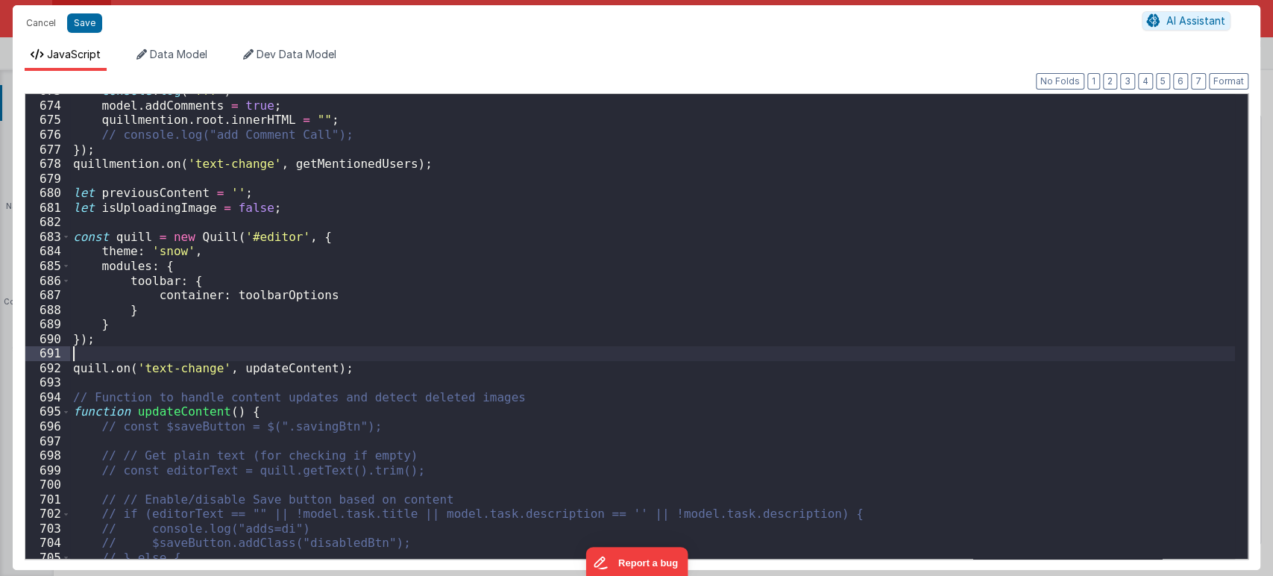
scroll to position [9867, 0]
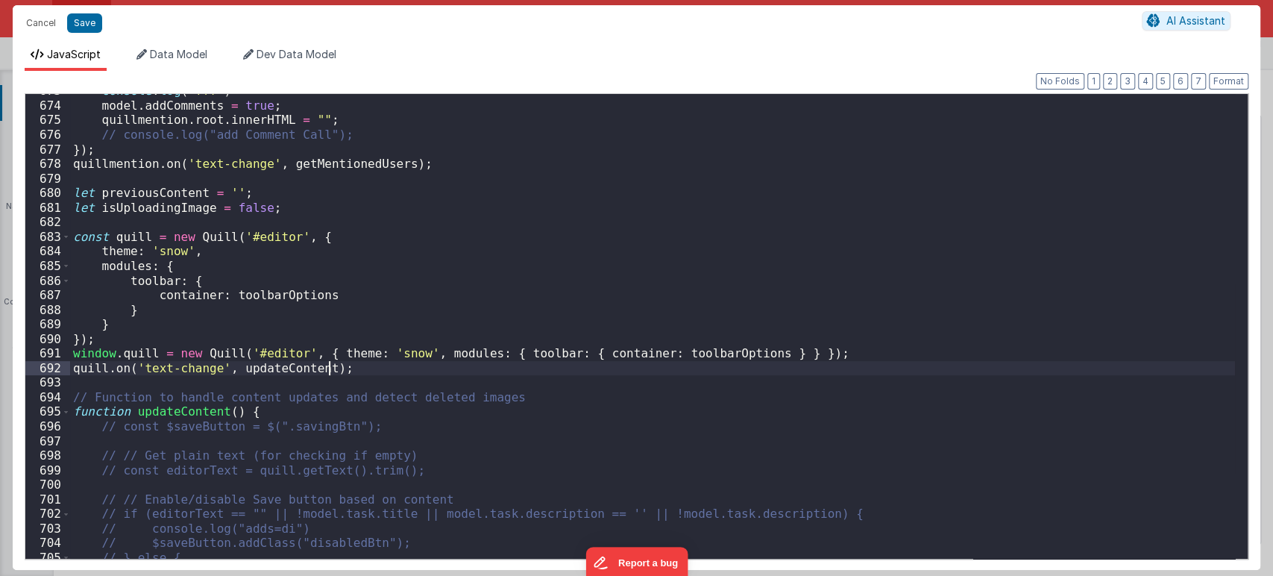
click at [366, 375] on div "console . log ( "fff" ) model . addComments = true ; quillmention . root . inne…" at bounding box center [652, 331] width 1165 height 494
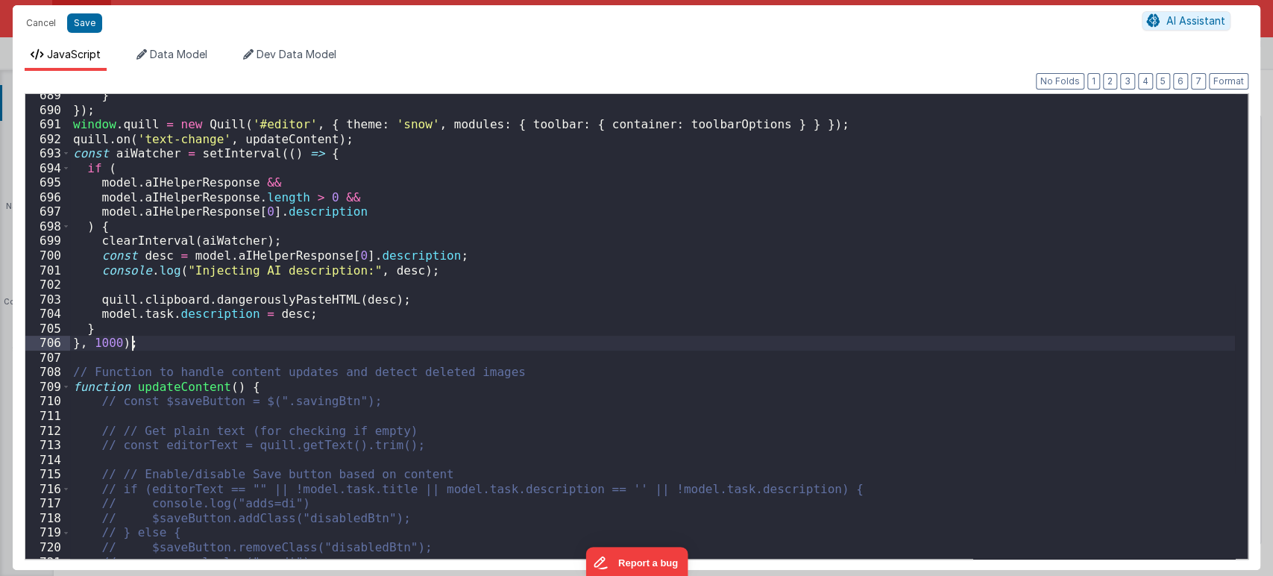
scroll to position [10098, 0]
click at [78, 14] on button "Save" at bounding box center [84, 22] width 35 height 19
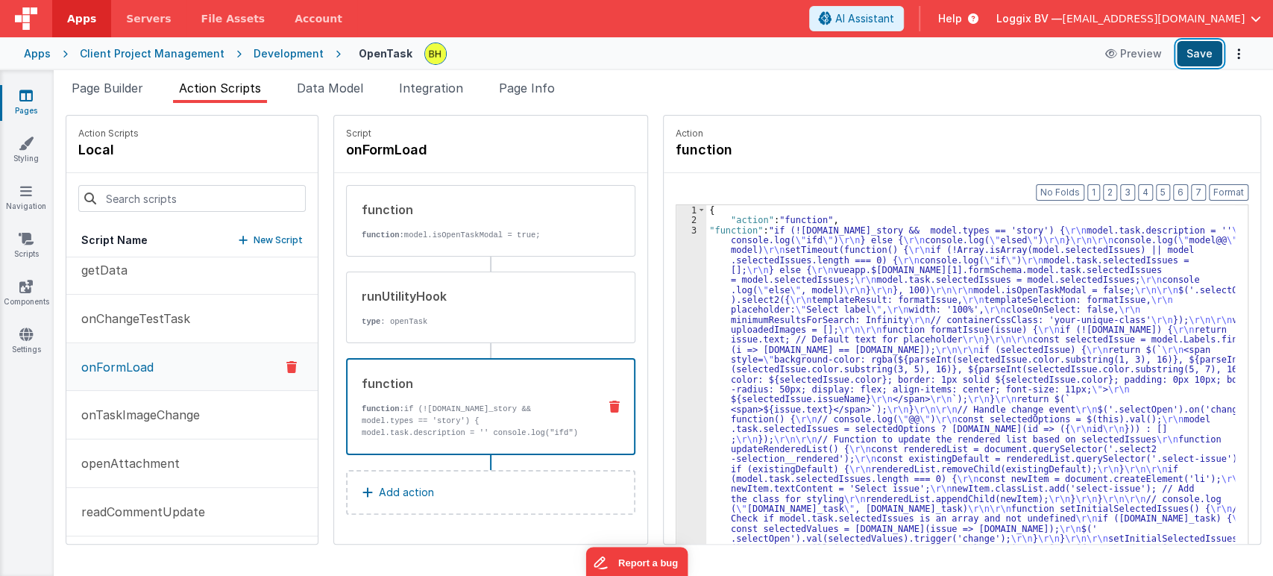
click at [1189, 52] on button "Save" at bounding box center [1199, 53] width 45 height 25
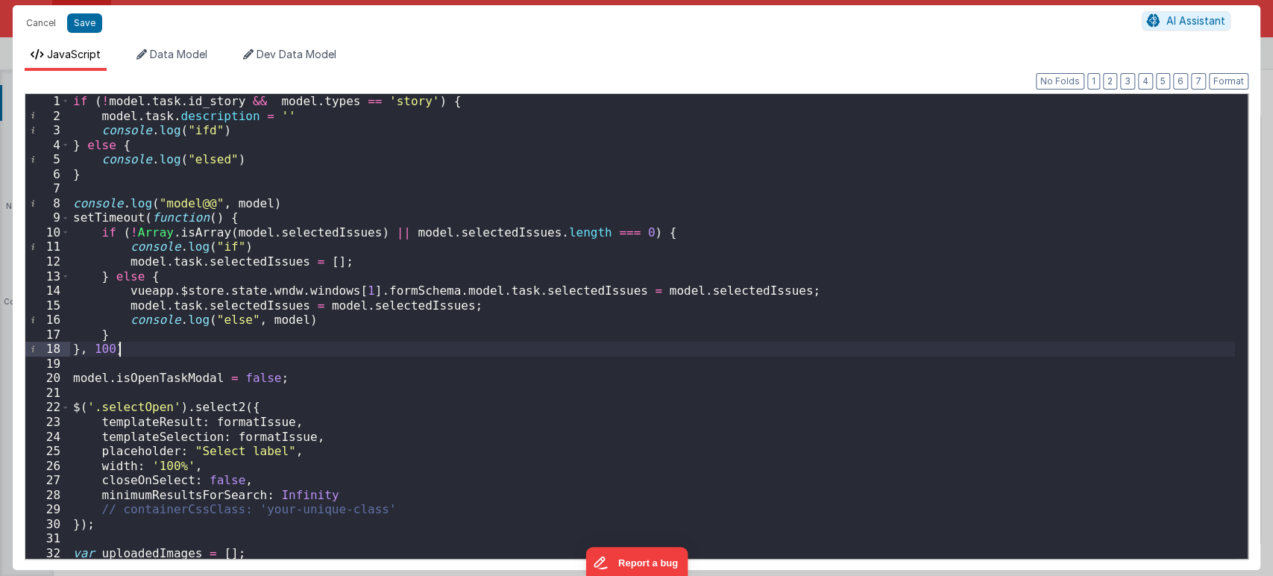
click at [342, 356] on div "if ( ! model . task . id_story && model . types == 'story' ) { model . task . d…" at bounding box center [652, 341] width 1165 height 494
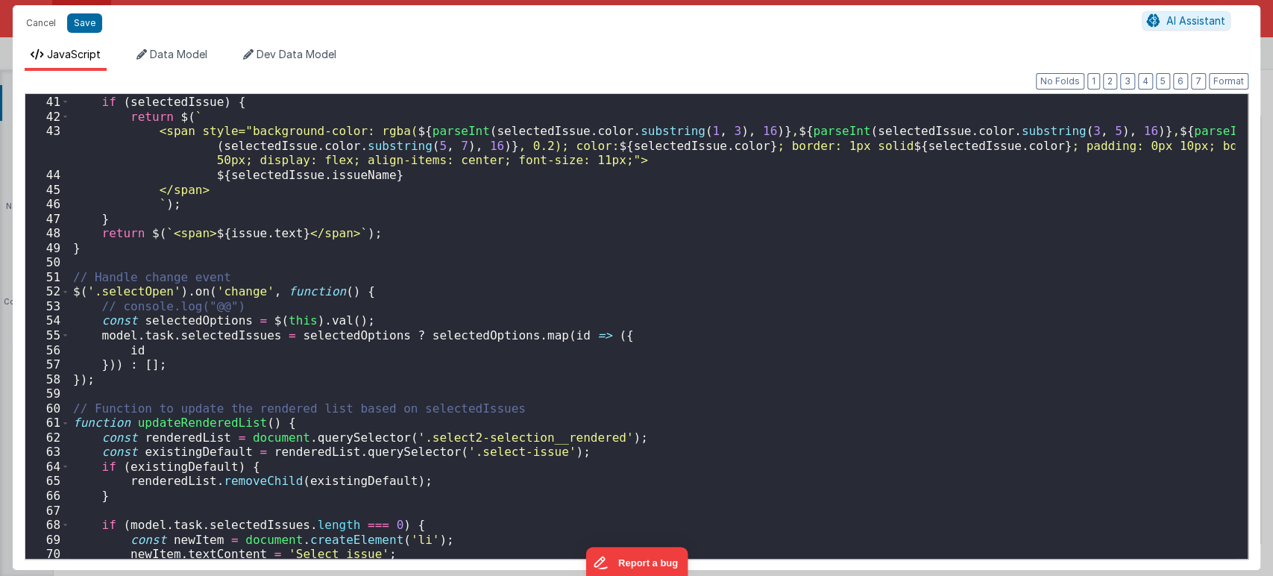
scroll to position [582, 0]
click at [730, 351] on div "if ( selectedIssue ) { return $ ( ` <span style="background-color: rgba( ${ par…" at bounding box center [652, 328] width 1165 height 494
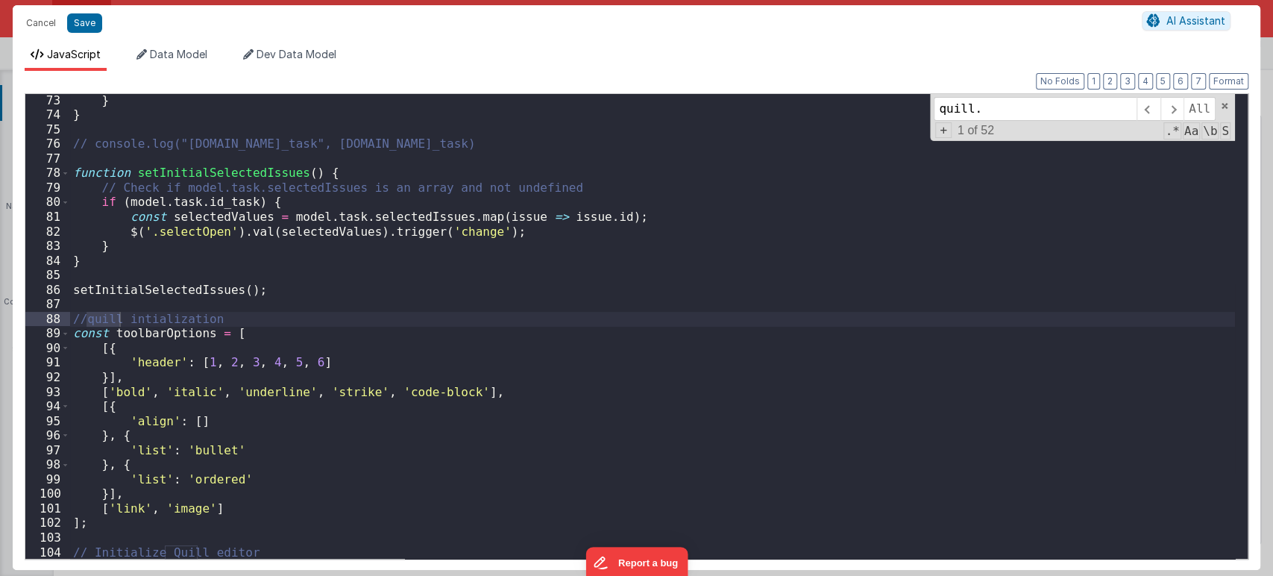
scroll to position [9917, 0]
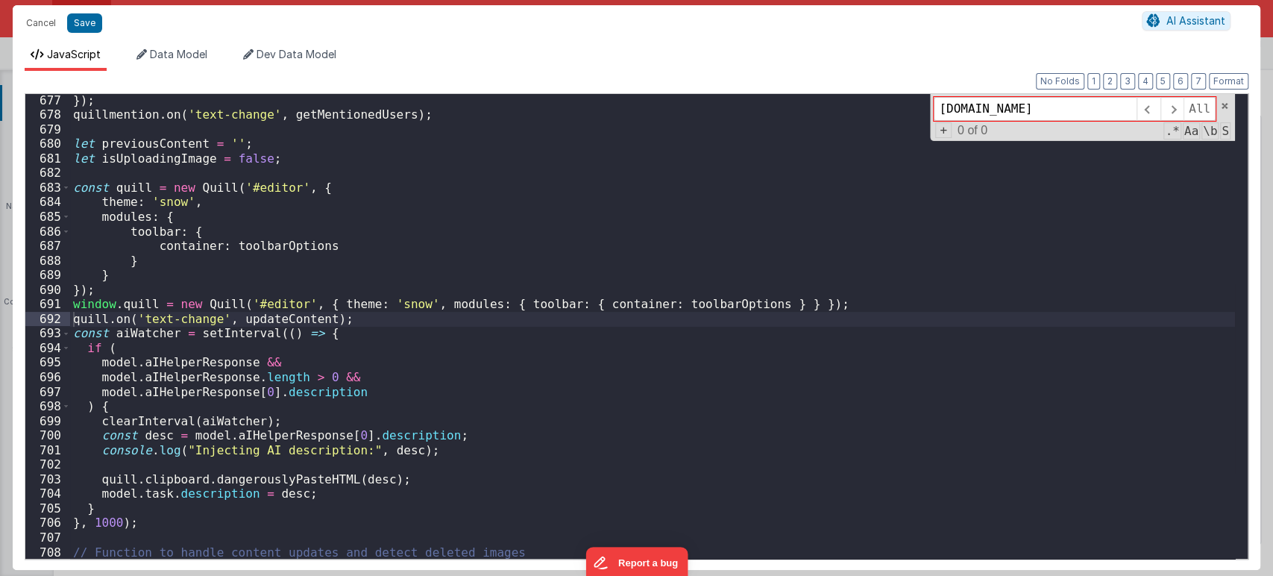
type input "[DOMAIN_NAME]"
click at [801, 306] on div "}) ; quillmention . on ( 'text-change' , getMentionedUsers ) ; let previousCont…" at bounding box center [652, 340] width 1165 height 494
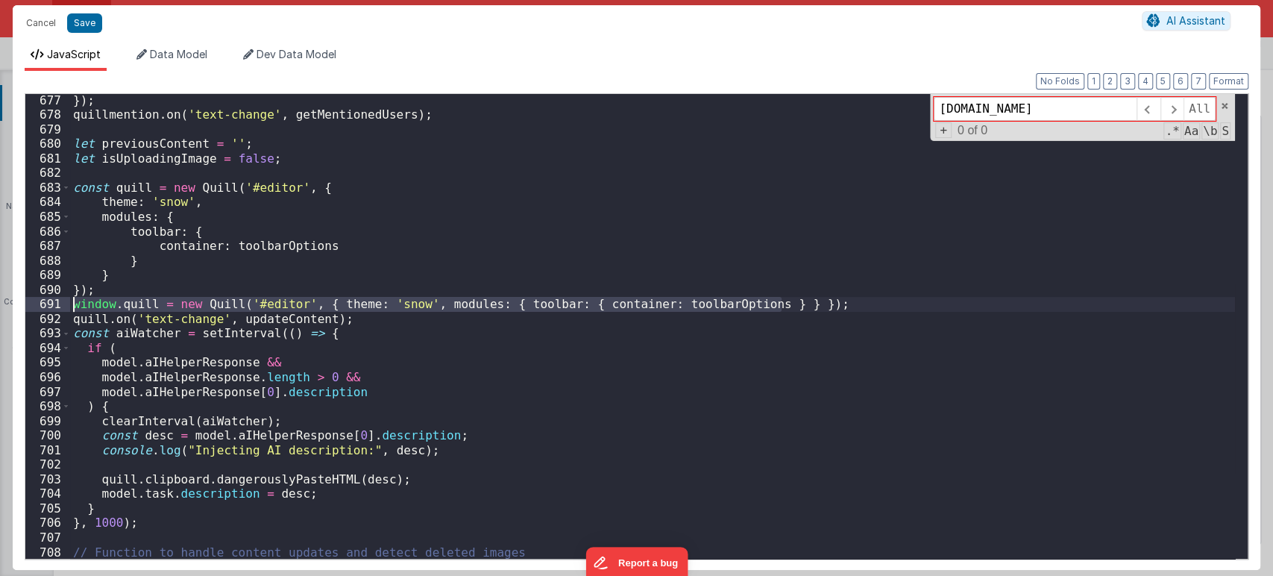
drag, startPoint x: 801, startPoint y: 306, endPoint x: 81, endPoint y: 305, distance: 719.6
click at [81, 305] on div "}) ; quillmention . on ( 'text-change' , getMentionedUsers ) ; let previousCont…" at bounding box center [652, 340] width 1165 height 494
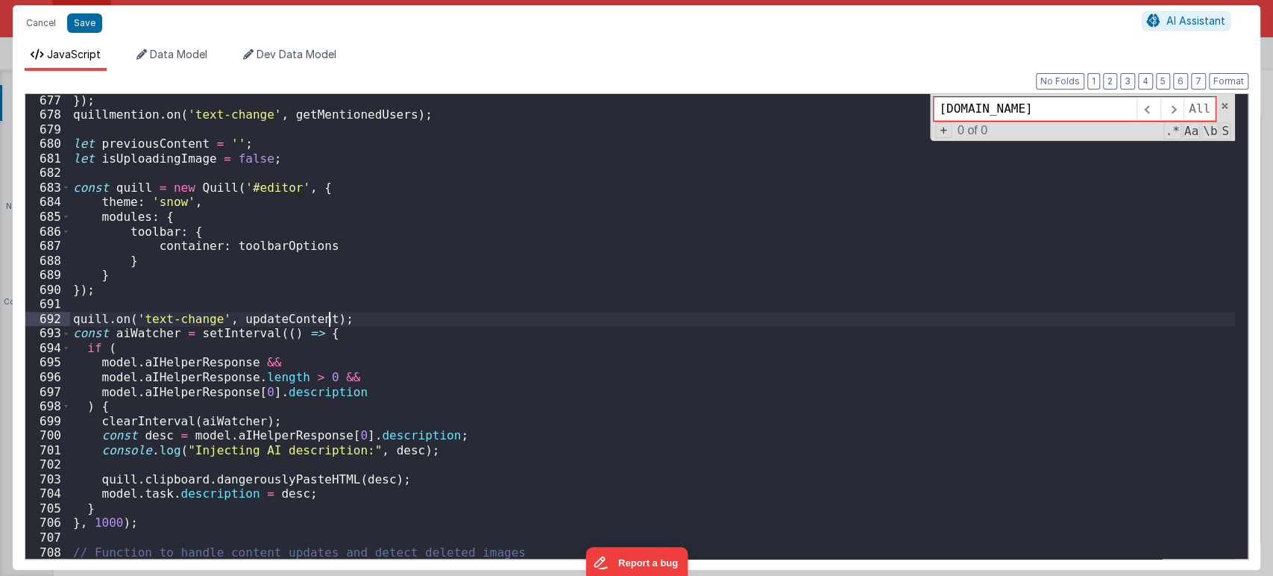
click at [375, 325] on div "}) ; quillmention . on ( 'text-change' , getMentionedUsers ) ; let previousCont…" at bounding box center [652, 340] width 1165 height 494
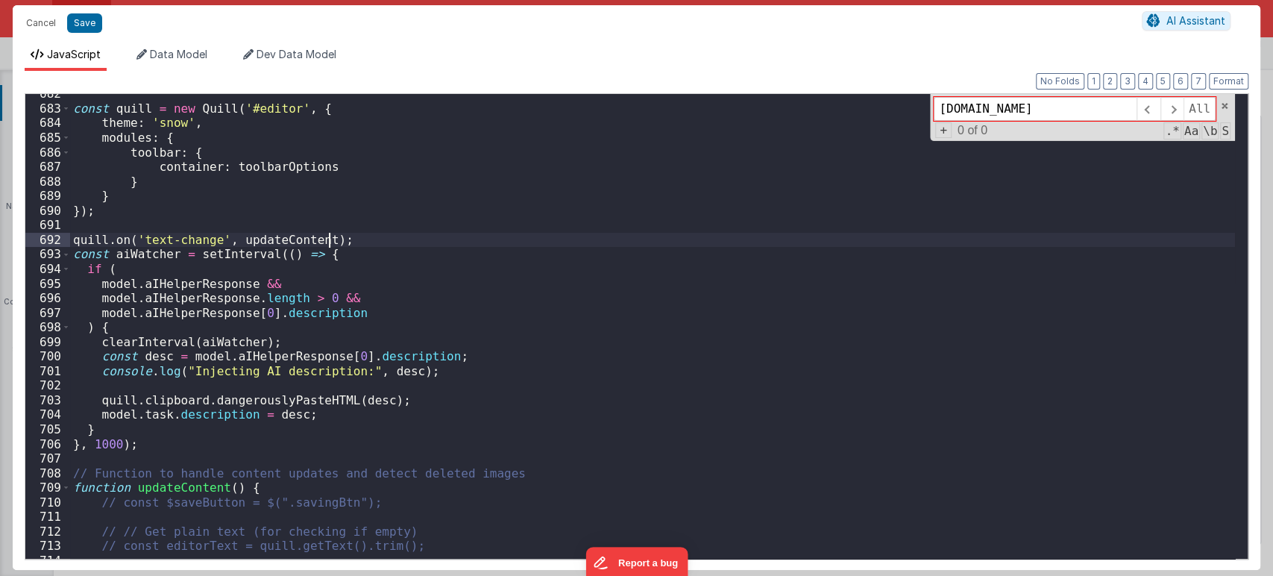
scroll to position [9996, 0]
click at [133, 257] on div "const quill = new Quill ( '#editor' , { theme : 'snow' , modules : { toolbar : …" at bounding box center [652, 333] width 1165 height 494
click at [154, 444] on div "const quill = new Quill ( '#editor' , { theme : 'snow' , modules : { toolbar : …" at bounding box center [652, 333] width 1165 height 494
click at [162, 249] on div "const quill = new Quill ( '#editor' , { theme : 'snow' , modules : { toolbar : …" at bounding box center [652, 333] width 1165 height 494
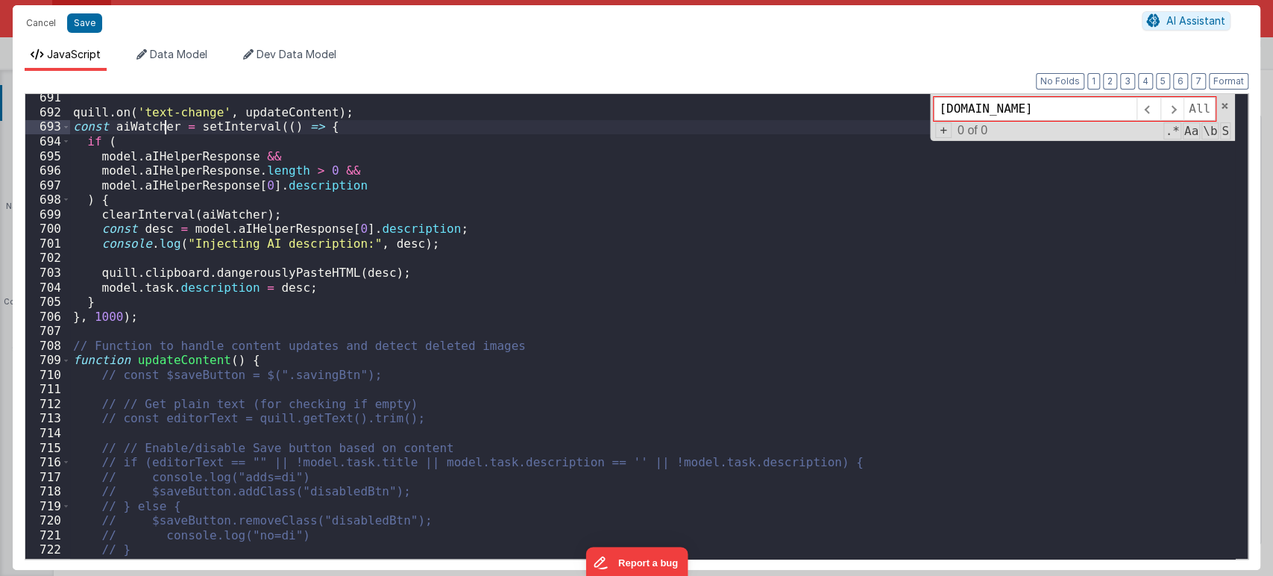
scroll to position [10123, 0]
click at [78, 22] on button "Save" at bounding box center [84, 22] width 35 height 19
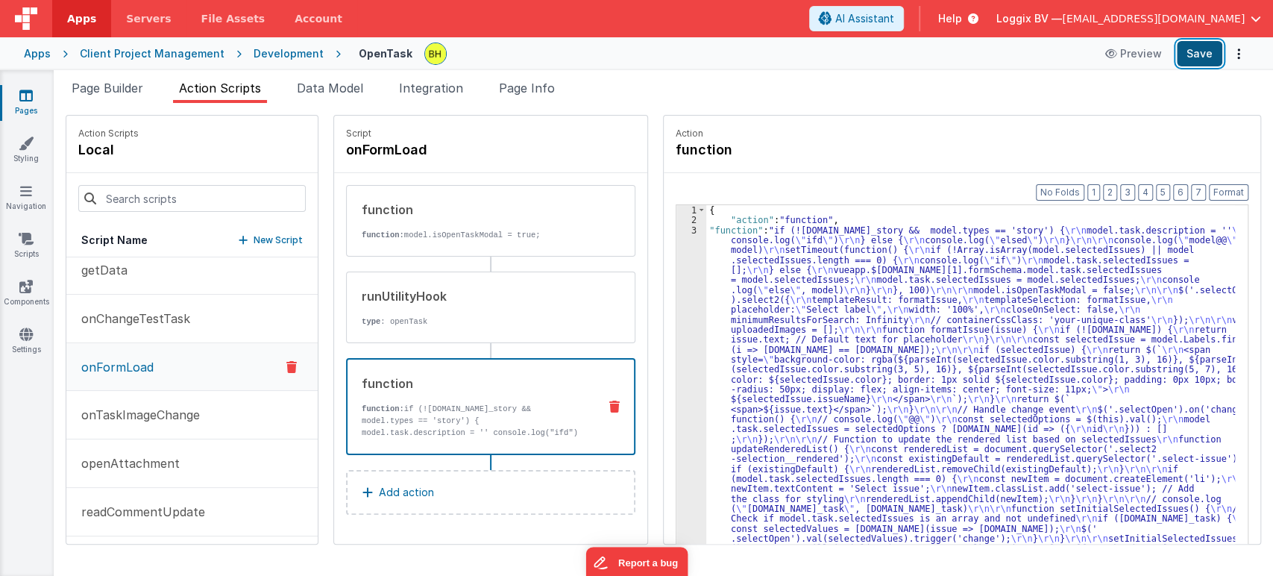
click at [1204, 57] on button "Save" at bounding box center [1199, 53] width 45 height 25
